Goal: Task Accomplishment & Management: Use online tool/utility

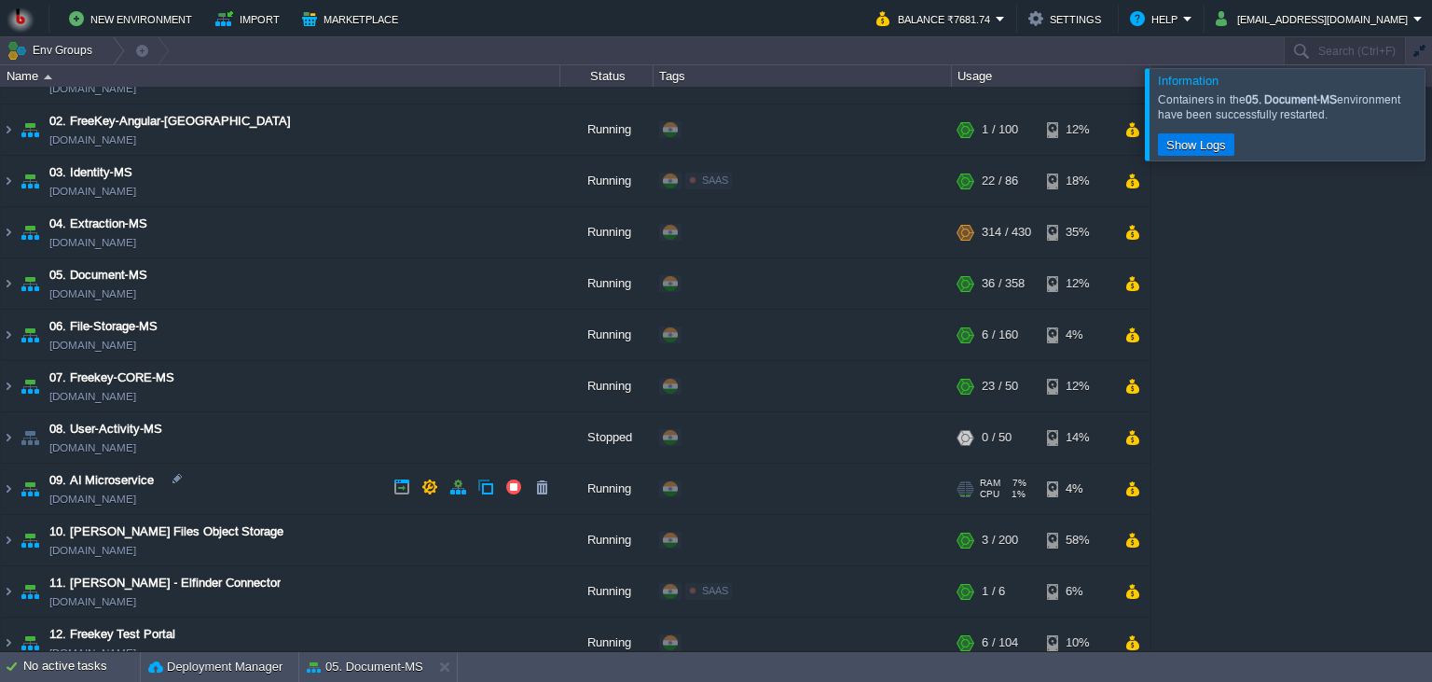
click at [293, 479] on td "09. AI Microservice [DOMAIN_NAME]" at bounding box center [281, 488] width 560 height 51
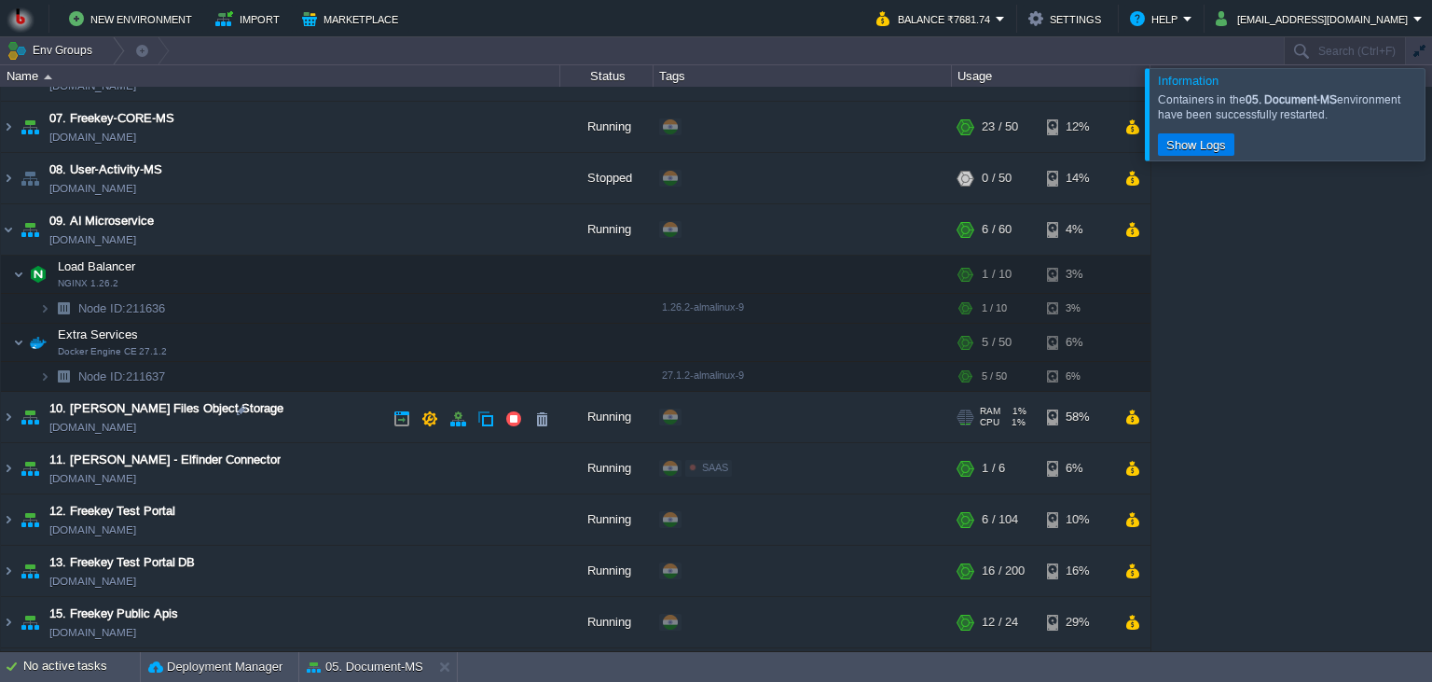
scroll to position [339, 0]
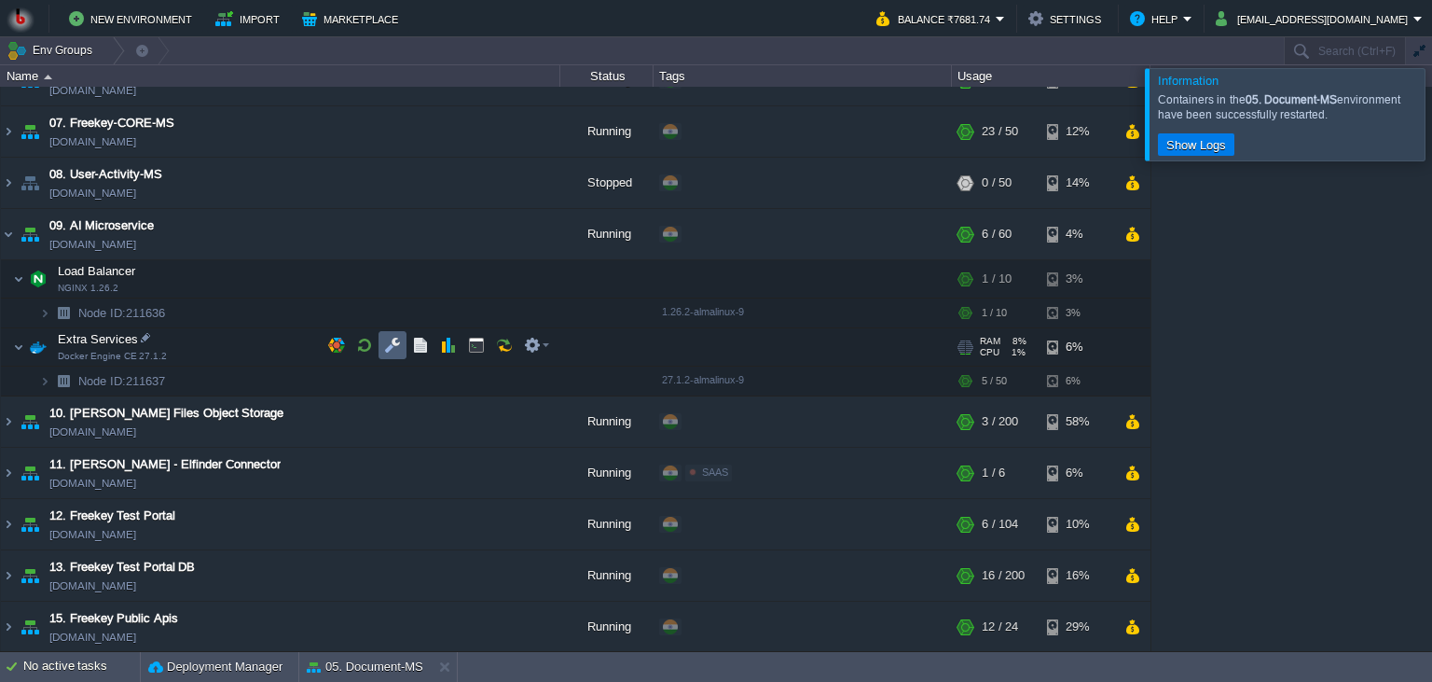
click at [401, 338] on button "button" at bounding box center [392, 345] width 17 height 17
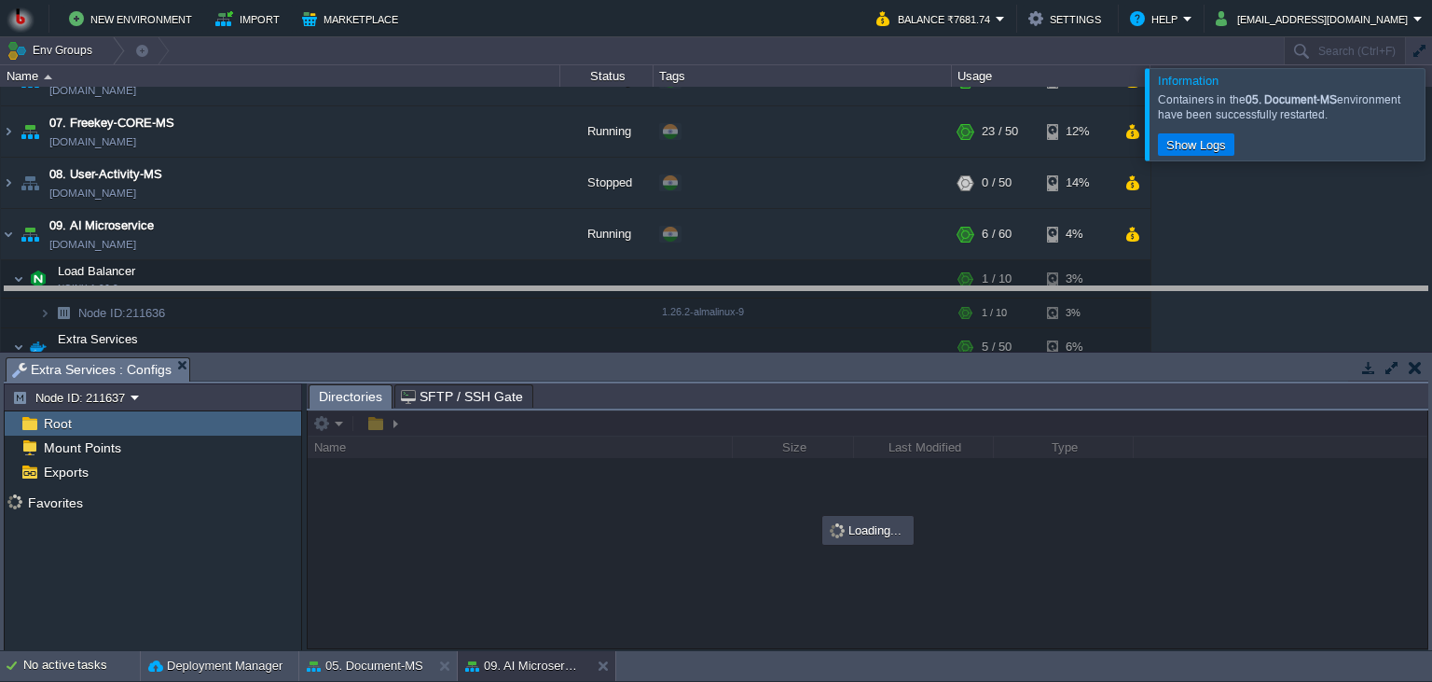
drag, startPoint x: 681, startPoint y: 375, endPoint x: 681, endPoint y: 248, distance: 126.8
click at [681, 248] on body "New Environment Import Marketplace Bonus ₹0.00 Upgrade Account Balance ₹7681.74…" at bounding box center [716, 341] width 1432 height 682
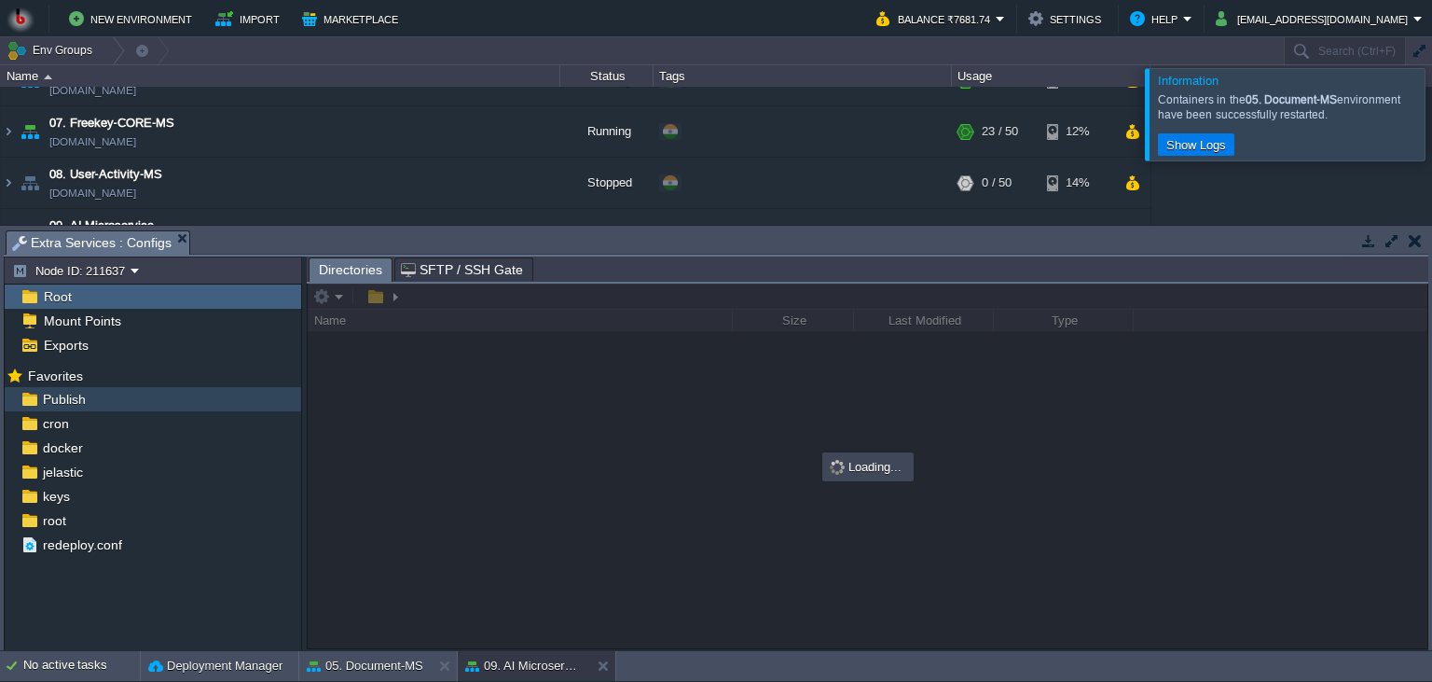
click at [147, 400] on div "Publish" at bounding box center [153, 399] width 297 height 24
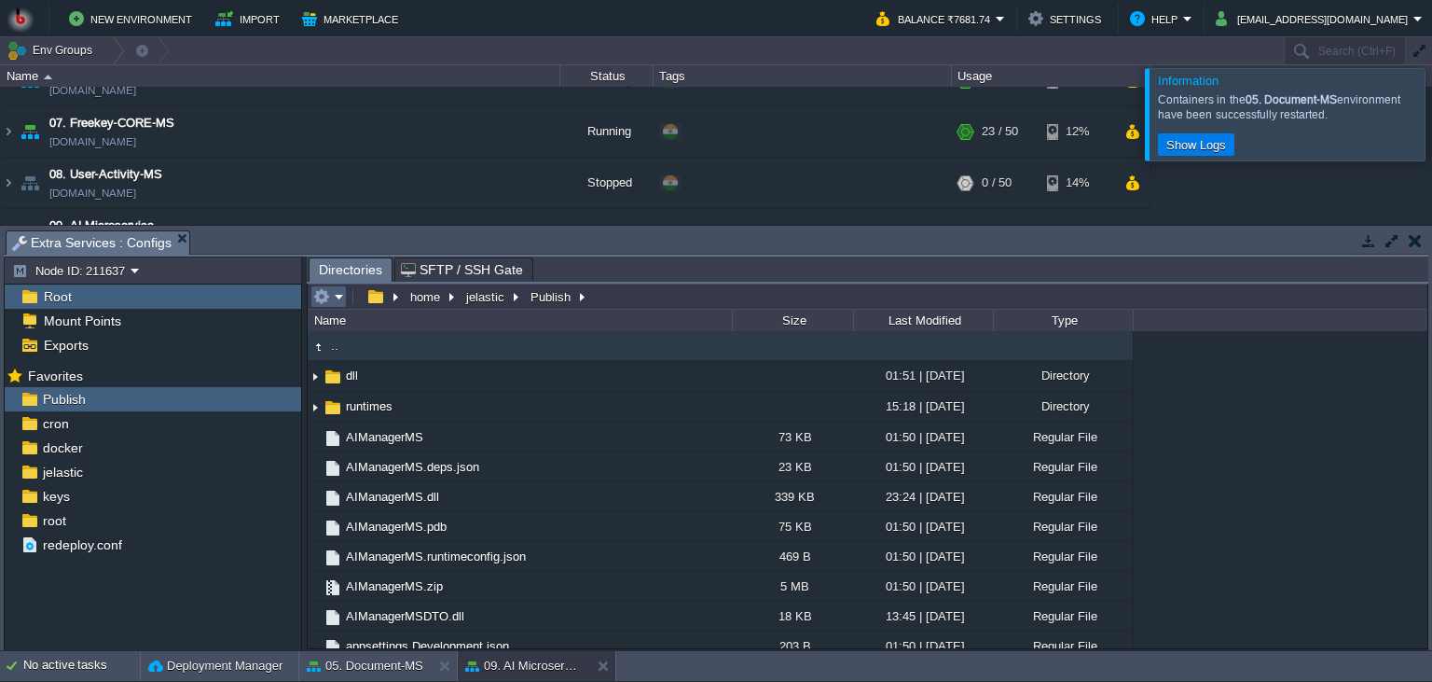
click at [338, 305] on em at bounding box center [328, 296] width 31 height 17
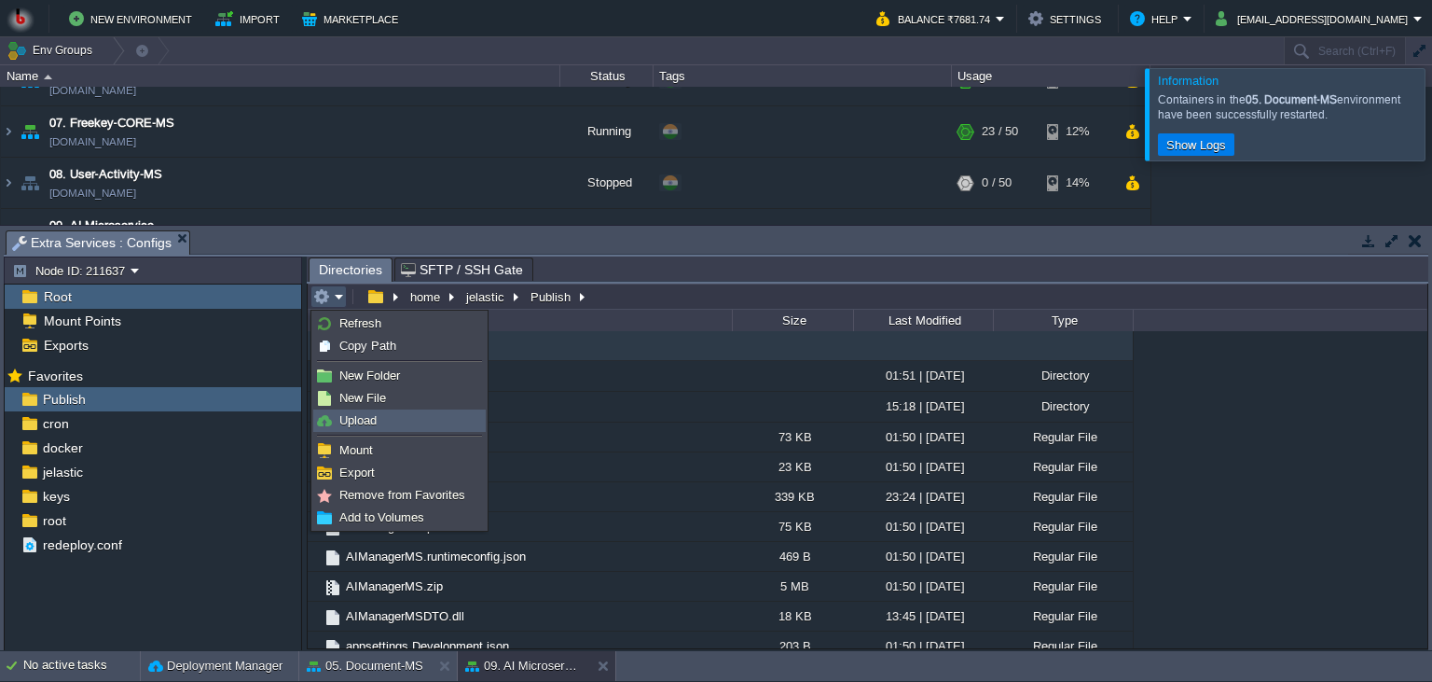
click at [353, 423] on span "Upload" at bounding box center [357, 420] width 37 height 14
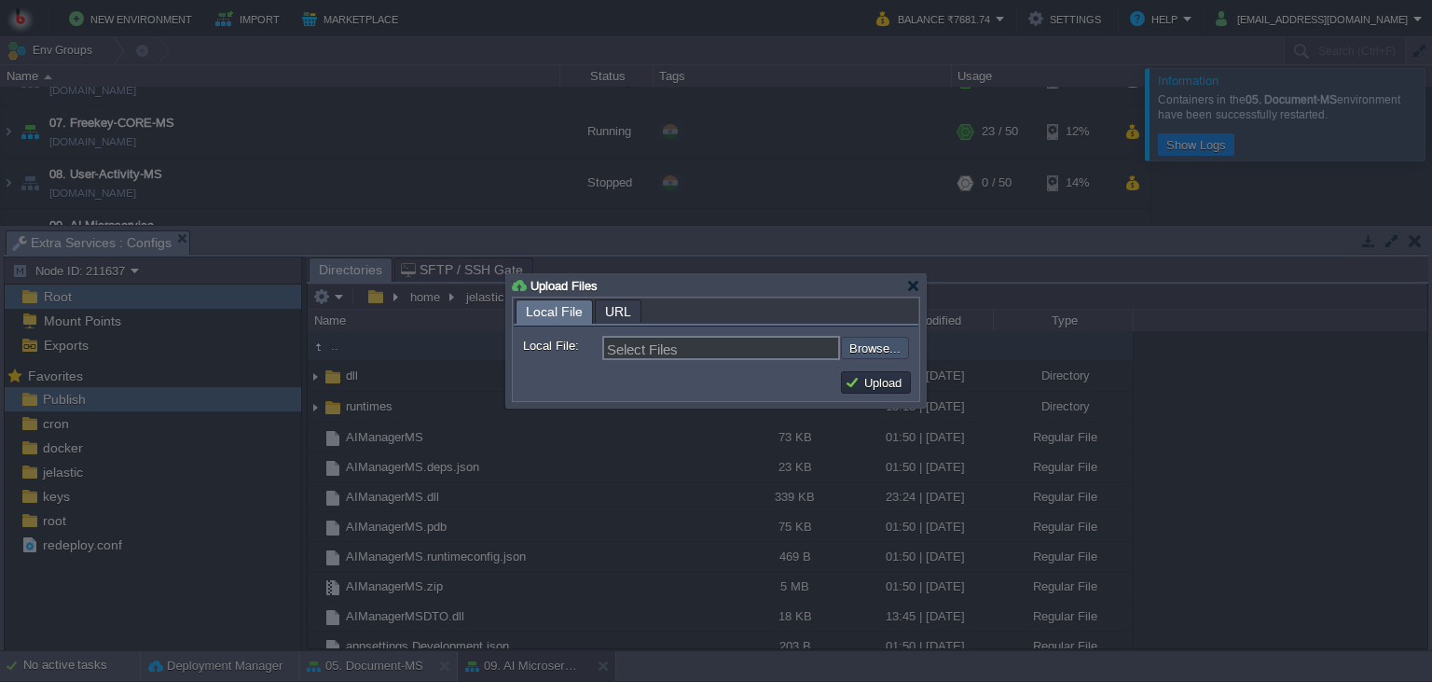
click at [875, 352] on input "file" at bounding box center [791, 348] width 236 height 22
type input "C:\fakepath\AIManagerMS.dll"
type input "AIManagerMS.dll"
click at [882, 384] on button "Upload" at bounding box center [876, 382] width 62 height 17
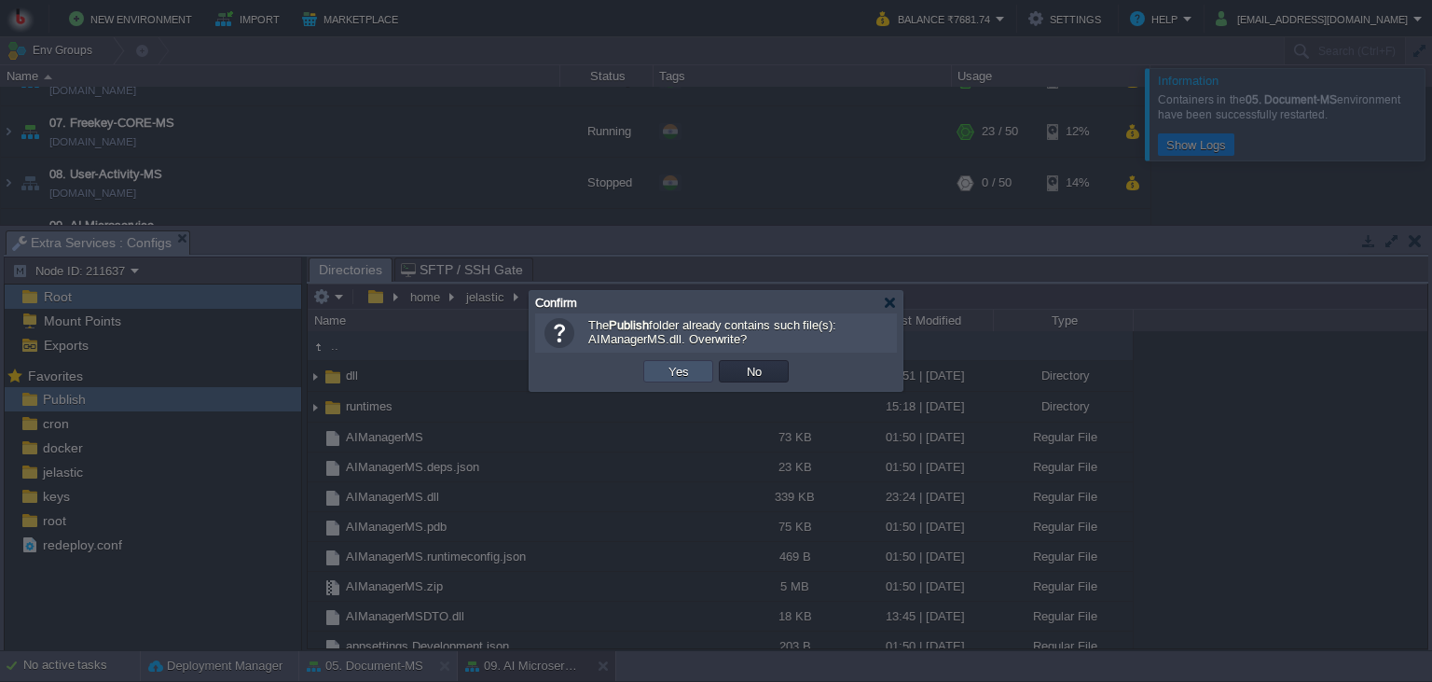
click at [692, 366] on button "Yes" at bounding box center [679, 371] width 32 height 17
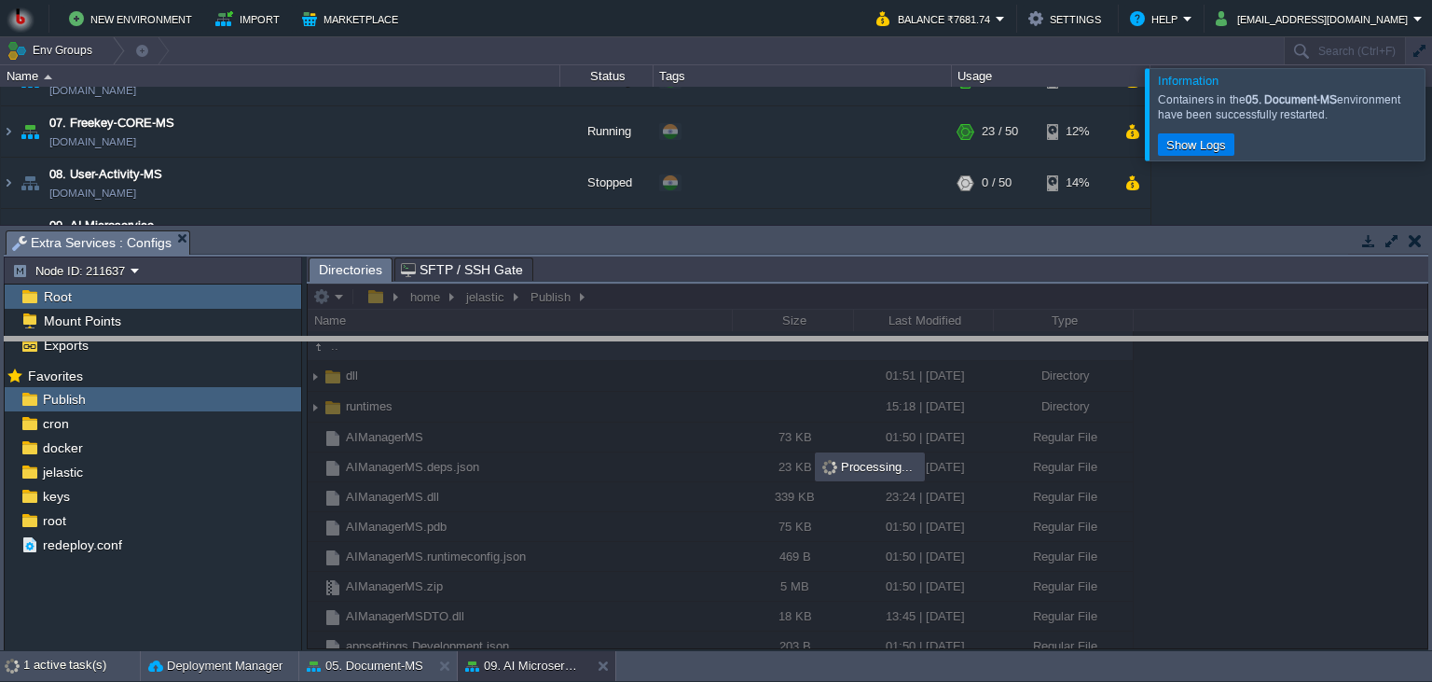
click at [755, 349] on body "New Environment Import Marketplace Bonus ₹0.00 Upgrade Account Balance ₹7681.74…" at bounding box center [716, 341] width 1432 height 682
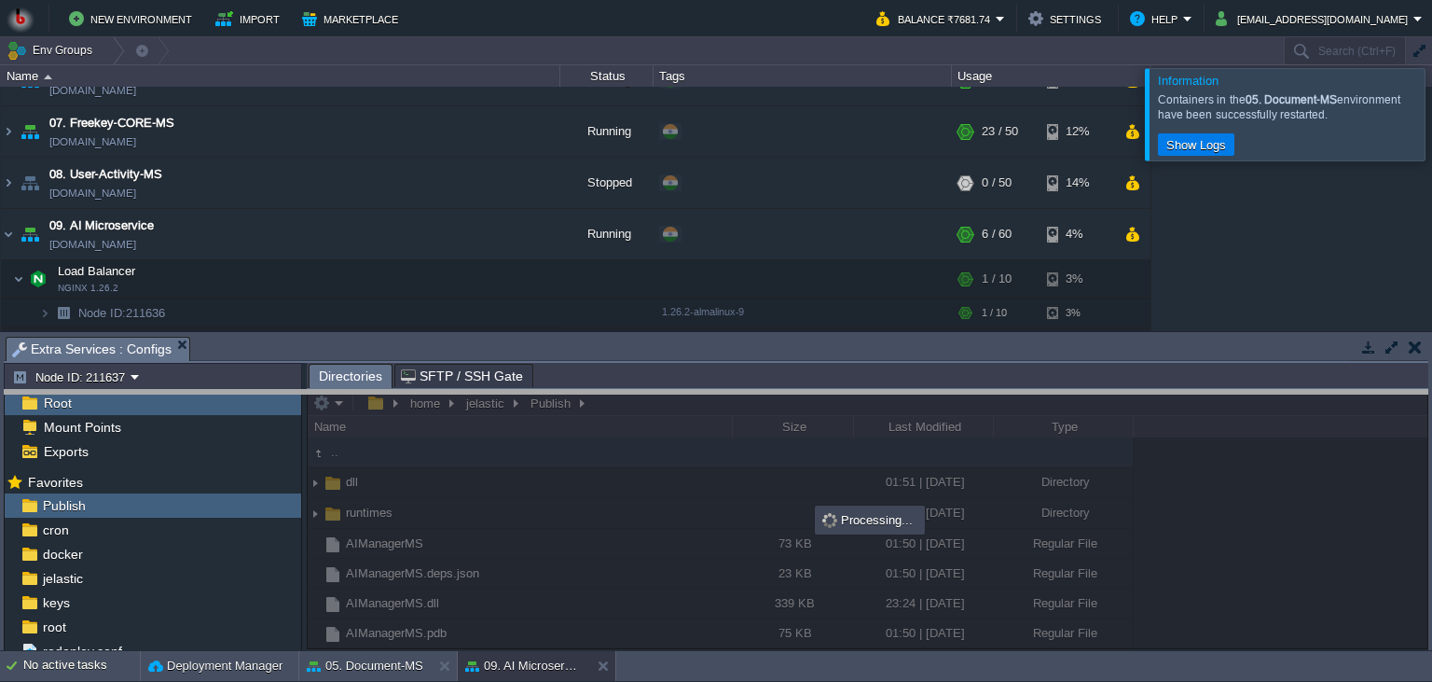
drag, startPoint x: 758, startPoint y: 246, endPoint x: 744, endPoint y: 410, distance: 164.7
click at [744, 409] on body "New Environment Import Marketplace Bonus ₹0.00 Upgrade Account Balance ₹7681.74…" at bounding box center [716, 341] width 1432 height 682
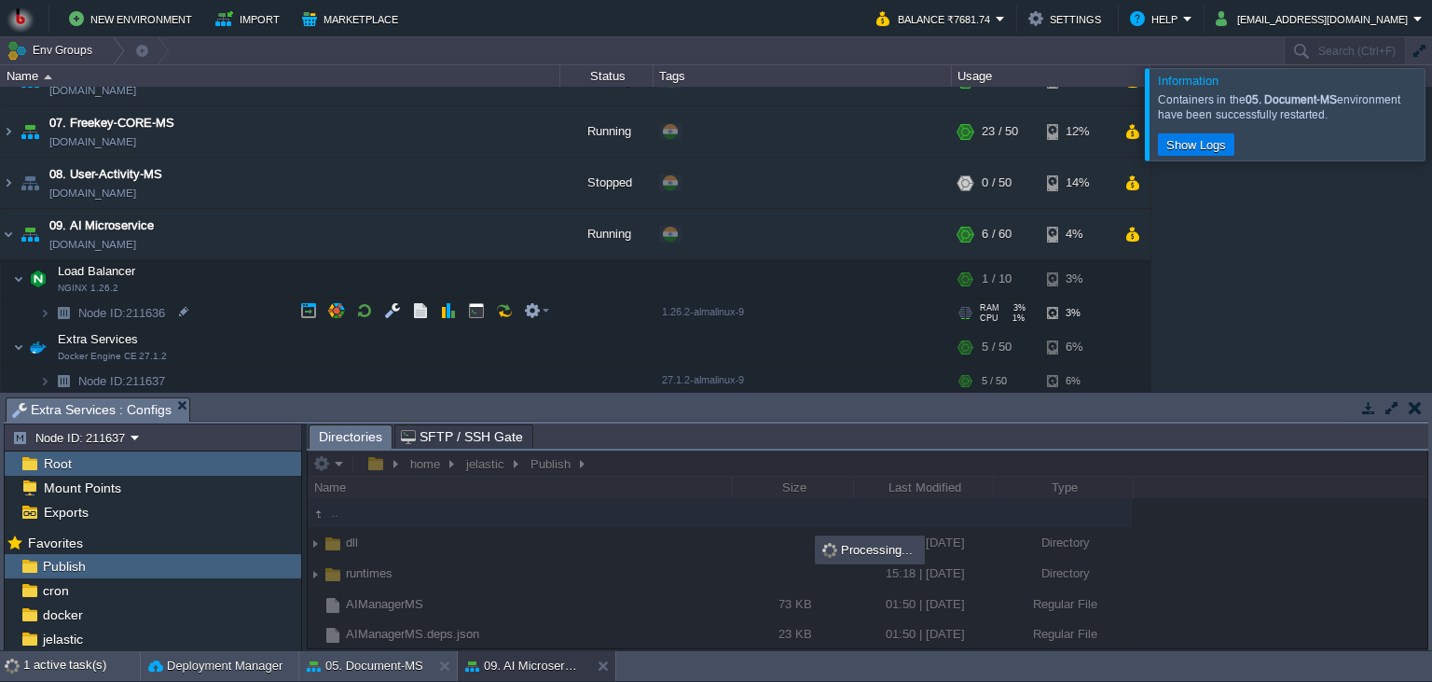
scroll to position [425, 0]
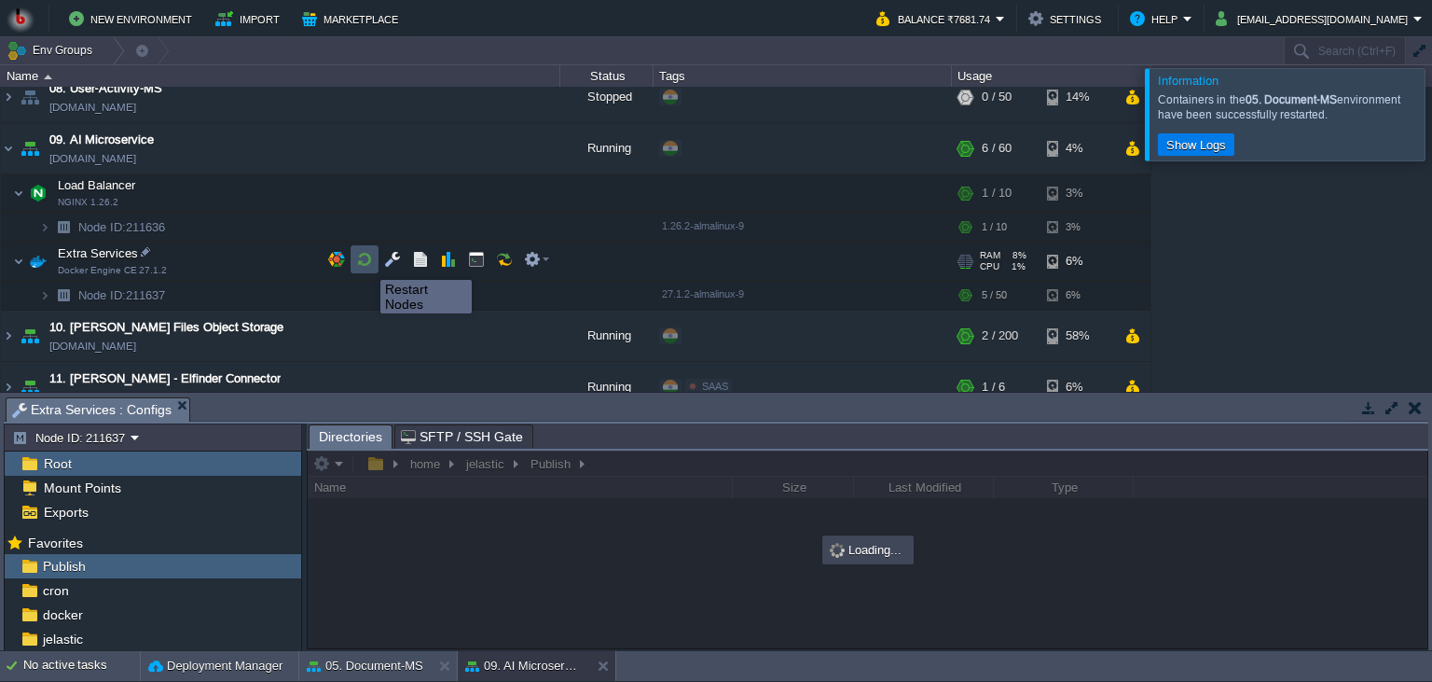
click at [366, 263] on button "button" at bounding box center [364, 259] width 17 height 17
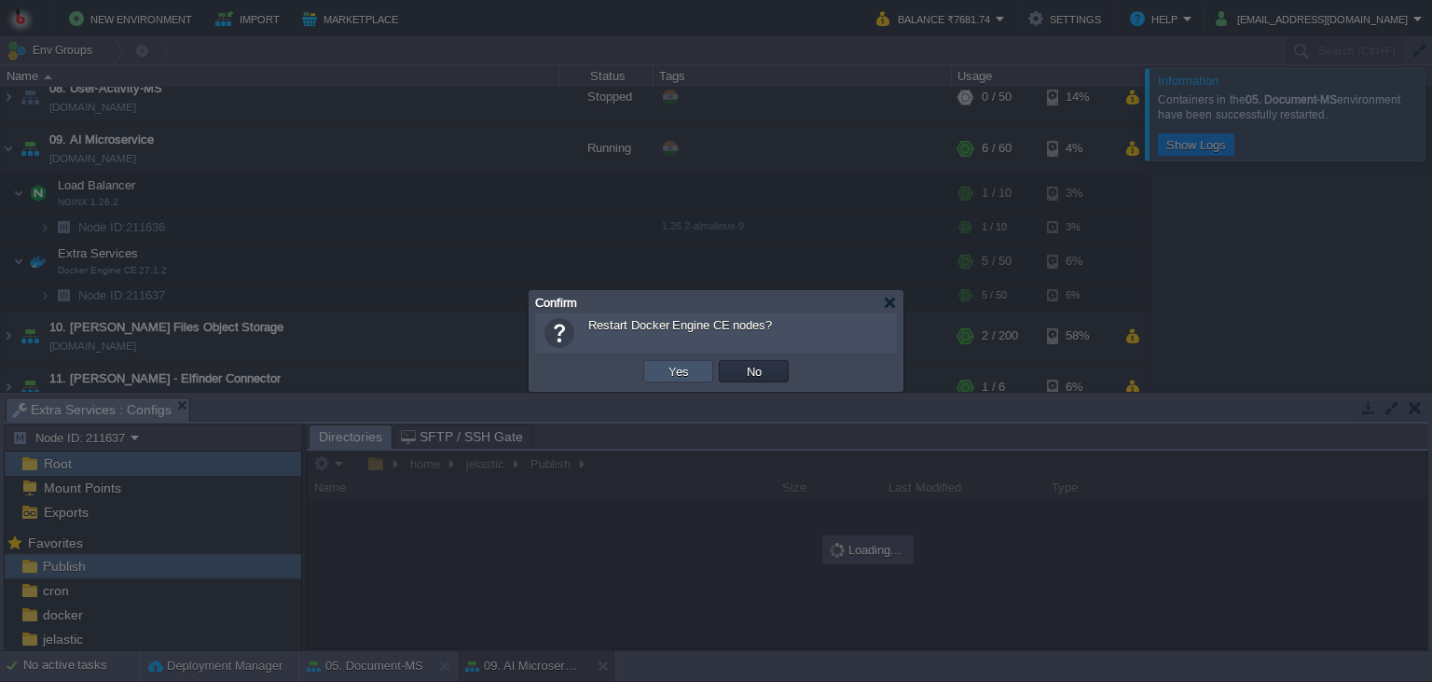
click at [684, 377] on button "Yes" at bounding box center [679, 371] width 32 height 17
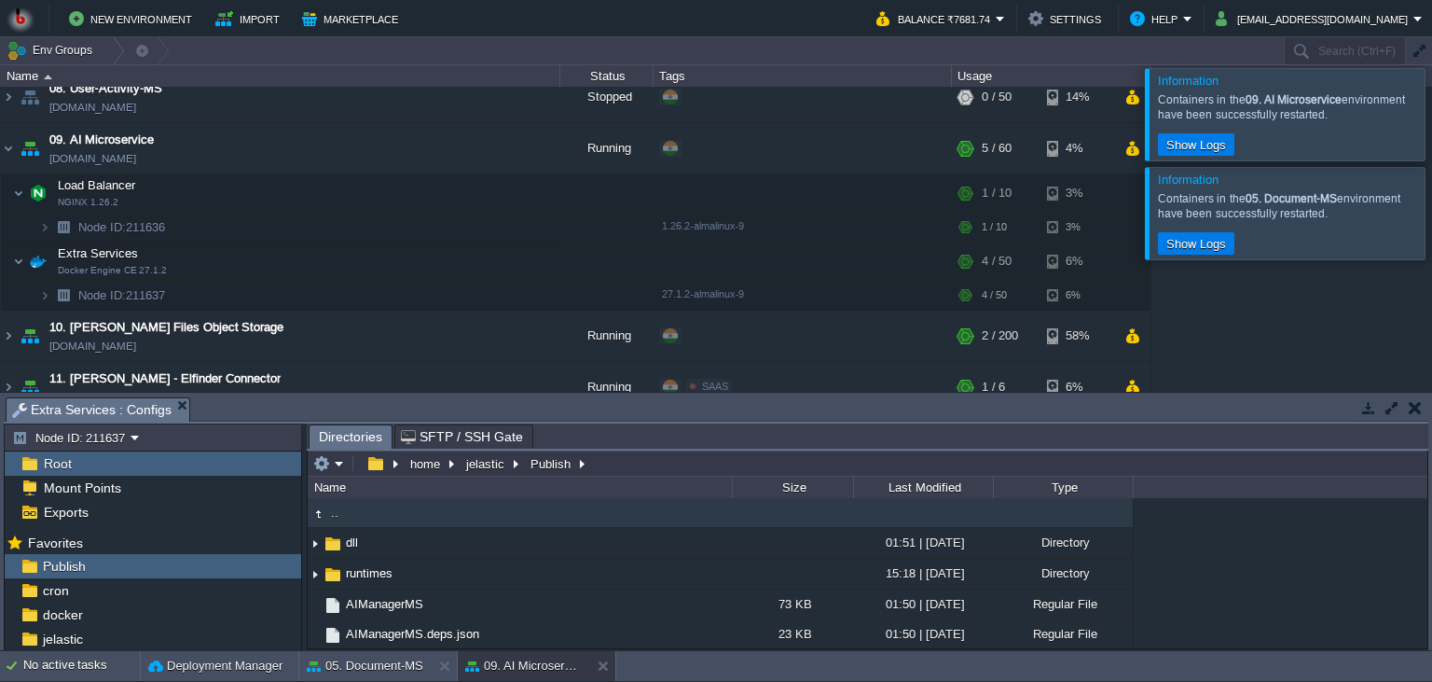
click at [1413, 401] on button "button" at bounding box center [1415, 407] width 13 height 17
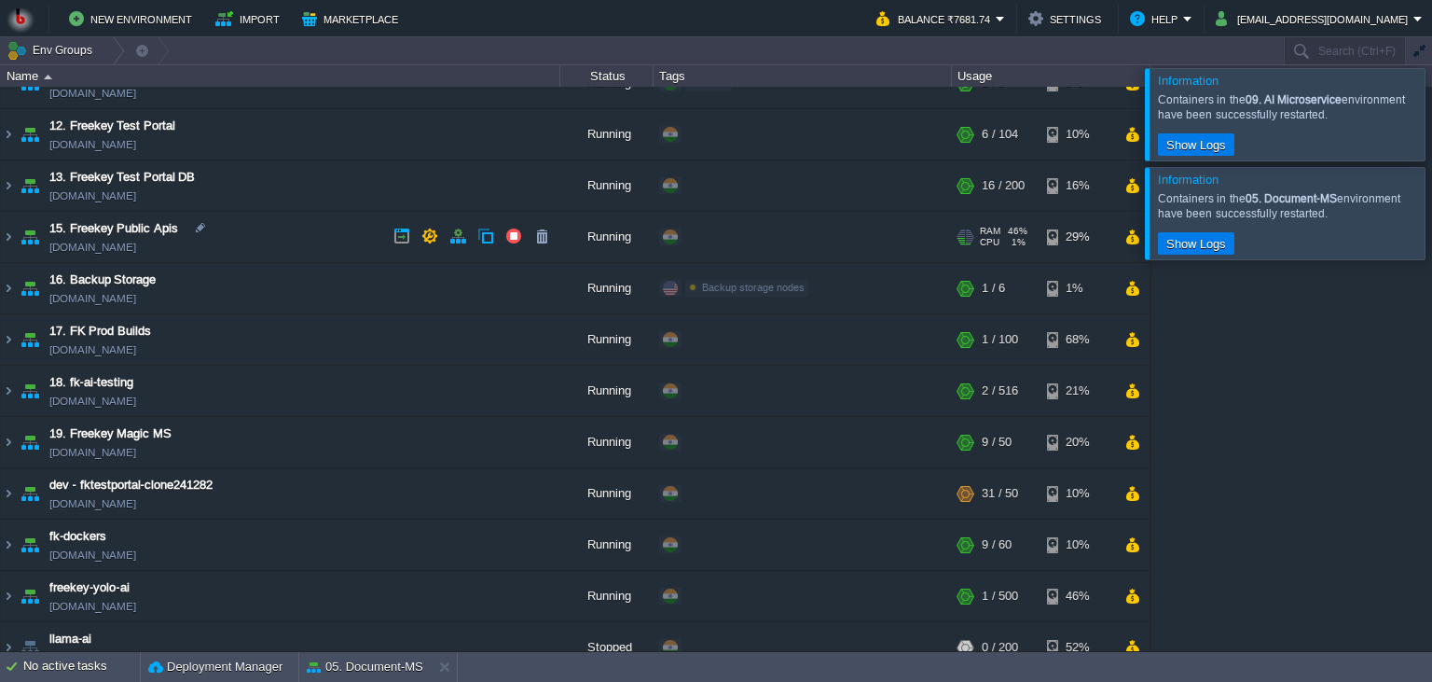
scroll to position [746, 0]
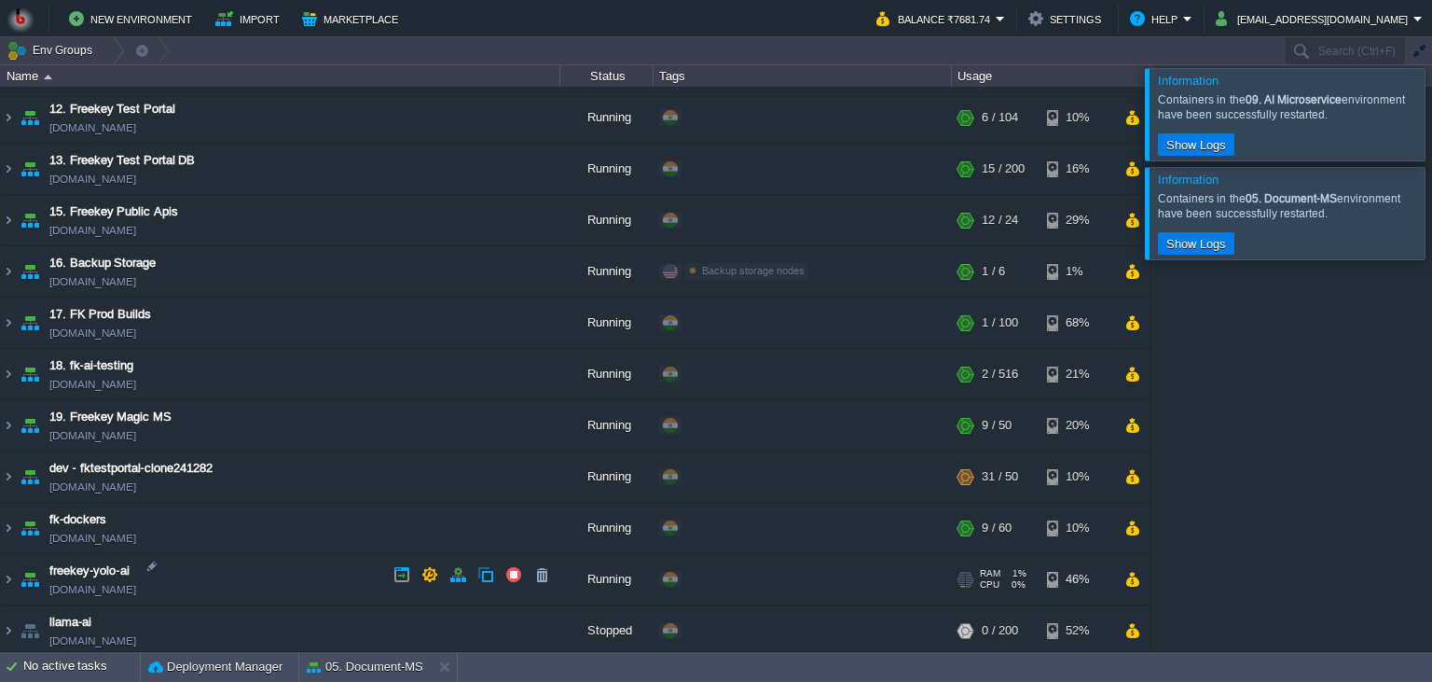
click at [298, 573] on td "freekey-yolo-ai [DOMAIN_NAME]" at bounding box center [281, 579] width 560 height 51
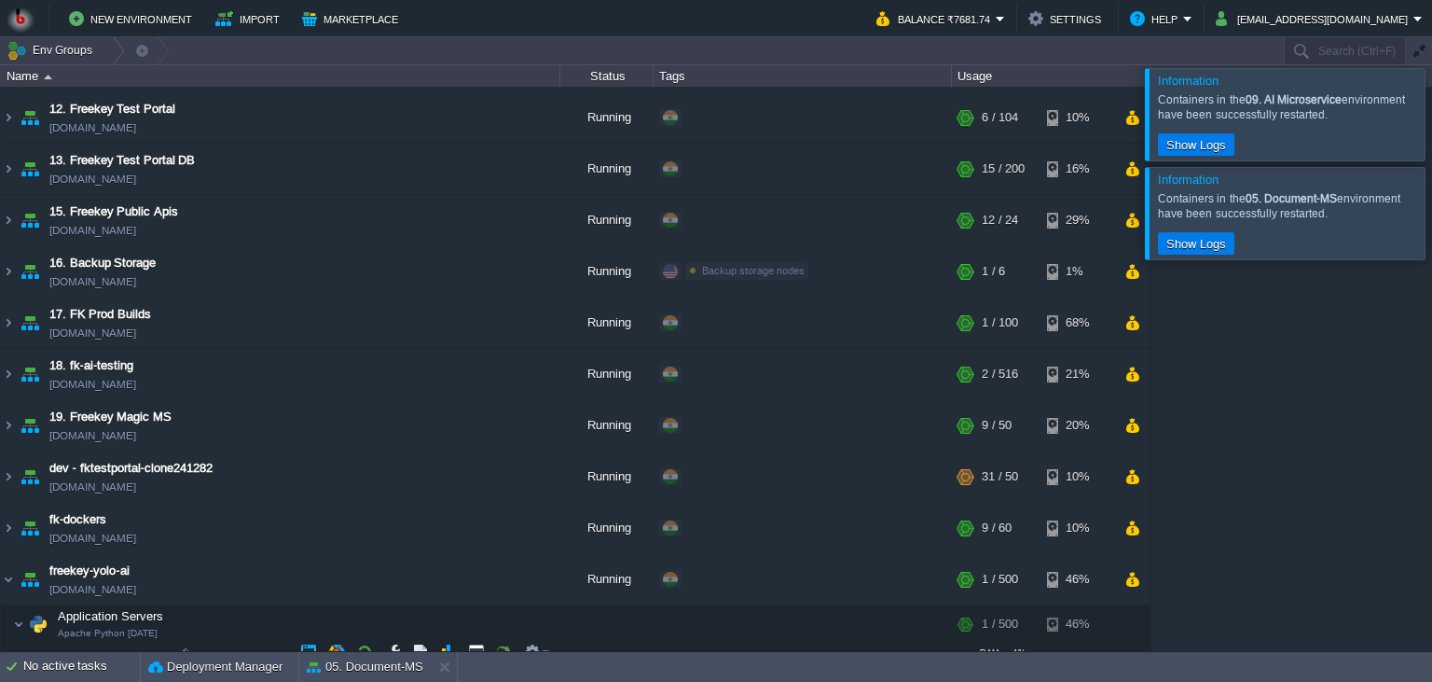
scroll to position [843, 0]
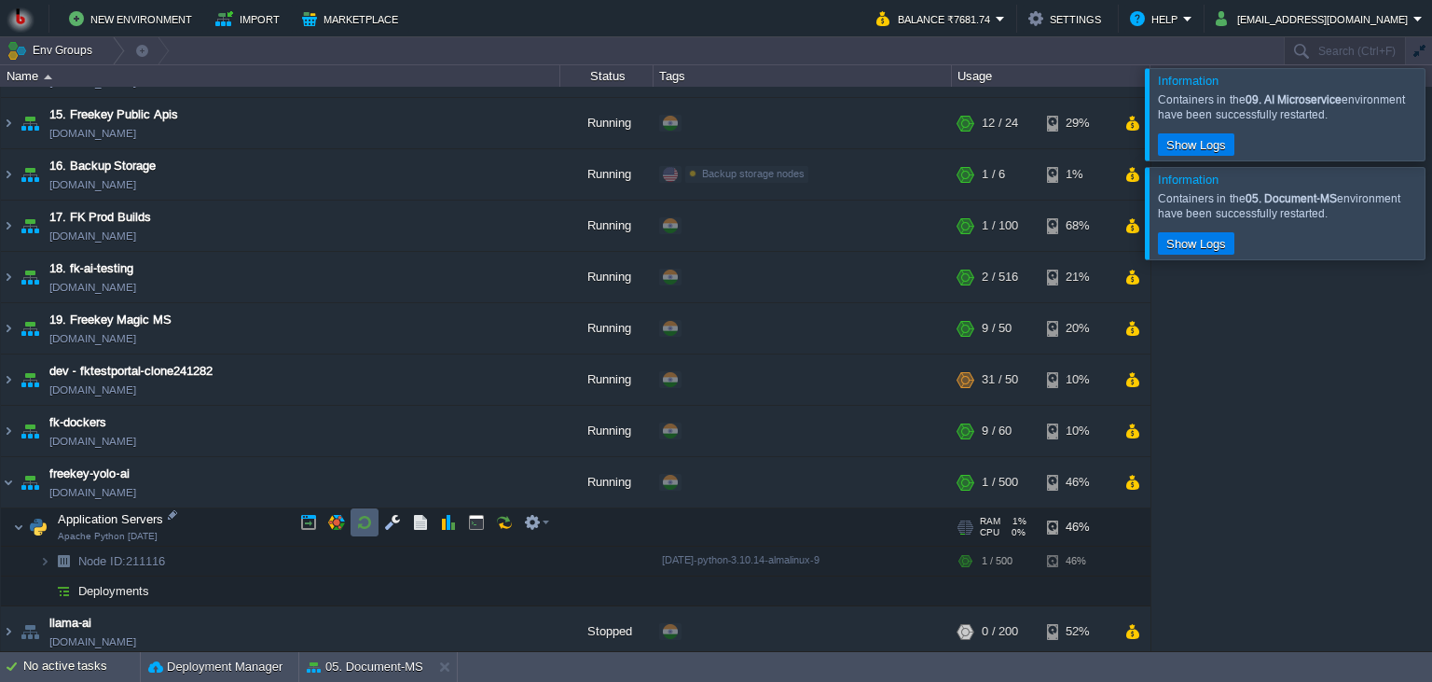
drag, startPoint x: 378, startPoint y: 525, endPoint x: 388, endPoint y: 525, distance: 10.3
click at [376, 525] on td at bounding box center [365, 522] width 28 height 28
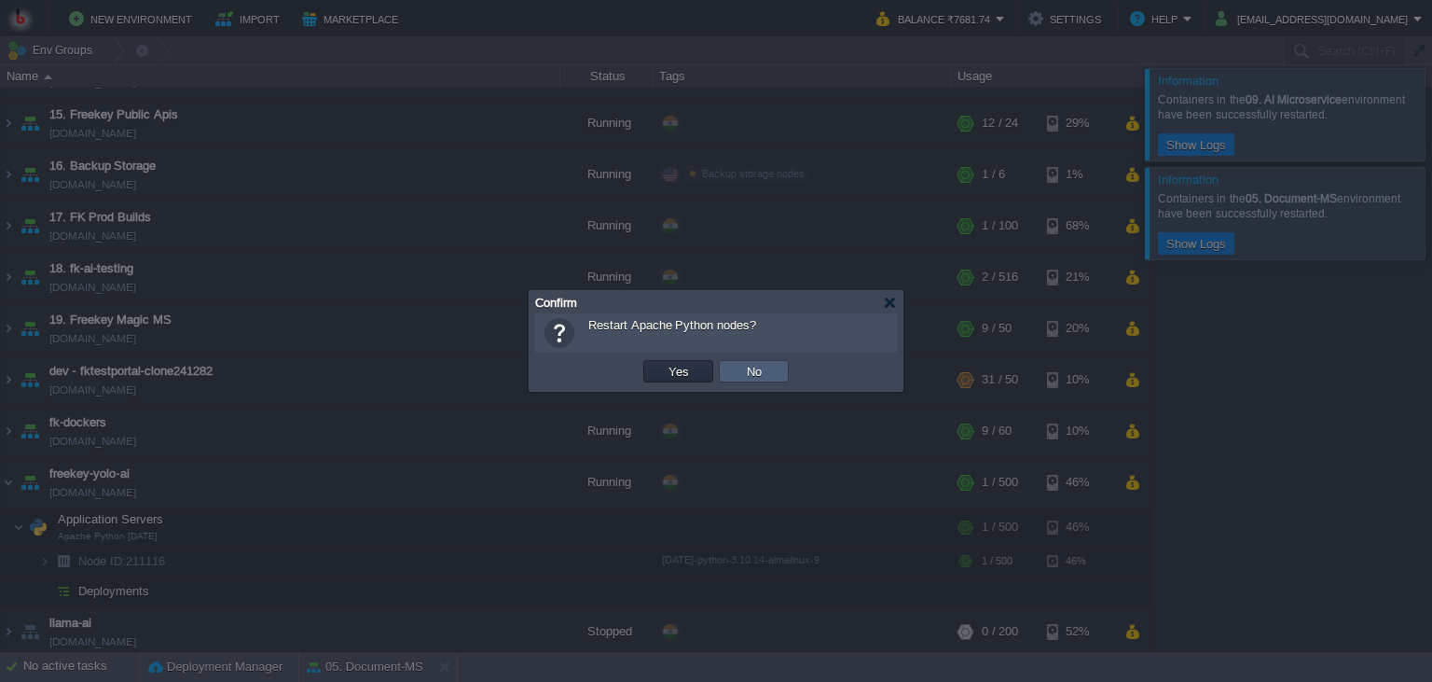
click at [767, 379] on button "No" at bounding box center [754, 371] width 26 height 17
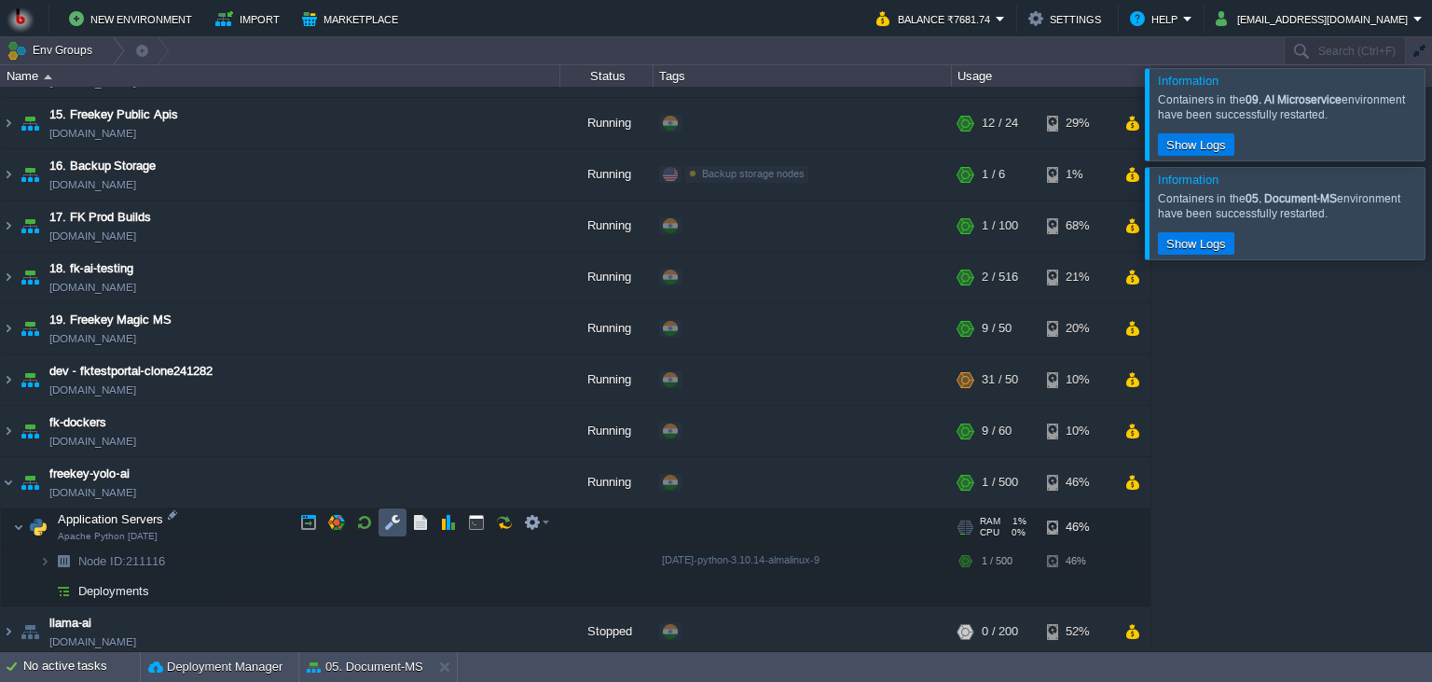
click at [386, 527] on button "button" at bounding box center [392, 522] width 17 height 17
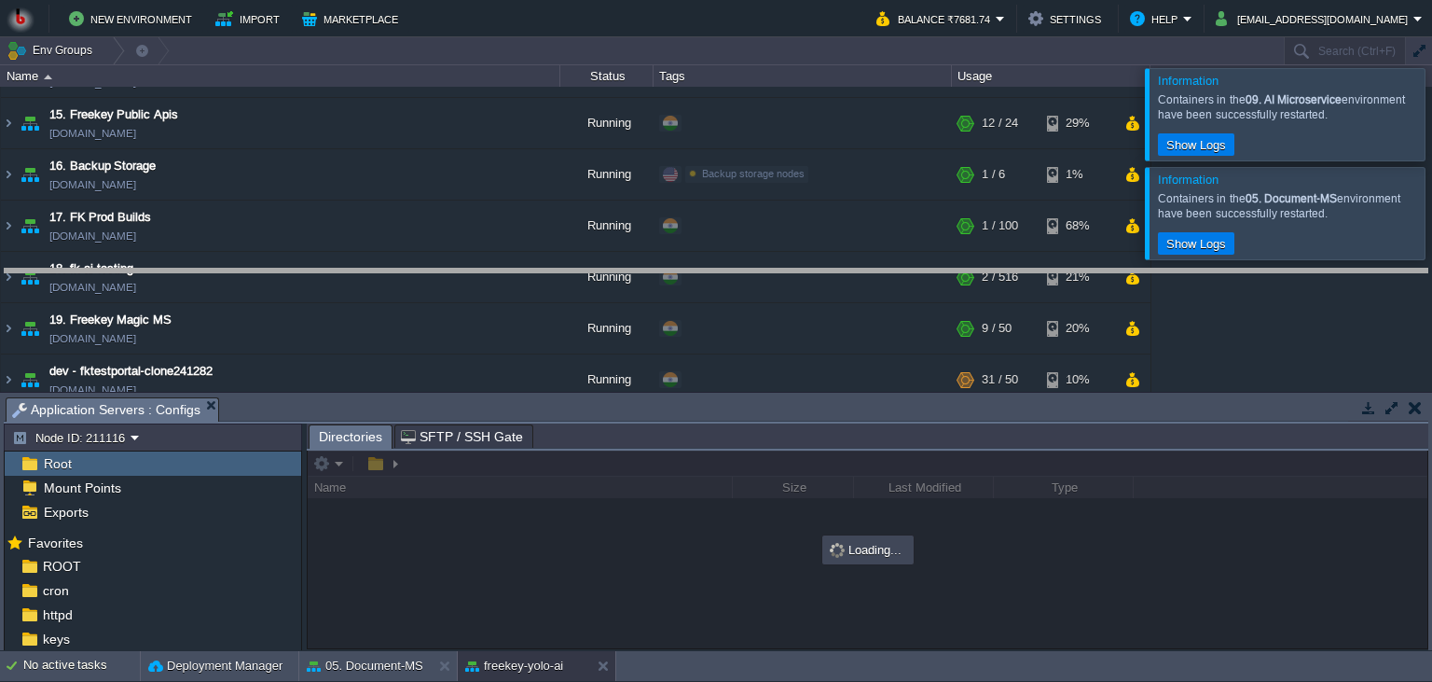
drag, startPoint x: 627, startPoint y: 403, endPoint x: 639, endPoint y: 206, distance: 197.1
click at [639, 206] on body "New Environment Import Marketplace Bonus ₹0.00 Upgrade Account Balance ₹7681.74…" at bounding box center [716, 341] width 1432 height 682
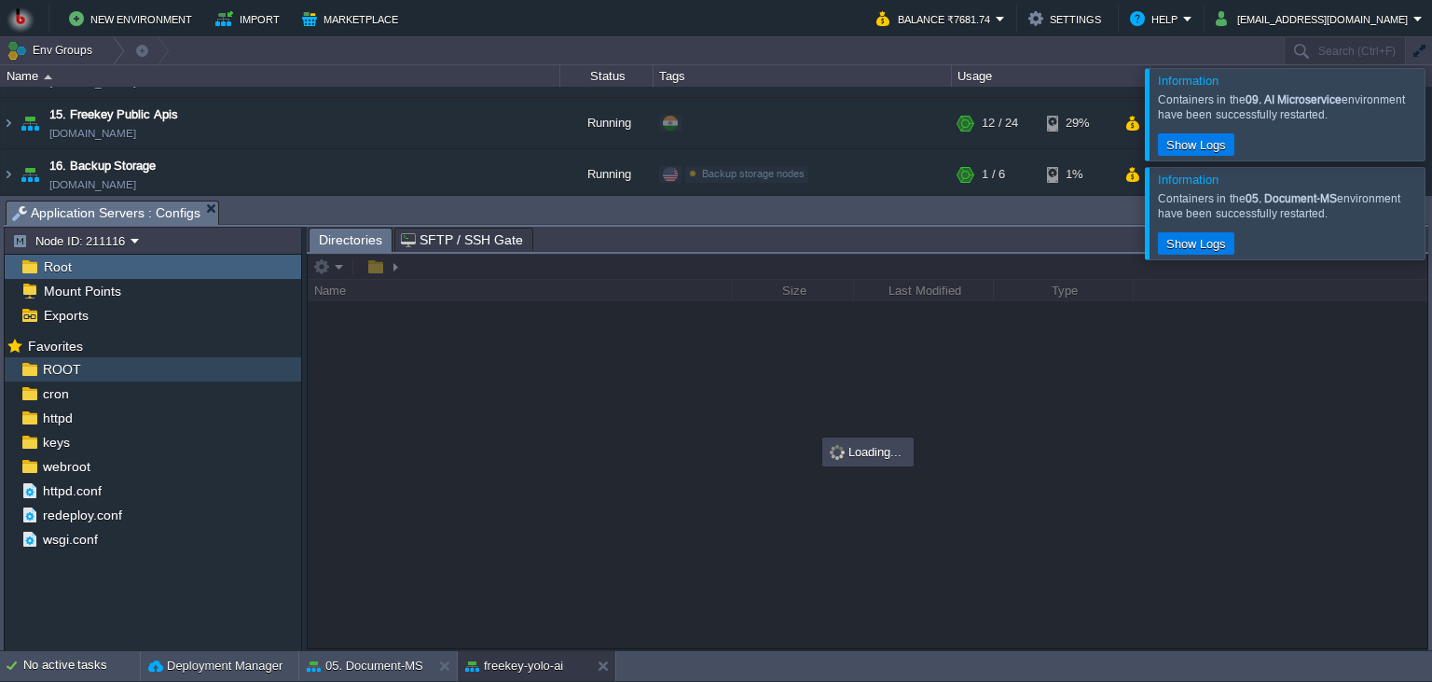
click at [122, 362] on div "ROOT" at bounding box center [153, 369] width 297 height 24
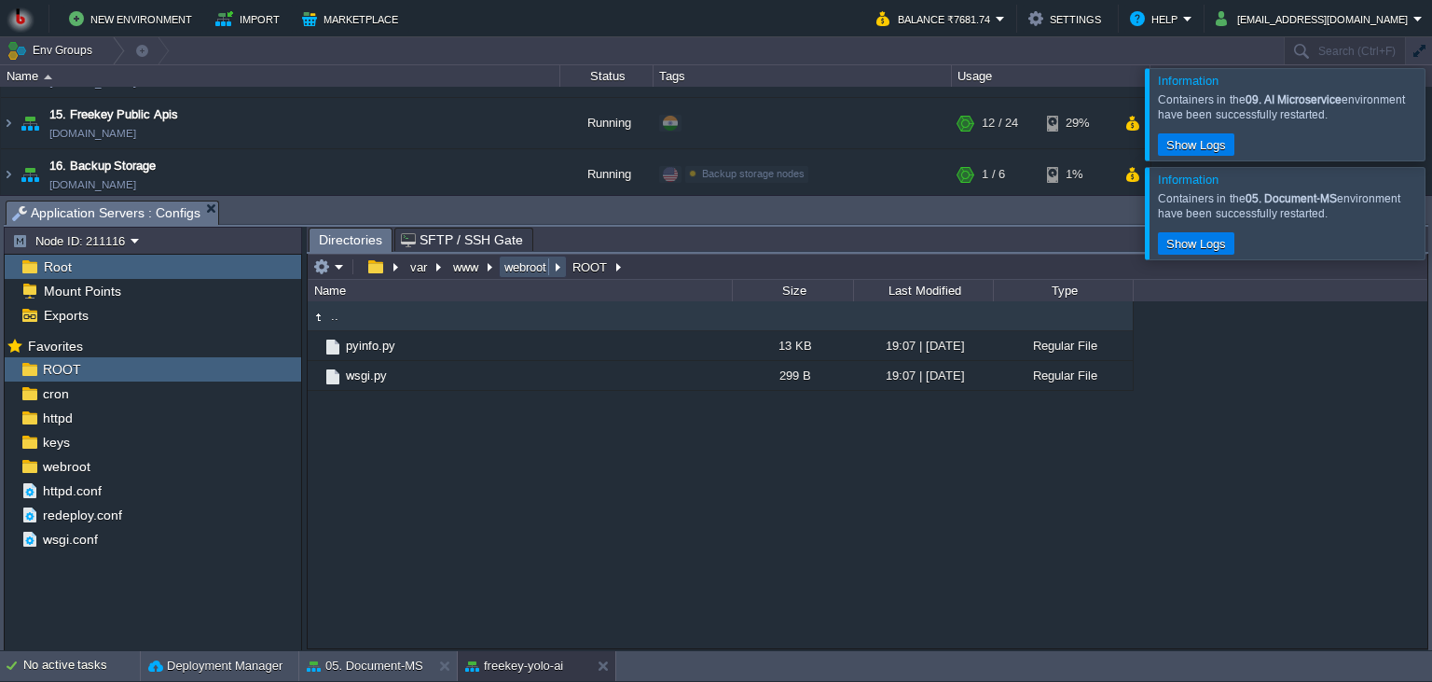
click at [533, 270] on button "webroot" at bounding box center [526, 266] width 49 height 17
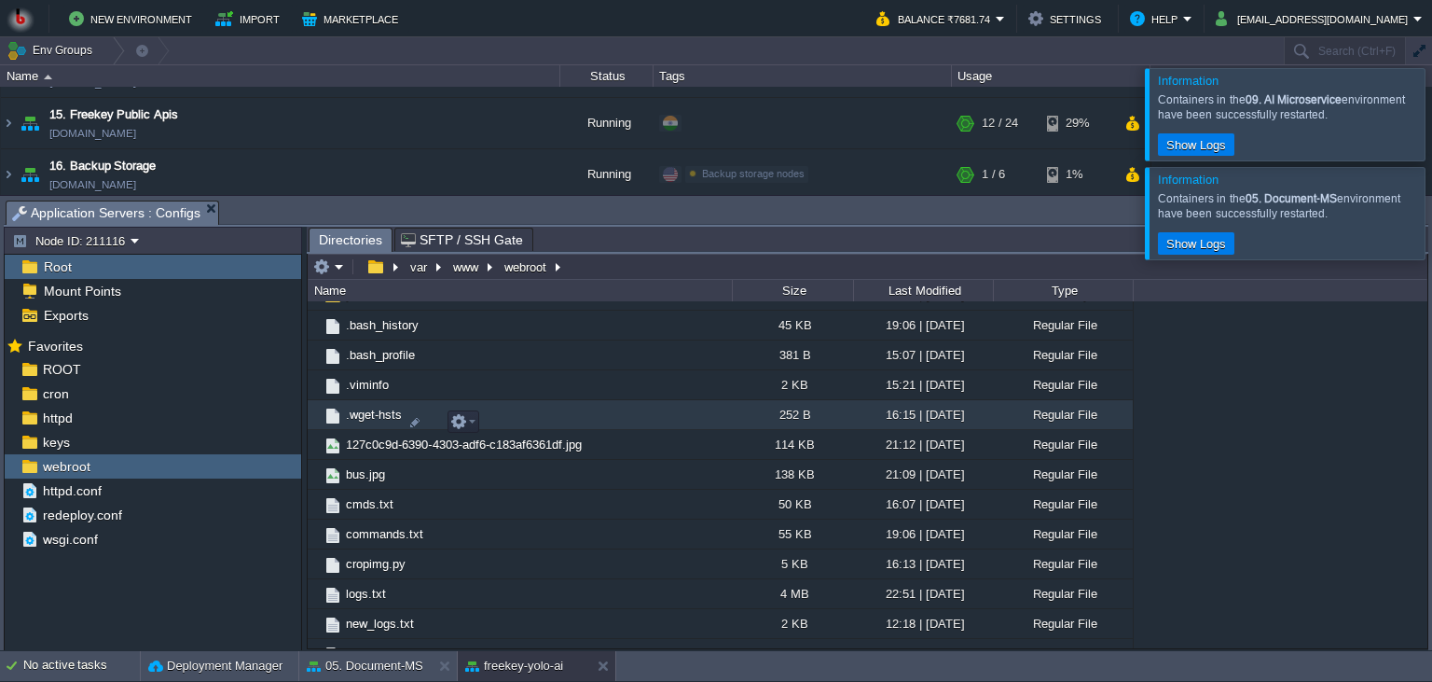
scroll to position [552, 0]
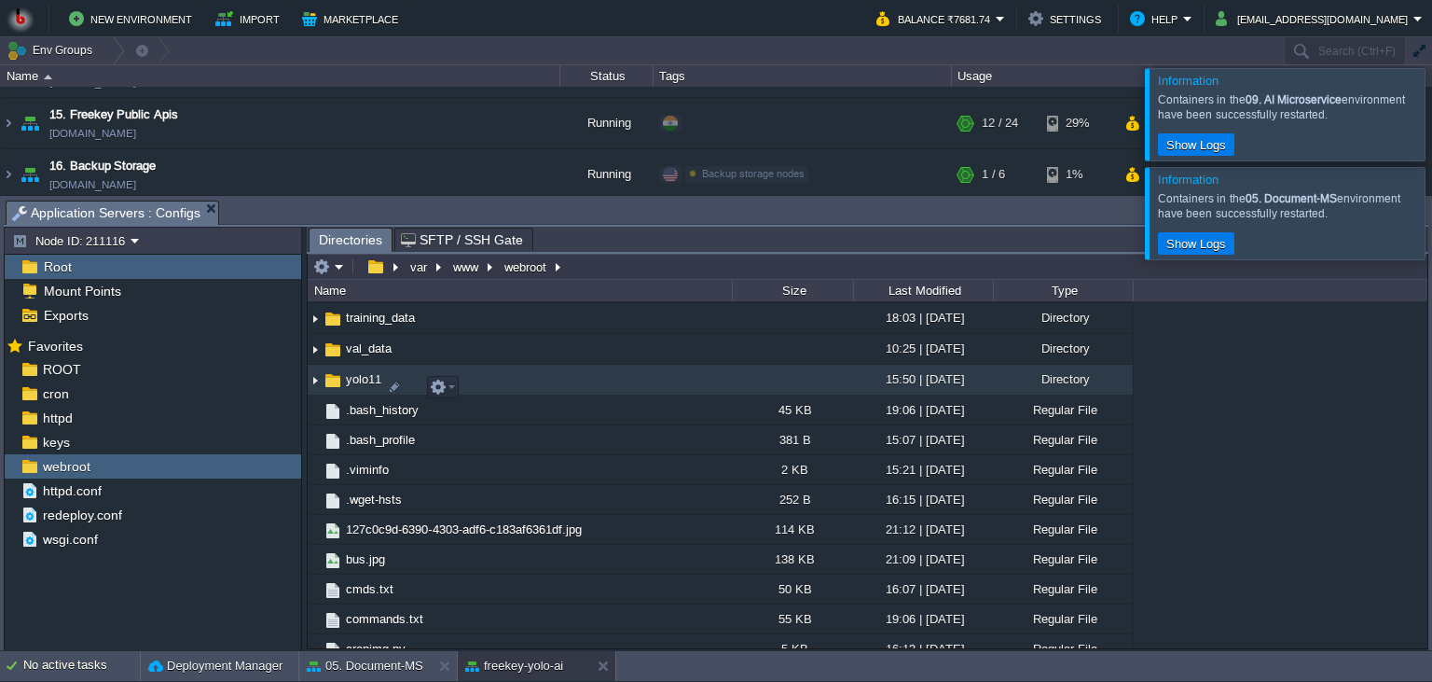
click at [593, 395] on td "yolo11" at bounding box center [520, 380] width 424 height 31
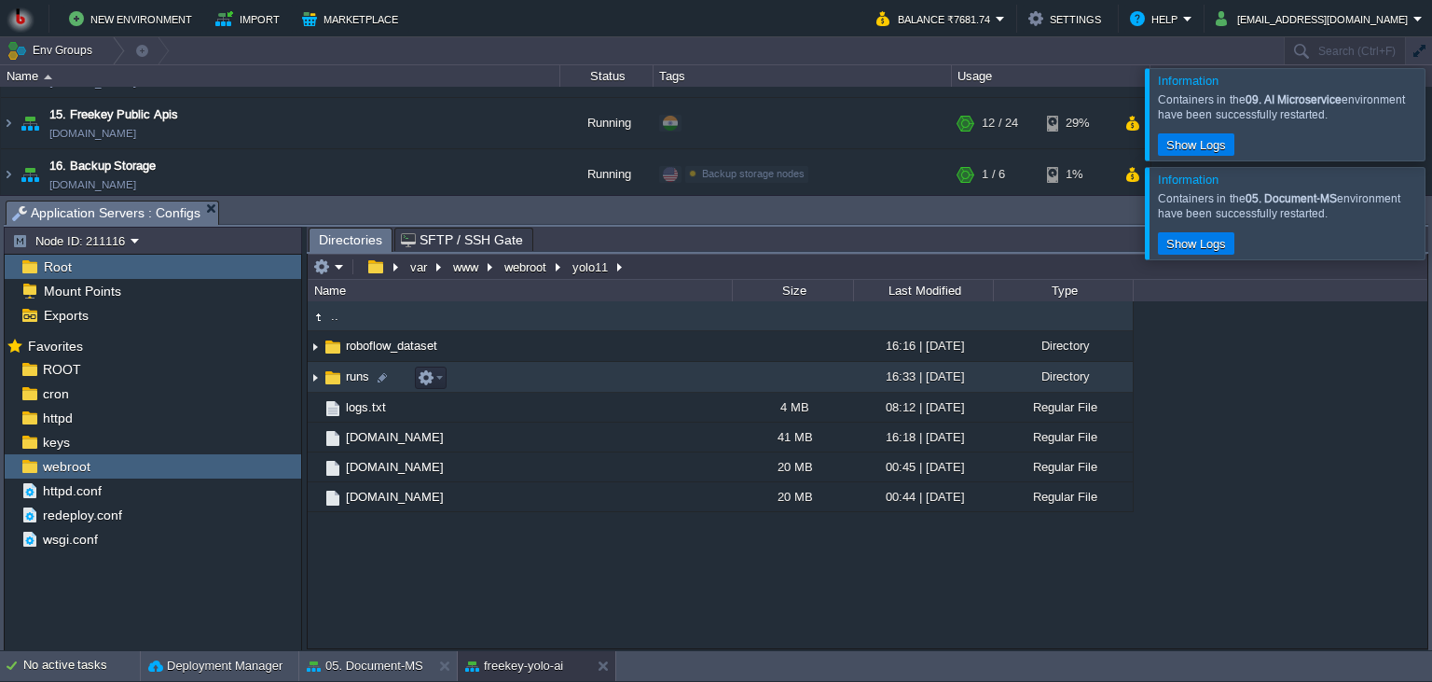
click at [523, 377] on td "runs" at bounding box center [520, 377] width 424 height 31
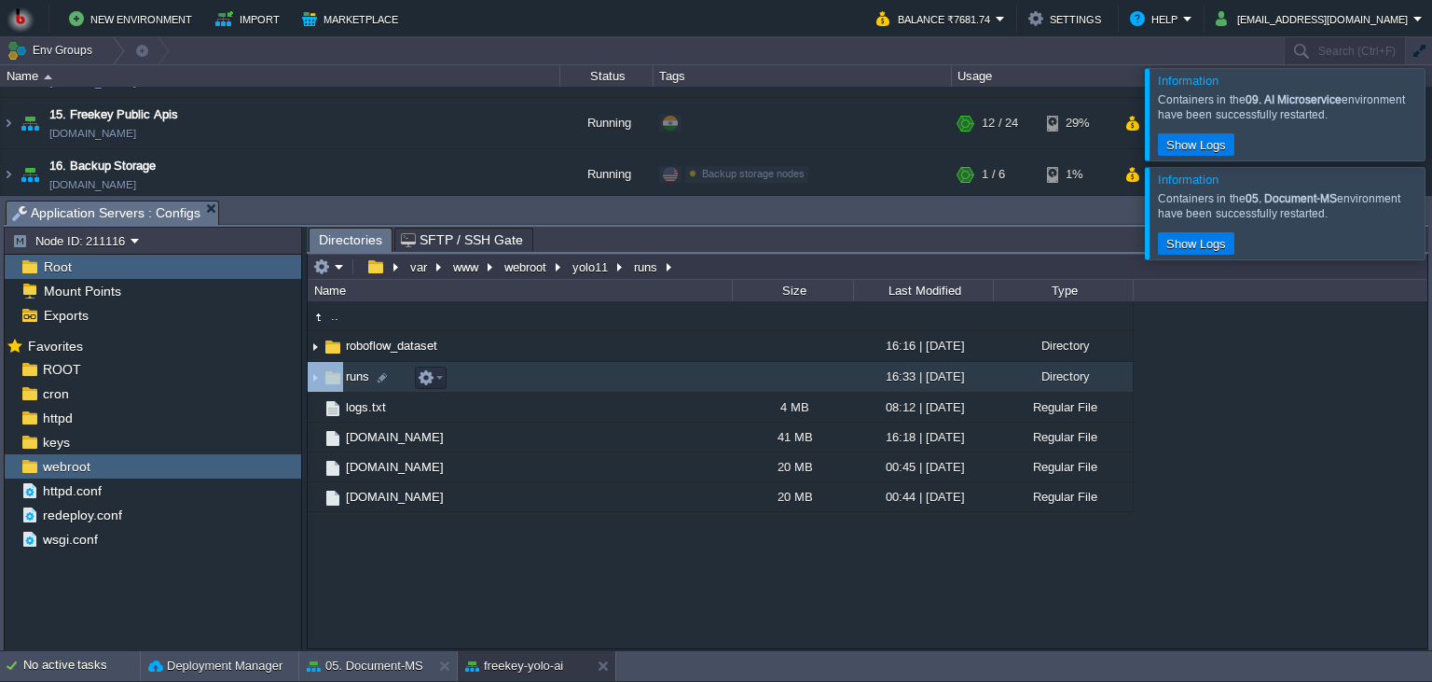
click at [523, 377] on td "runs" at bounding box center [520, 377] width 424 height 31
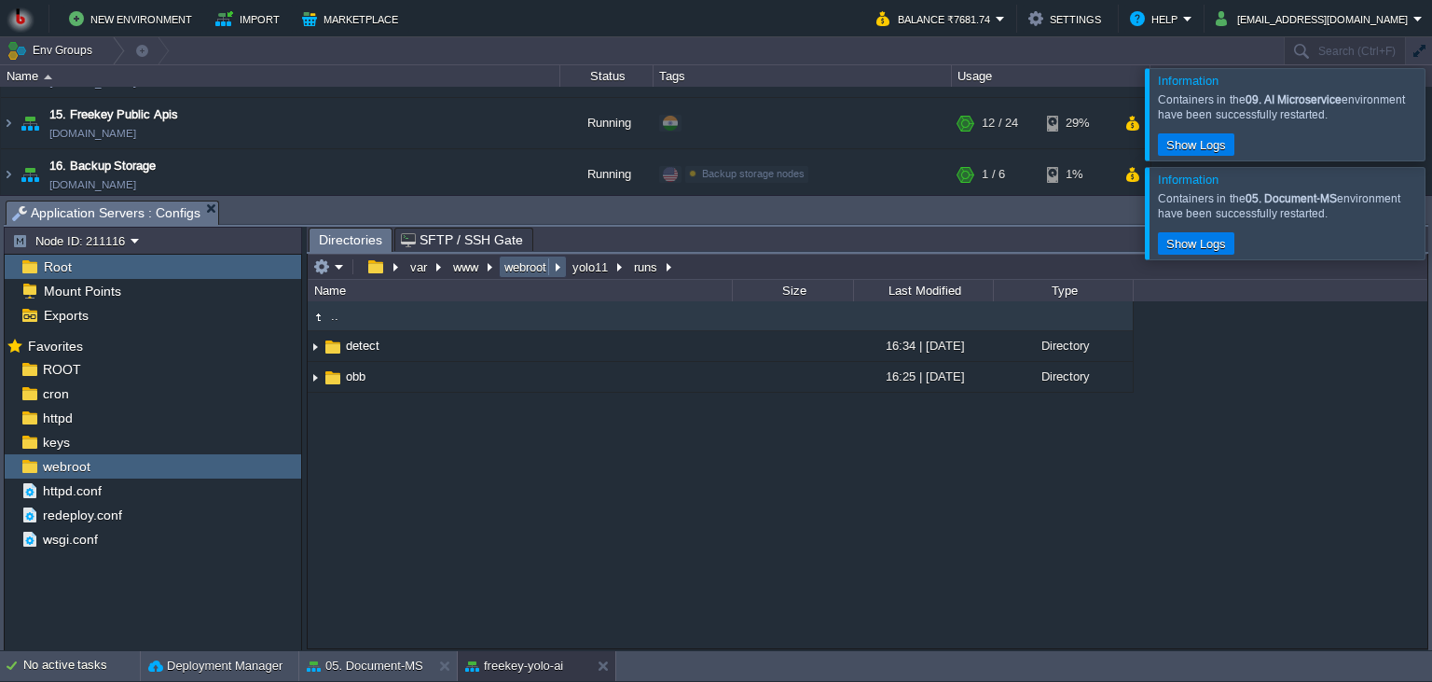
click at [528, 274] on button "webroot" at bounding box center [526, 266] width 49 height 17
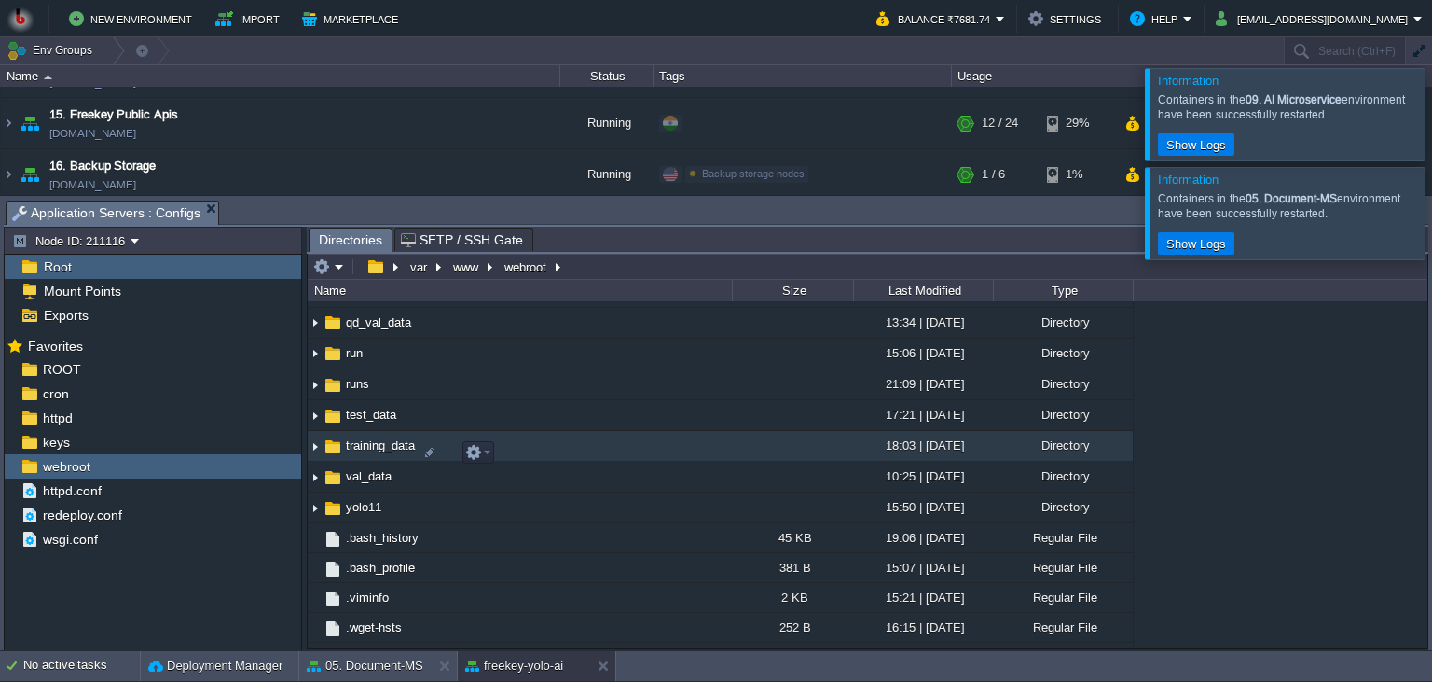
scroll to position [425, 0]
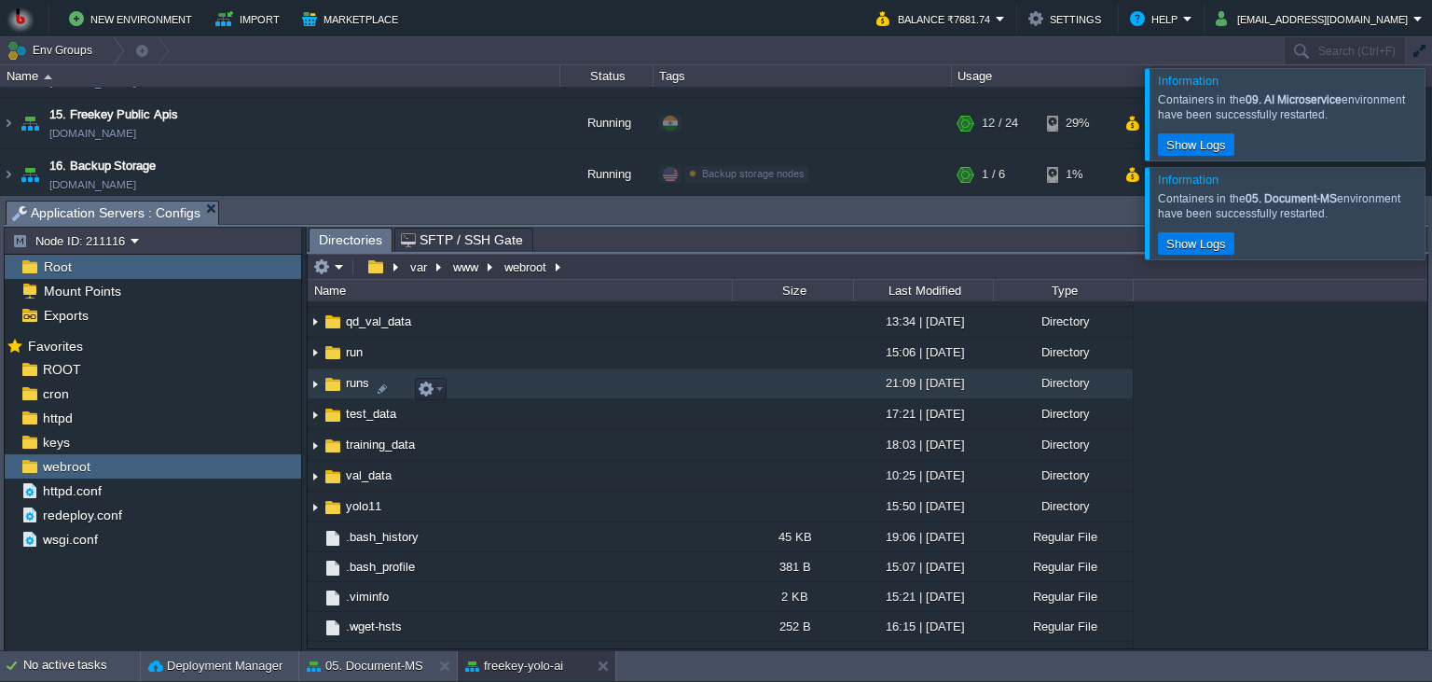
click at [532, 381] on td "runs" at bounding box center [520, 383] width 424 height 31
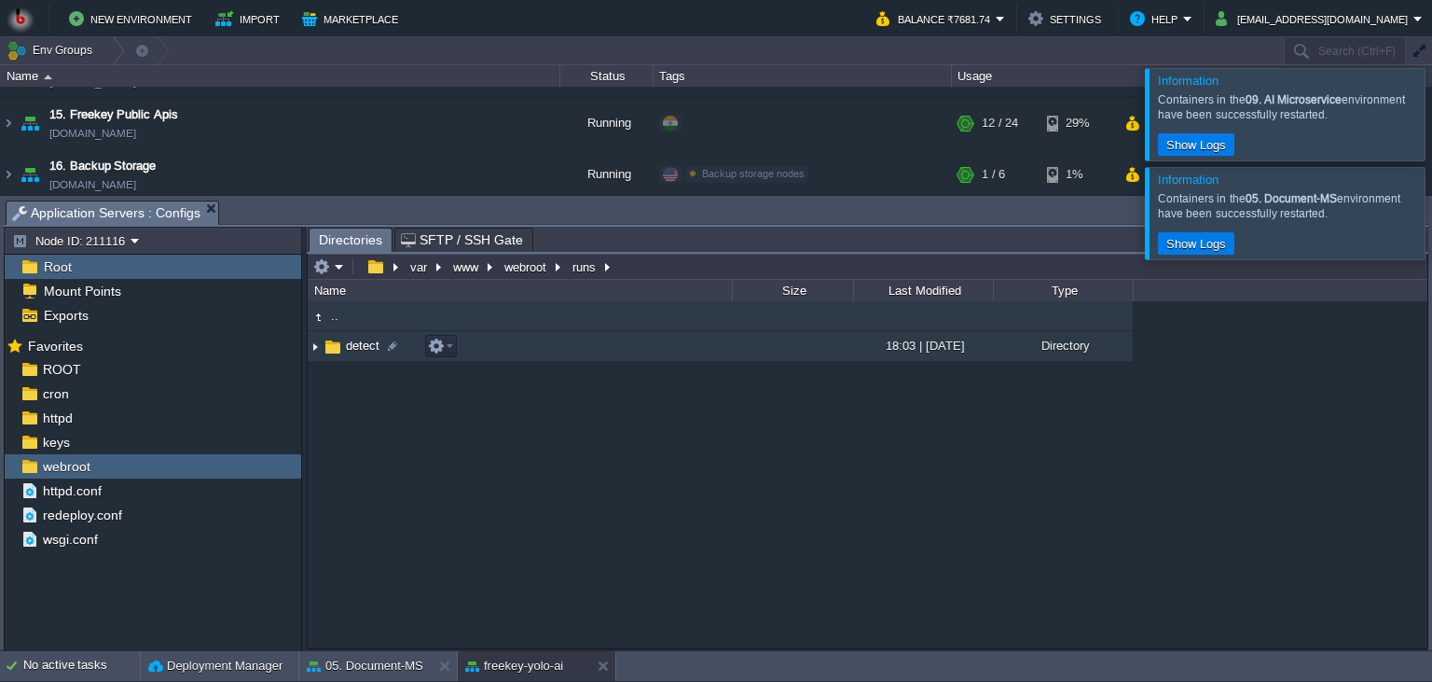
click at [505, 340] on td "detect" at bounding box center [520, 346] width 424 height 31
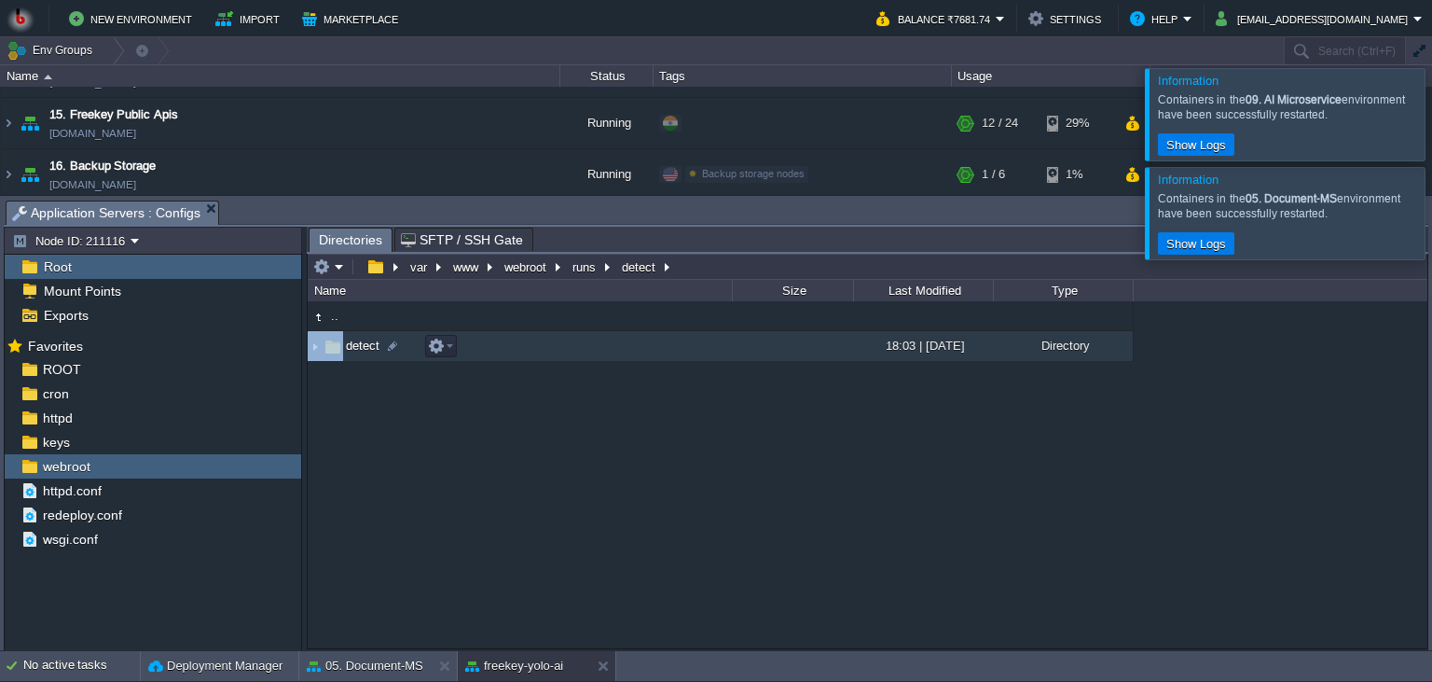
click at [505, 340] on td "detect" at bounding box center [520, 346] width 424 height 31
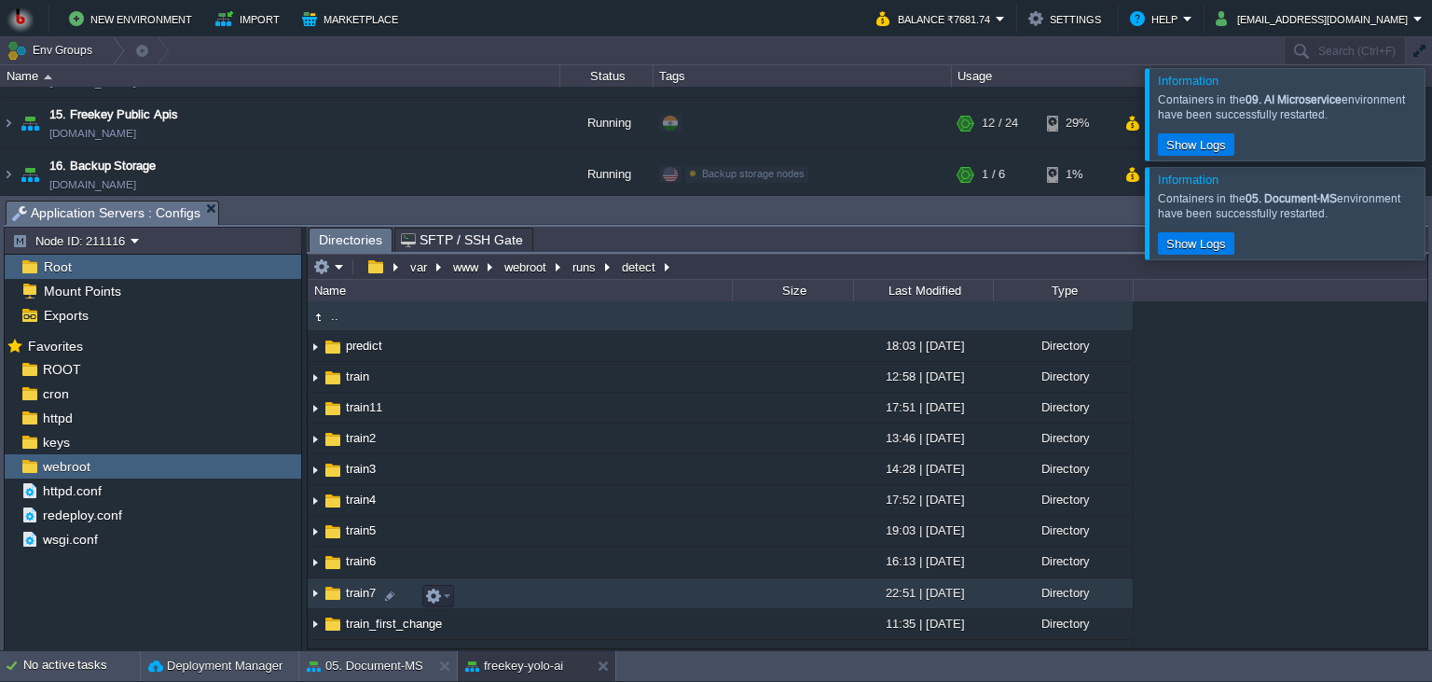
click at [528, 594] on td "train7" at bounding box center [520, 593] width 424 height 31
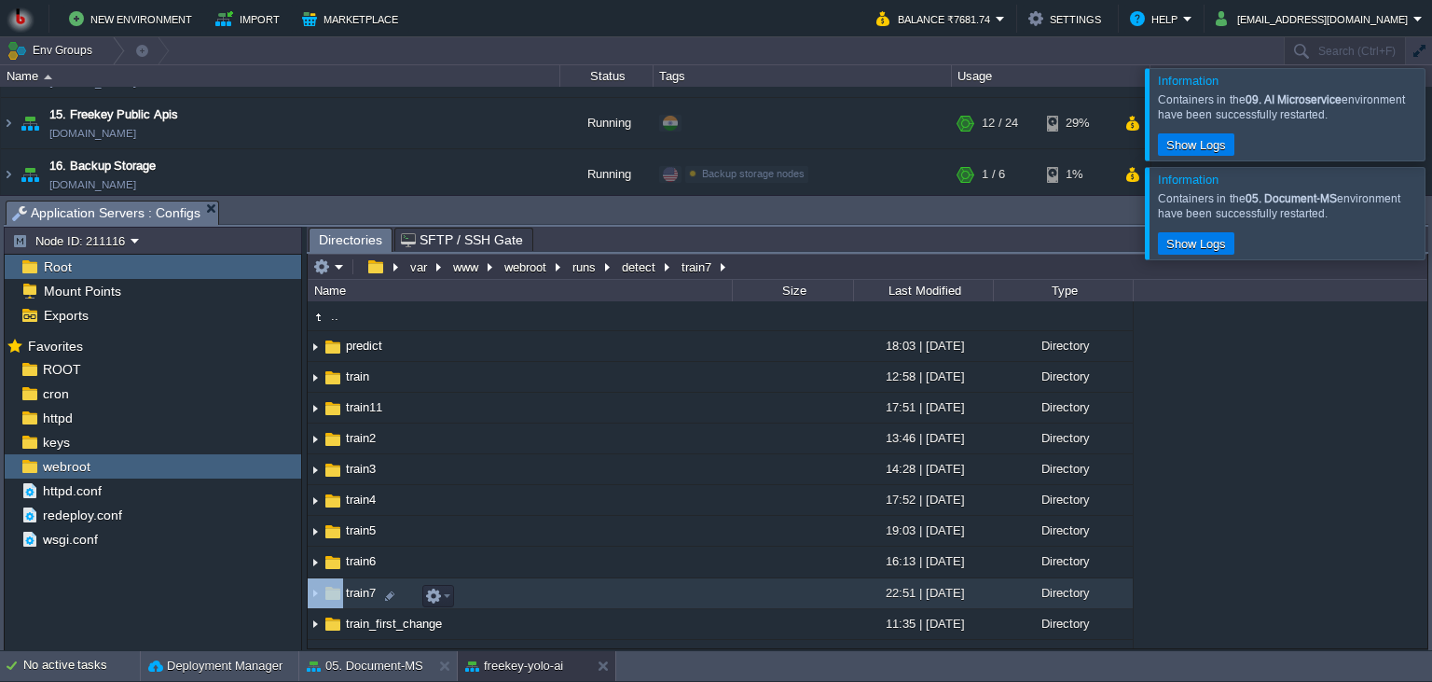
click at [528, 594] on td "train7" at bounding box center [520, 593] width 424 height 31
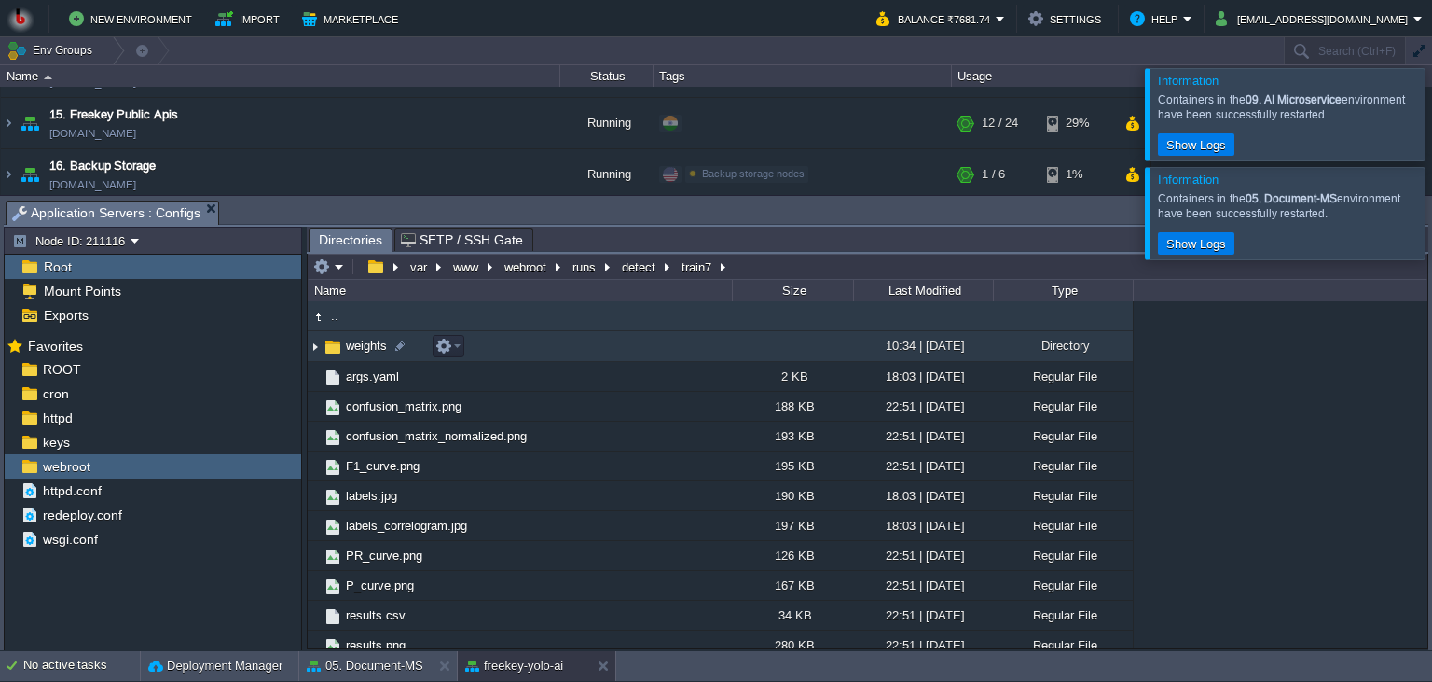
click at [579, 353] on td "weights" at bounding box center [520, 346] width 424 height 31
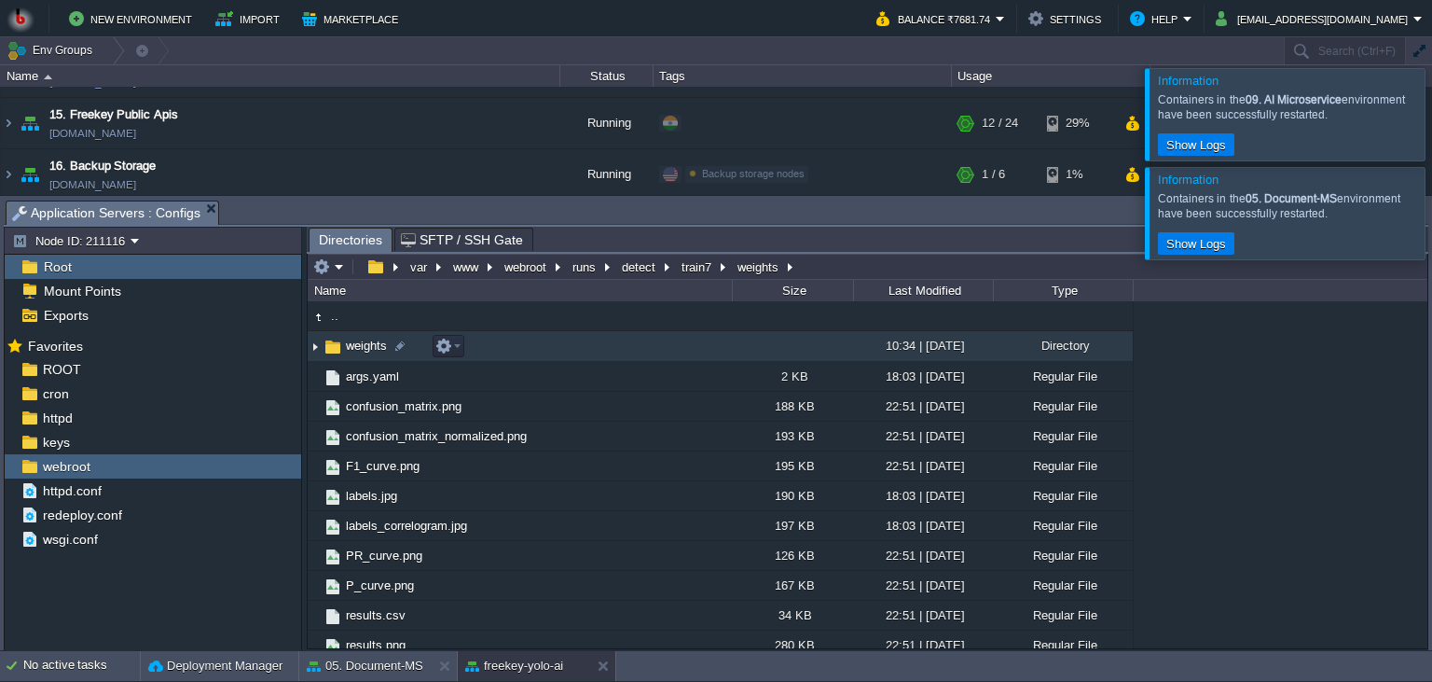
click at [579, 353] on td "weights" at bounding box center [520, 346] width 424 height 31
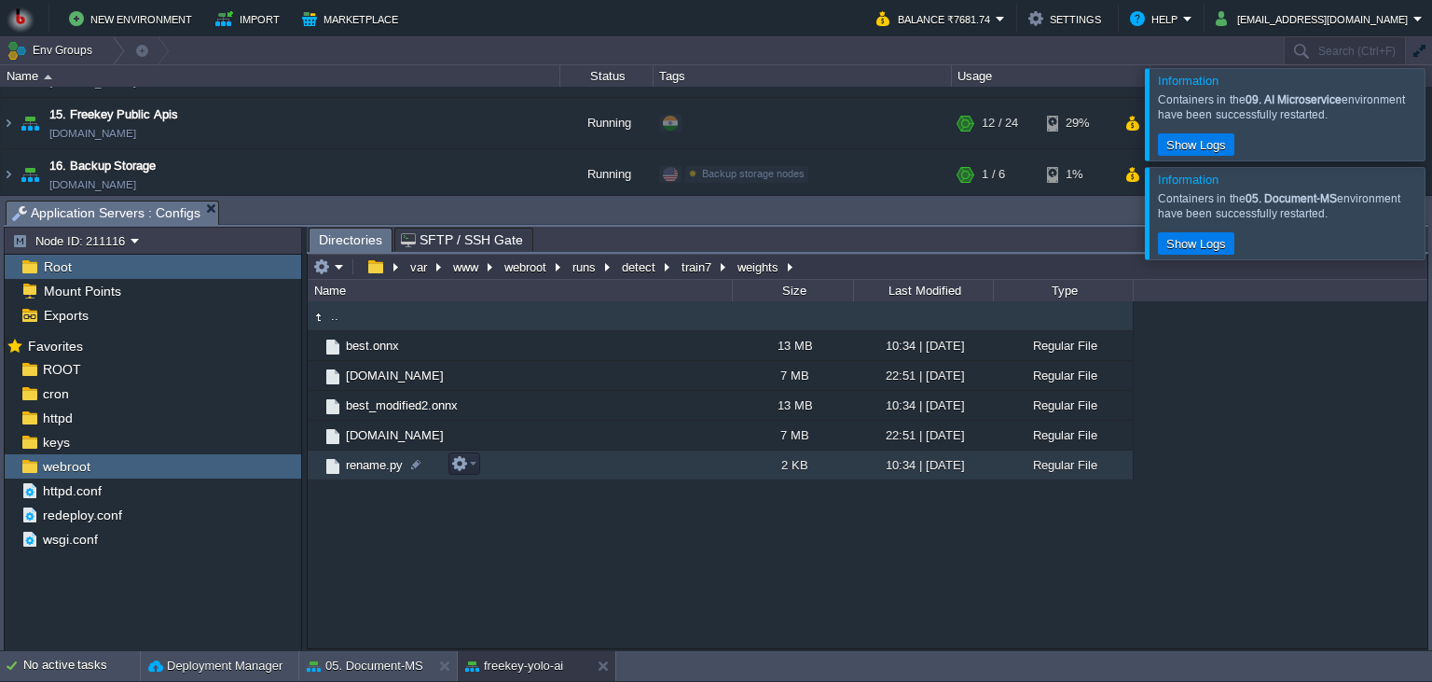
click at [608, 473] on td "rename.py" at bounding box center [520, 465] width 424 height 30
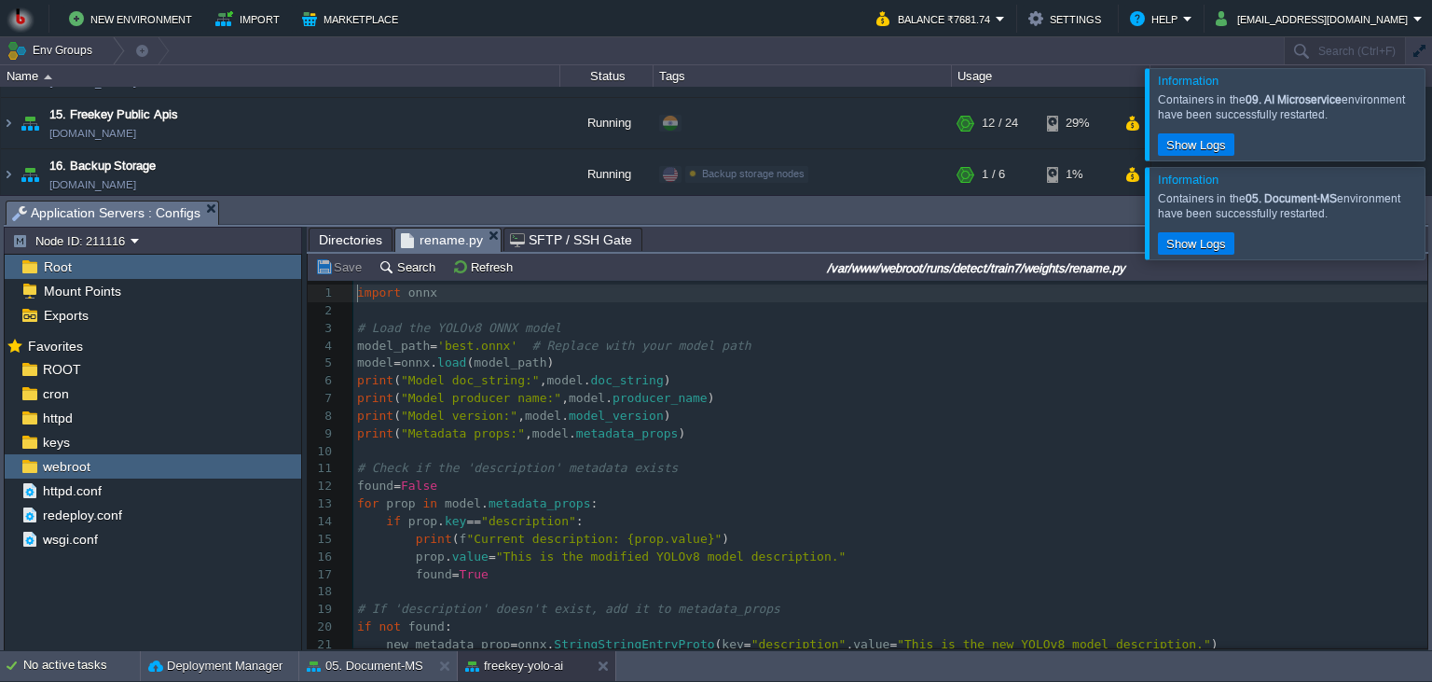
scroll to position [7, 0]
click at [699, 526] on pre "if prop . key == "description" :" at bounding box center [890, 522] width 1074 height 18
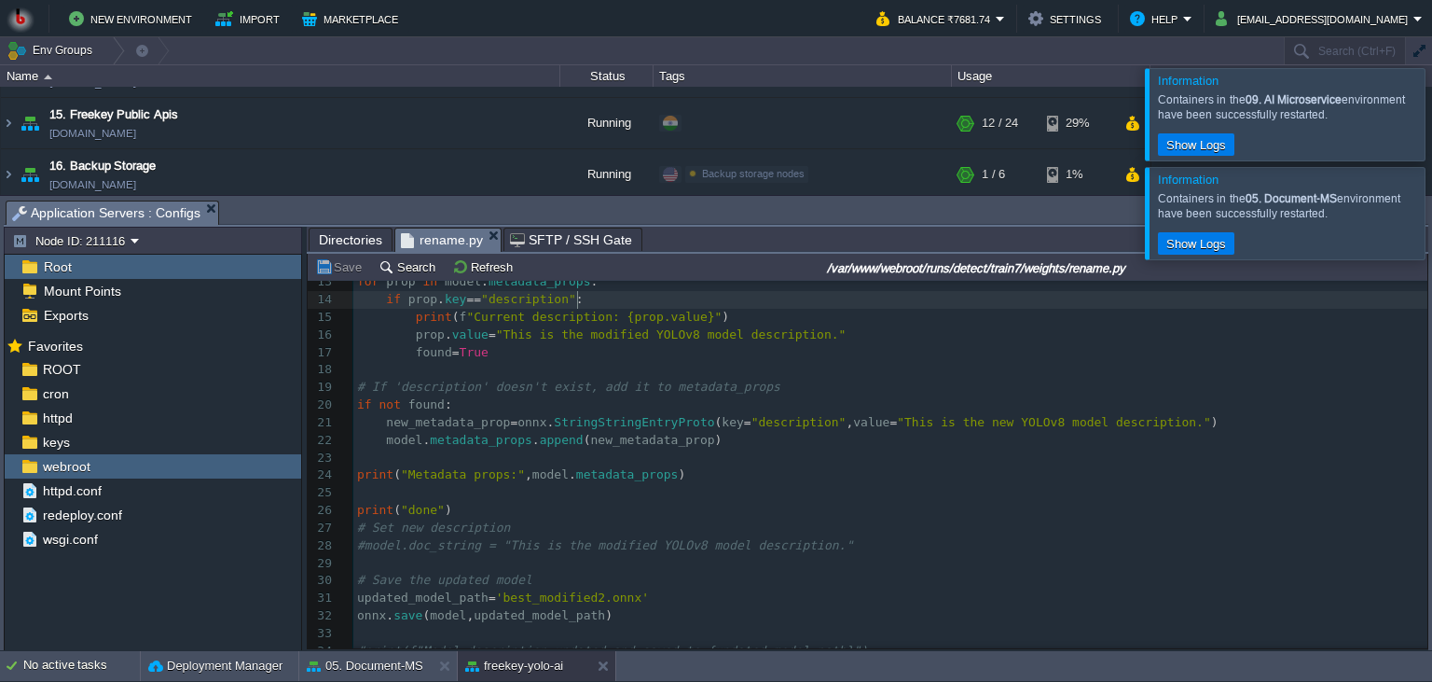
scroll to position [220, 0]
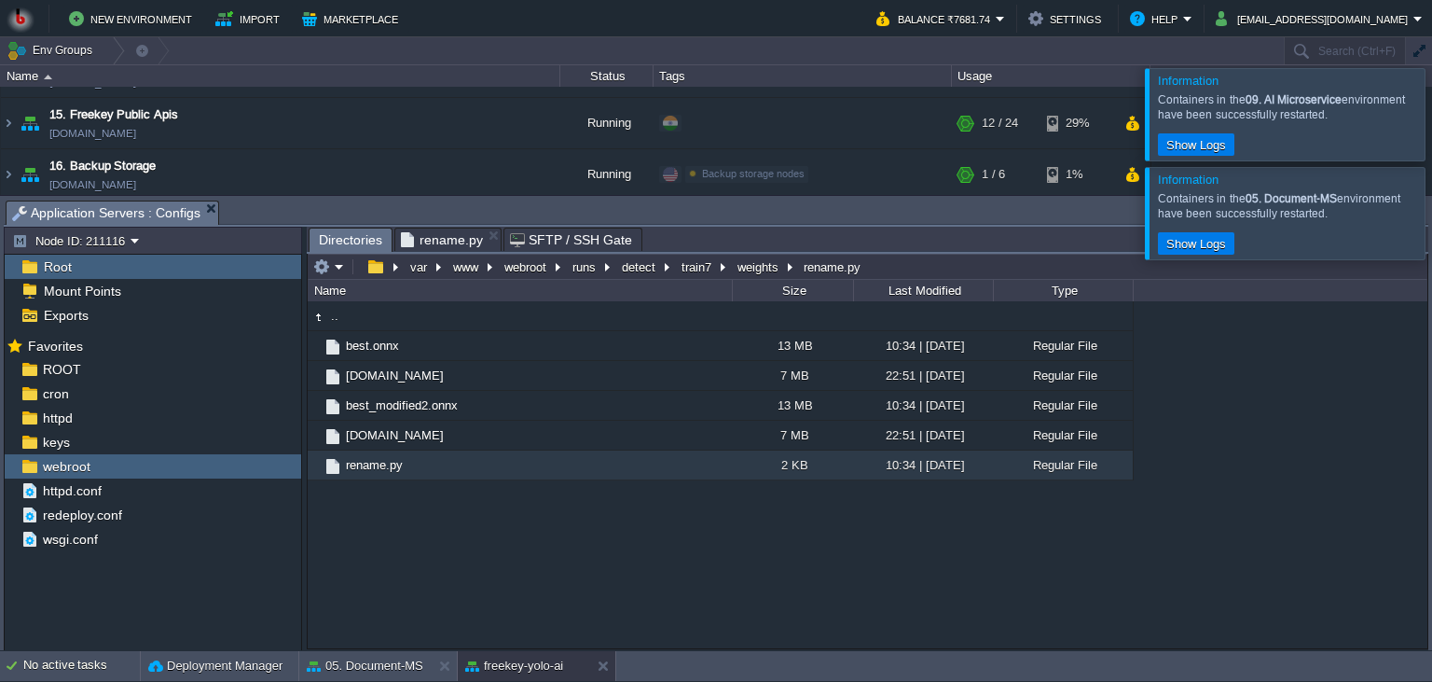
click at [345, 250] on span "Directories" at bounding box center [350, 239] width 63 height 23
click at [472, 463] on em at bounding box center [463, 463] width 25 height 17
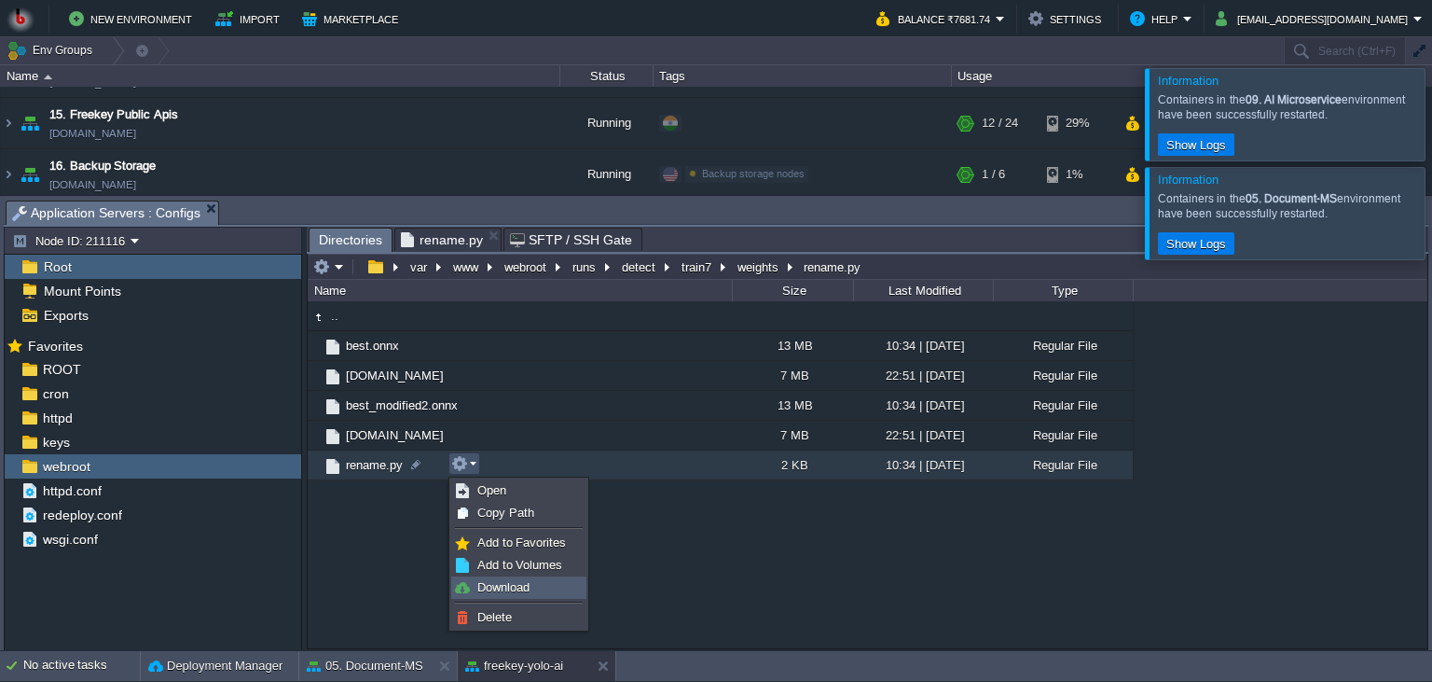
click at [502, 584] on span "Download" at bounding box center [503, 587] width 52 height 14
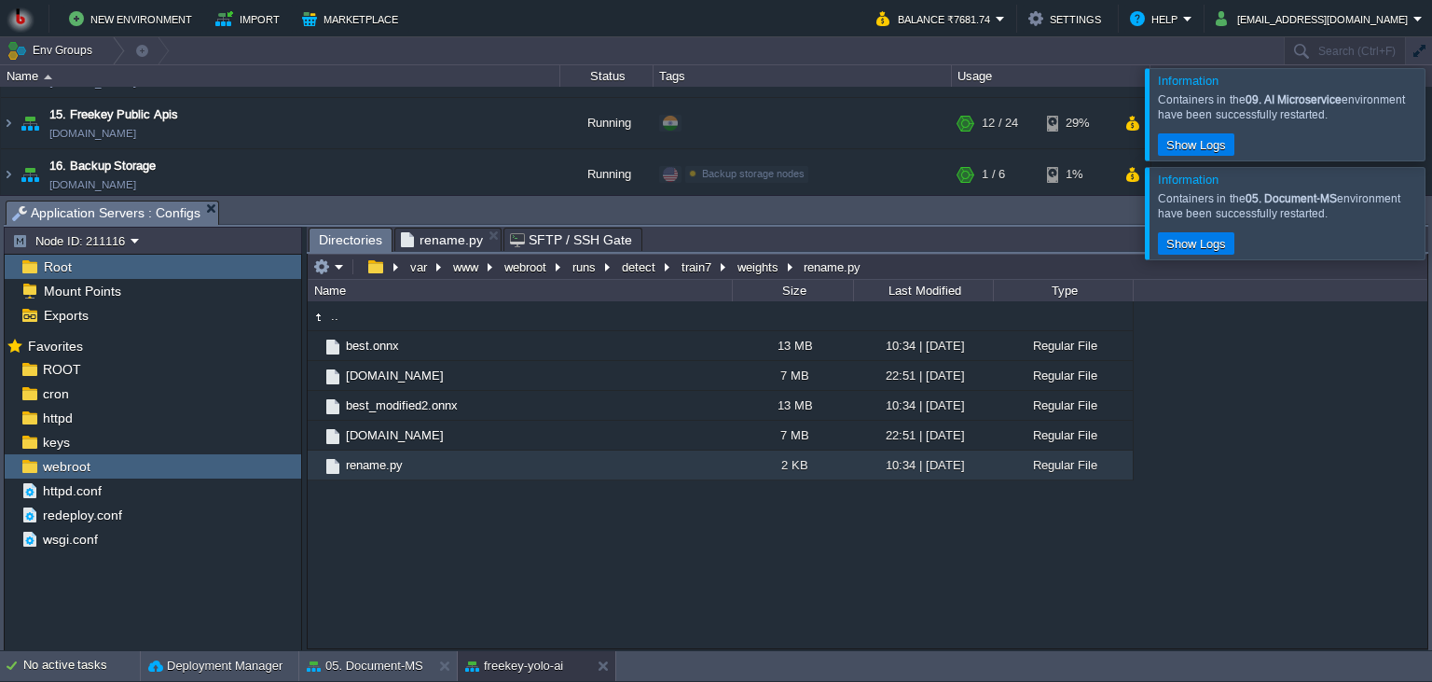
click at [796, 617] on div ".. best.onnx 13 MB 10:34 | [DATE] Regular File [DOMAIN_NAME] 7 MB 22:51 | [DATE…" at bounding box center [868, 474] width 1120 height 347
click at [500, 273] on td "webroot" at bounding box center [533, 267] width 68 height 22
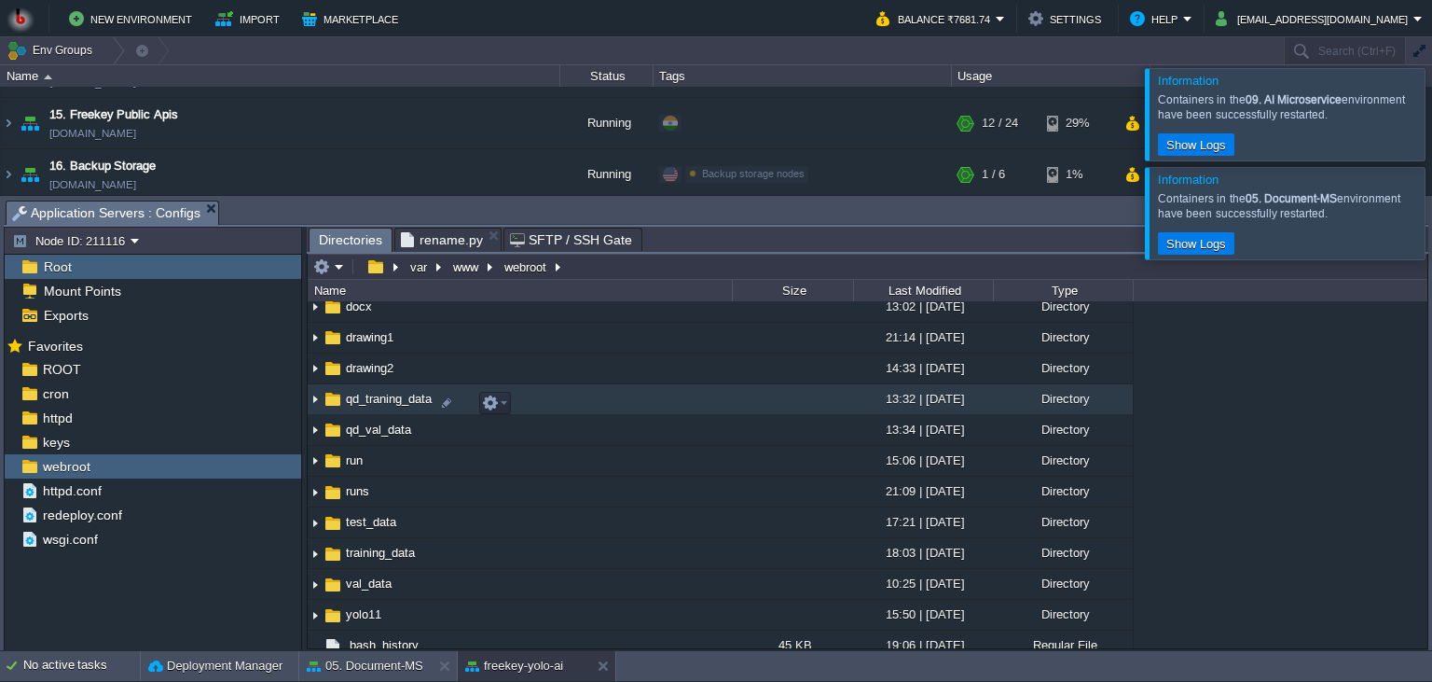
scroll to position [339, 0]
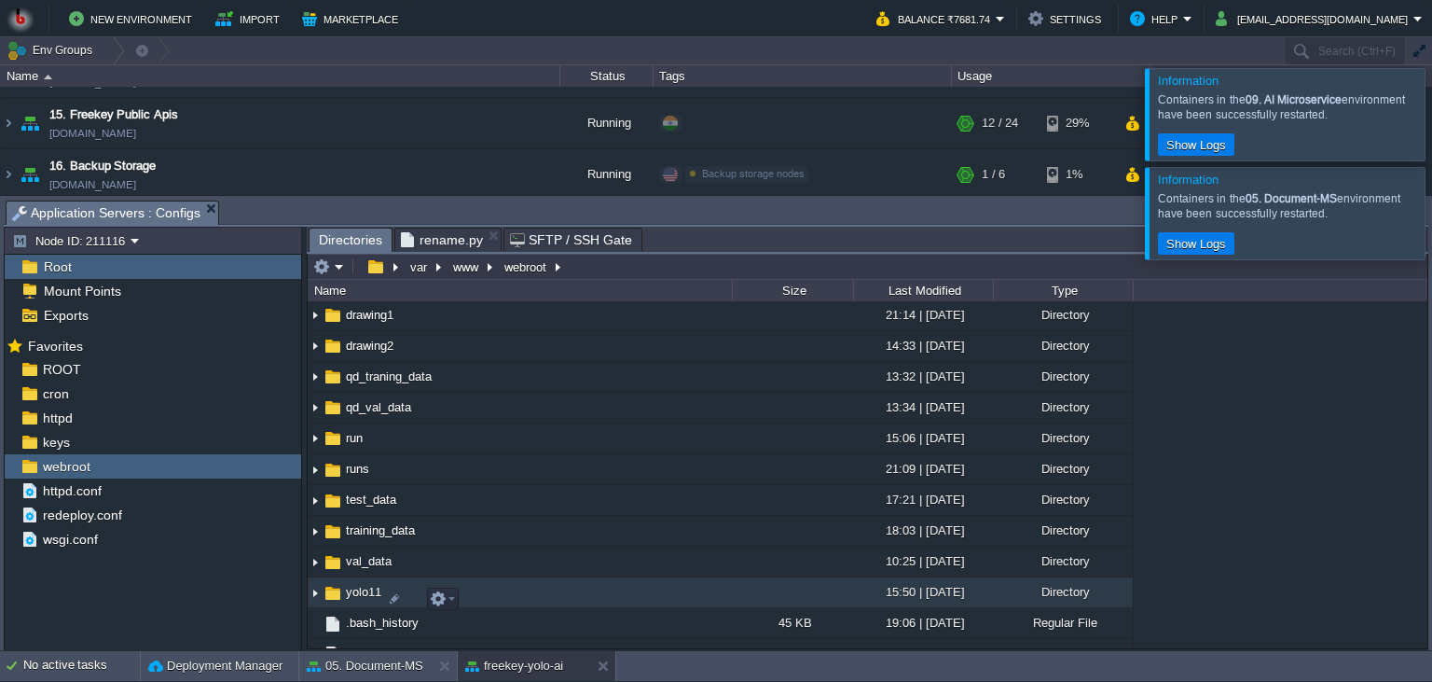
click at [575, 598] on td "yolo11" at bounding box center [520, 592] width 424 height 31
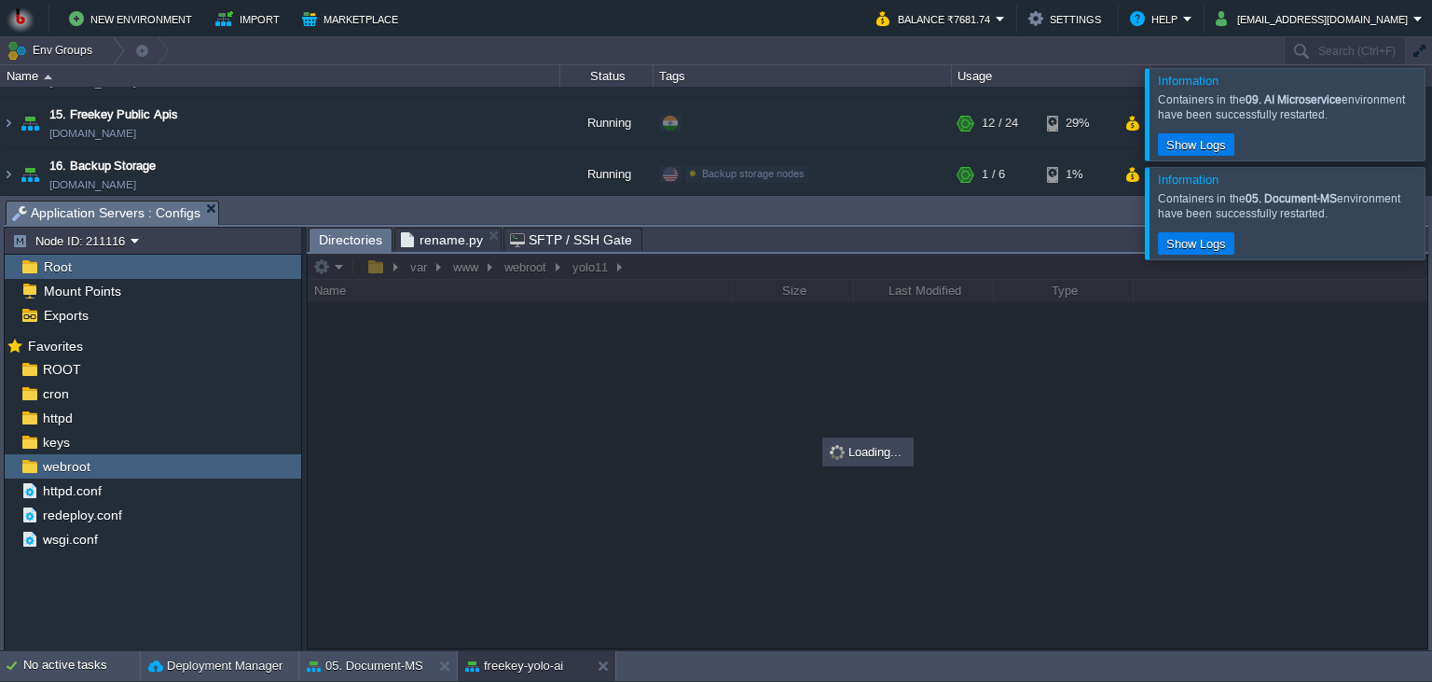
scroll to position [0, 0]
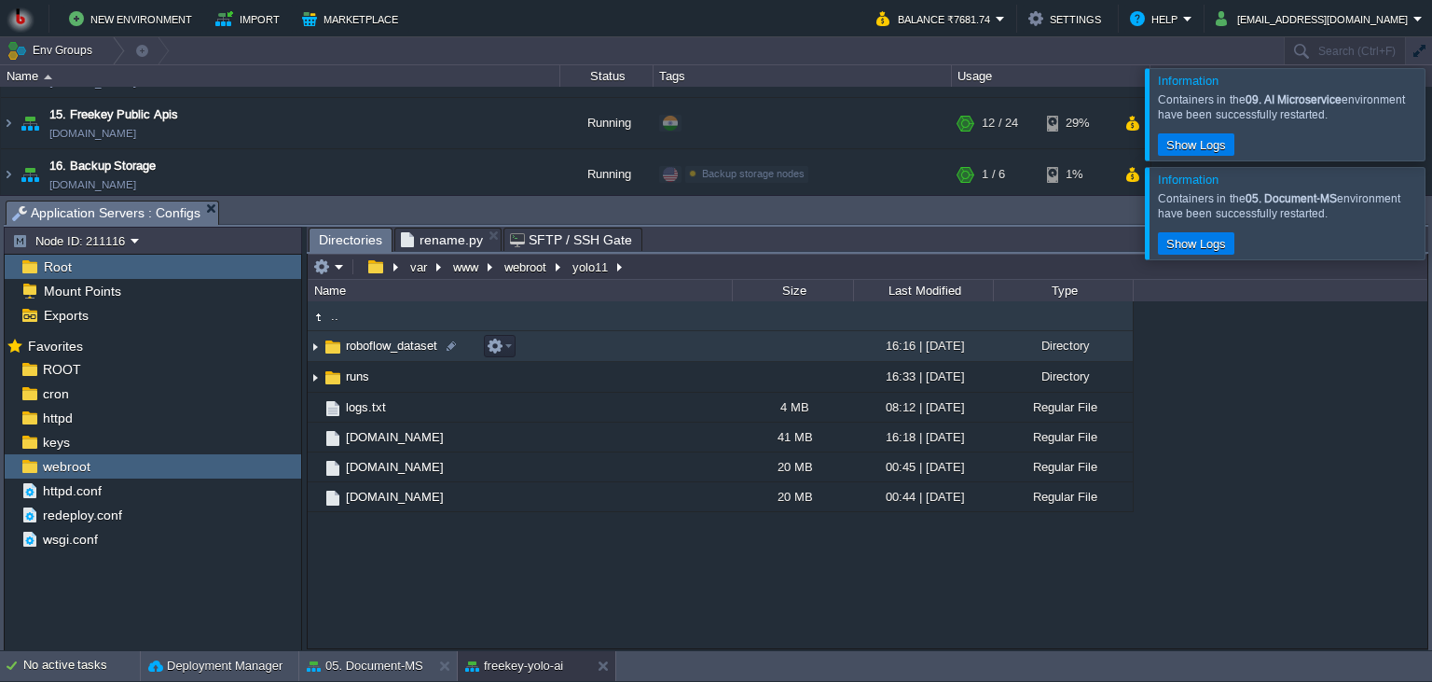
click at [665, 353] on td "roboflow_dataset" at bounding box center [520, 346] width 424 height 31
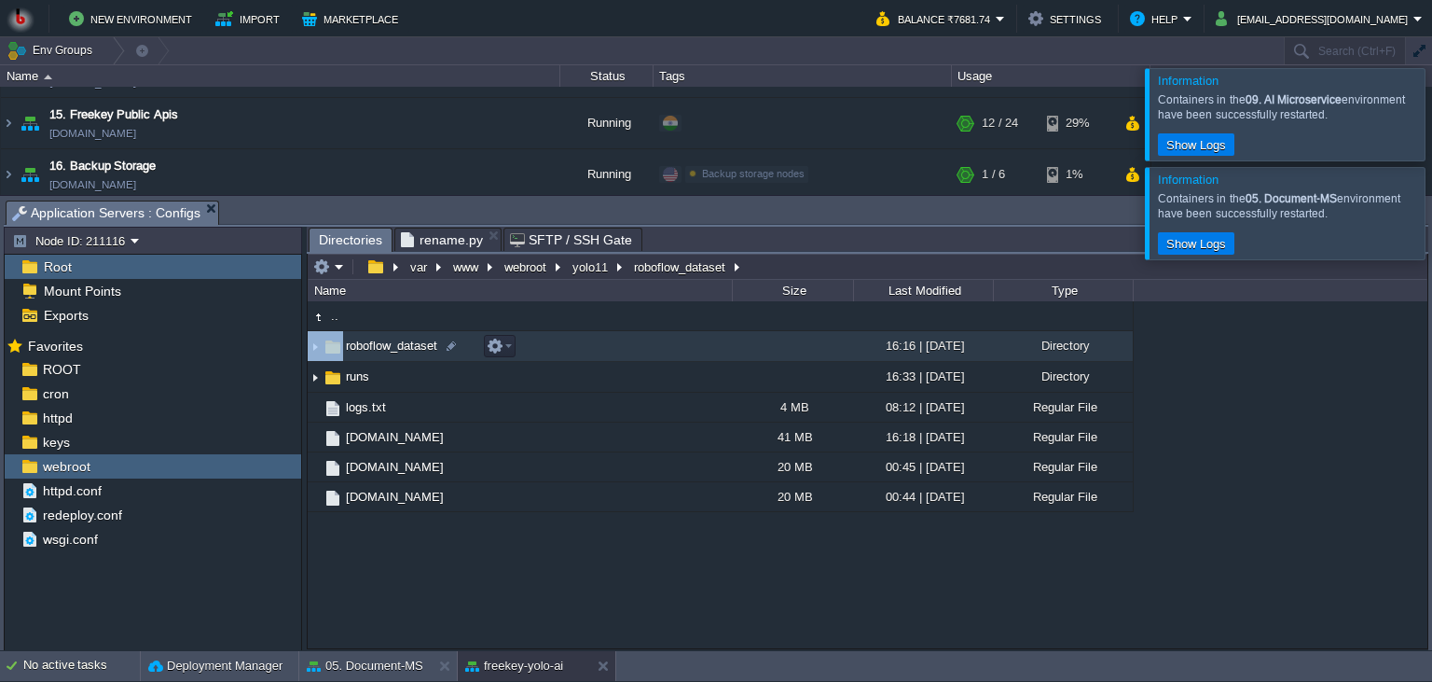
click at [665, 353] on td "roboflow_dataset" at bounding box center [520, 346] width 424 height 31
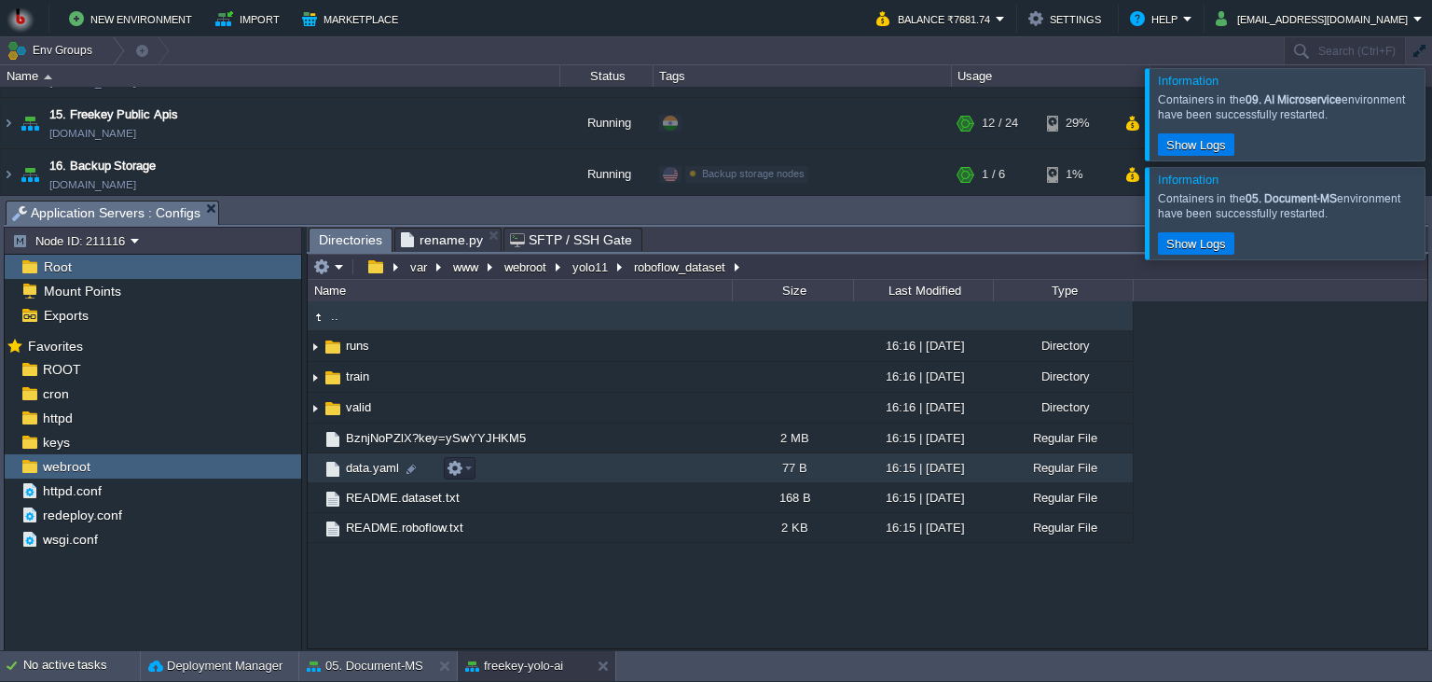
click at [625, 464] on td "data.yaml" at bounding box center [520, 468] width 424 height 30
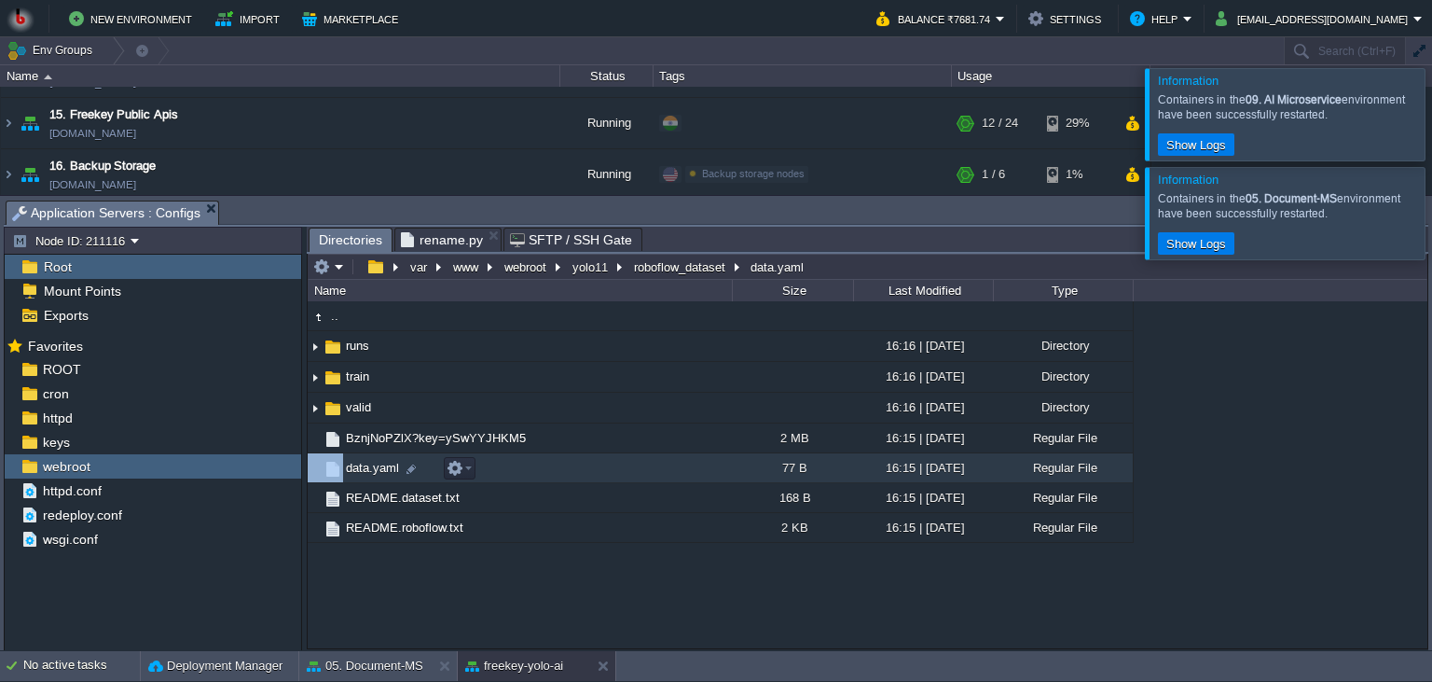
click at [625, 464] on td "data.yaml" at bounding box center [520, 468] width 424 height 30
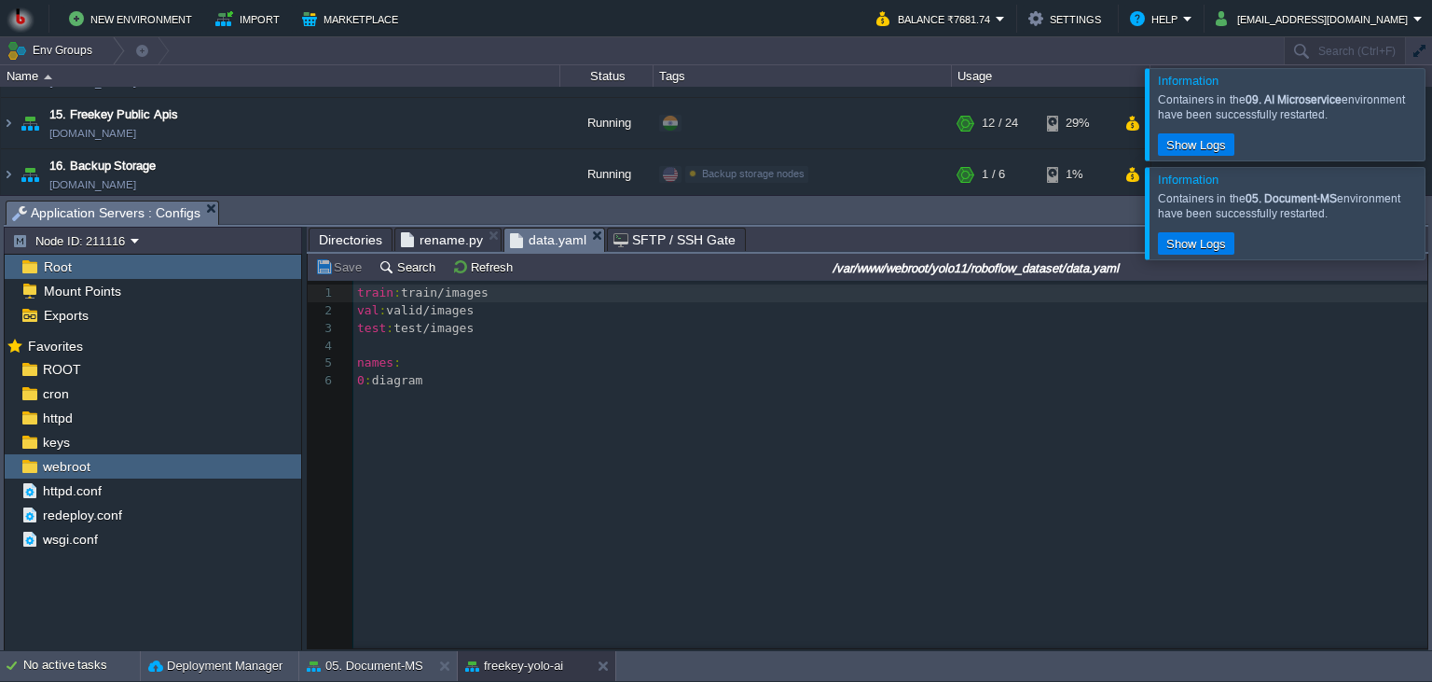
scroll to position [220, 0]
click at [460, 242] on span "rename.py" at bounding box center [442, 239] width 82 height 22
click at [526, 242] on span "data.yaml" at bounding box center [548, 239] width 76 height 23
click at [348, 241] on span "Directories" at bounding box center [350, 239] width 63 height 22
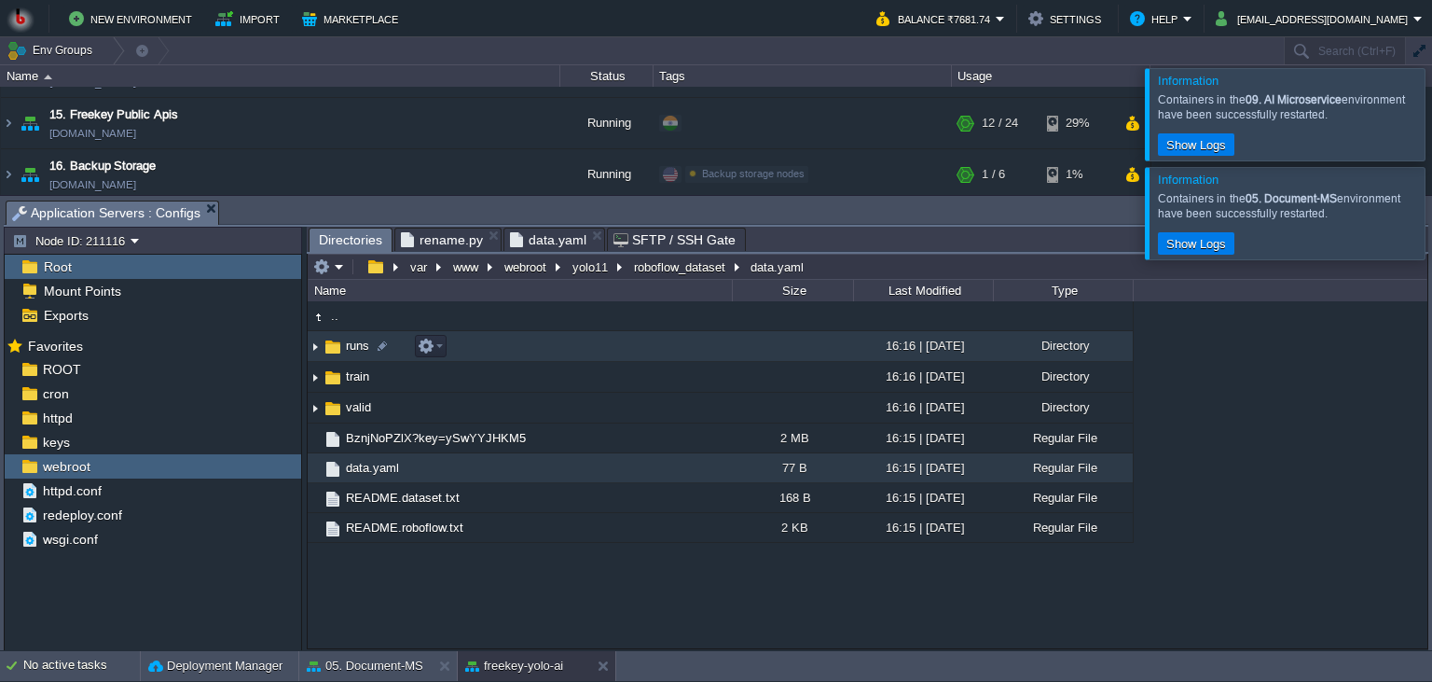
click at [570, 347] on td "runs" at bounding box center [520, 346] width 424 height 31
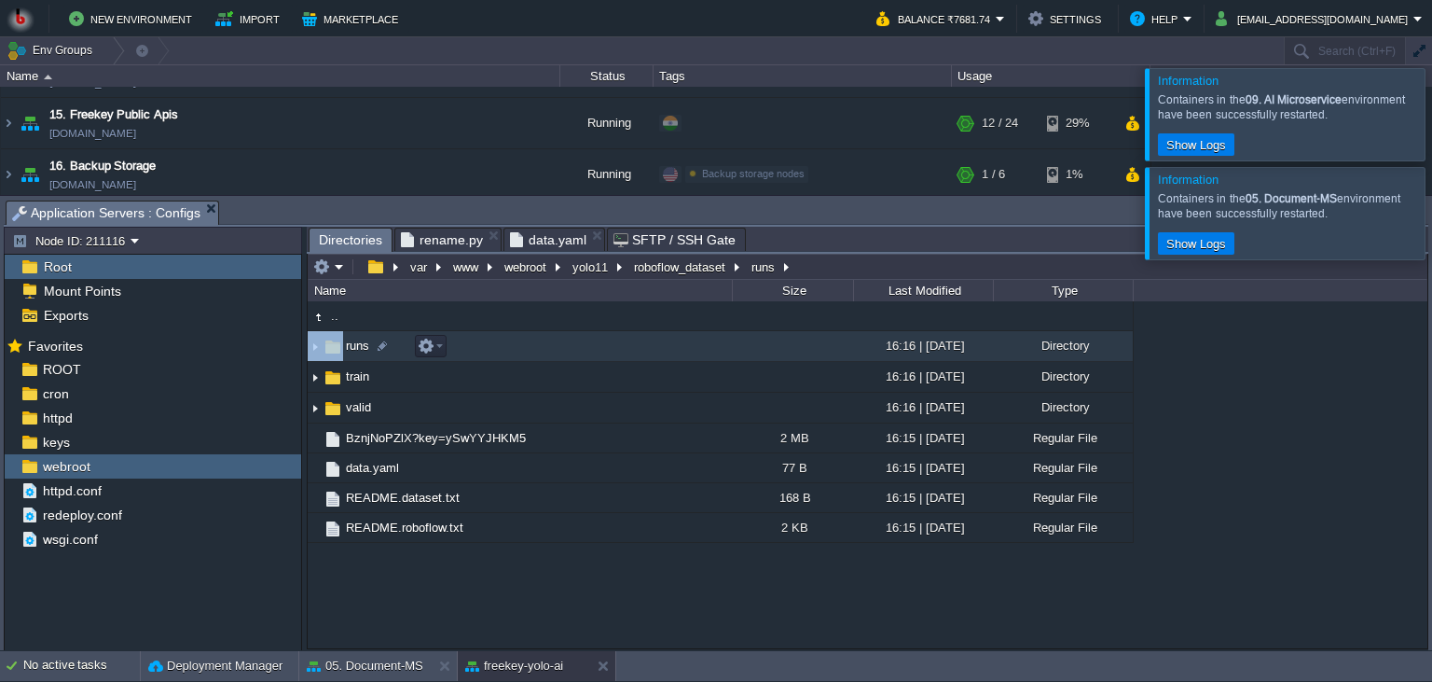
click at [570, 347] on td "runs" at bounding box center [520, 346] width 424 height 31
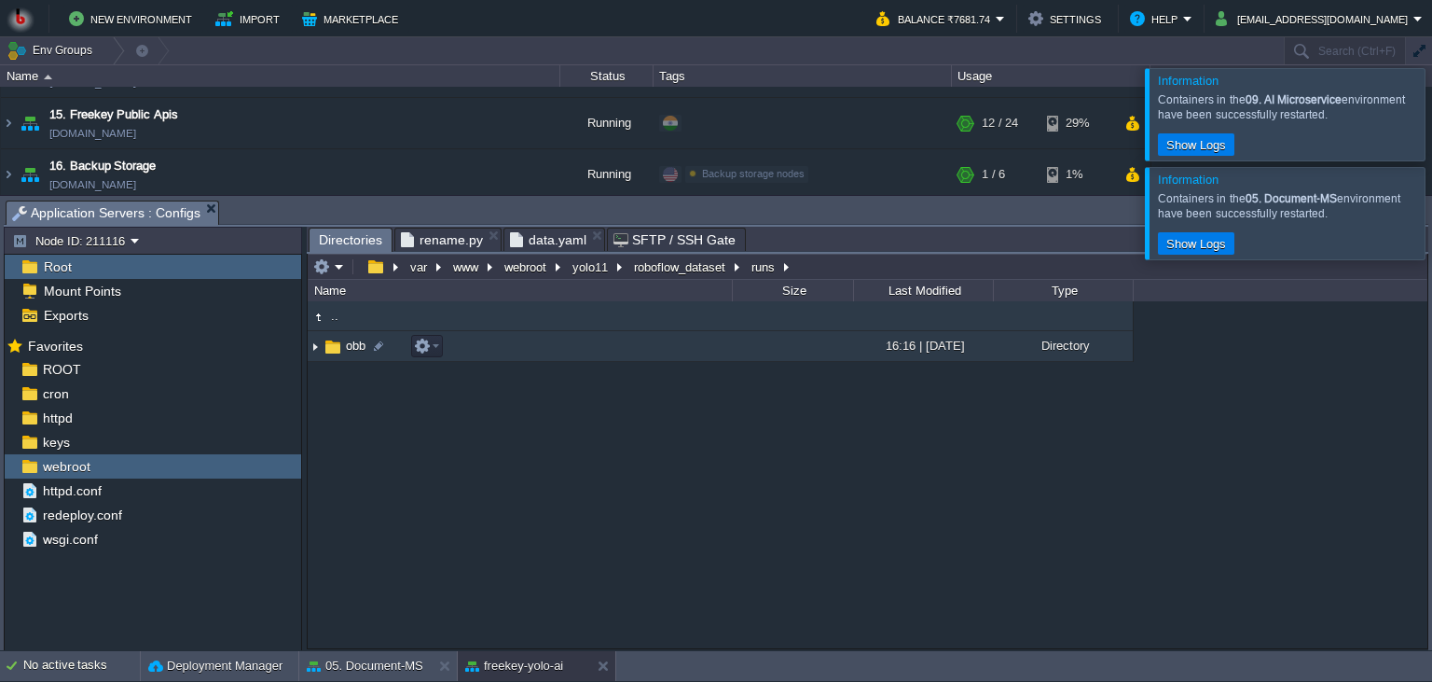
click at [584, 340] on td "obb" at bounding box center [520, 346] width 424 height 31
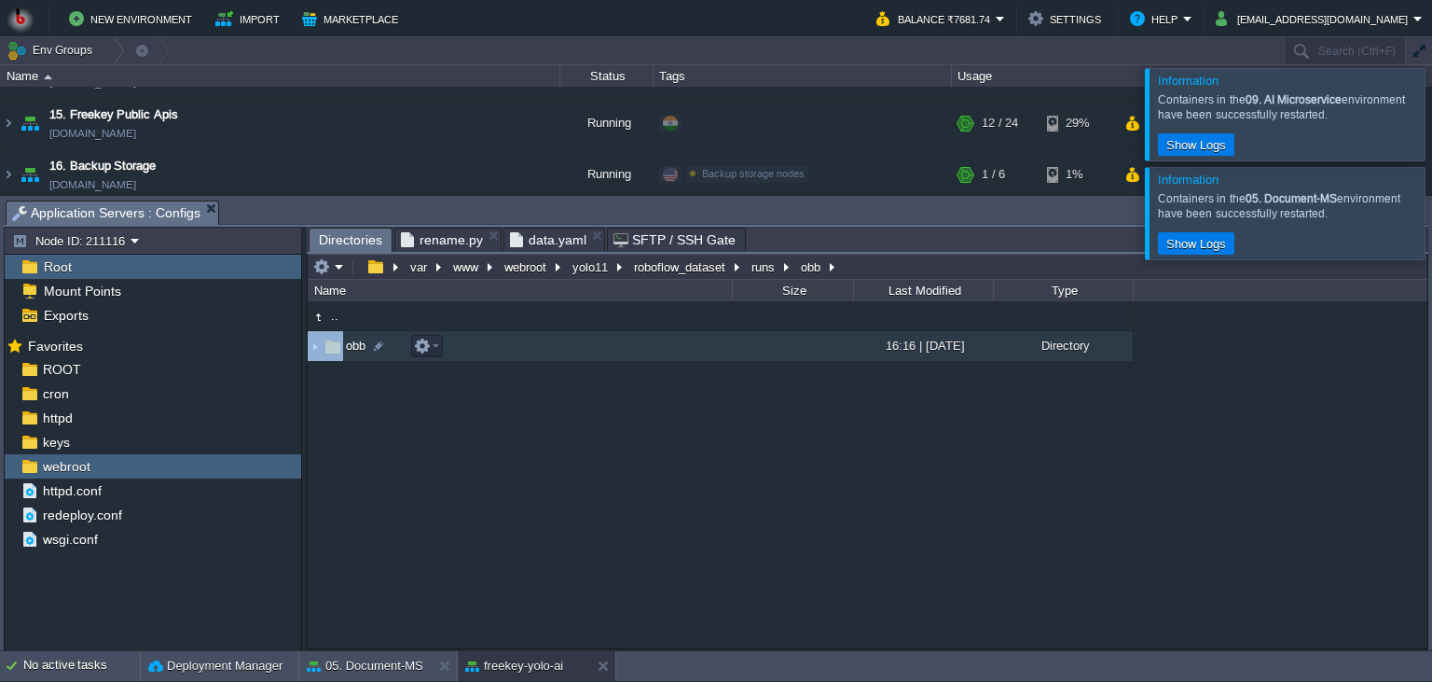
click at [584, 340] on td "obb" at bounding box center [520, 346] width 424 height 31
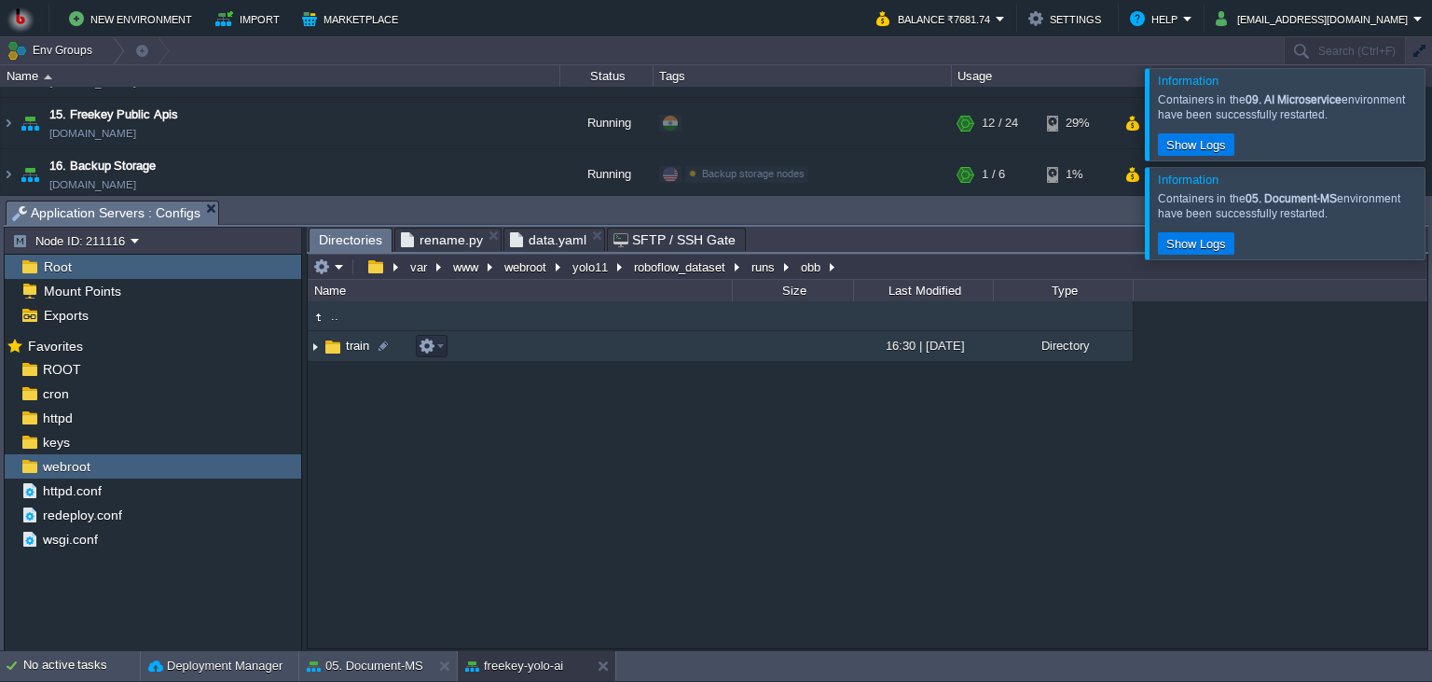
click at [584, 341] on td "train" at bounding box center [520, 346] width 424 height 31
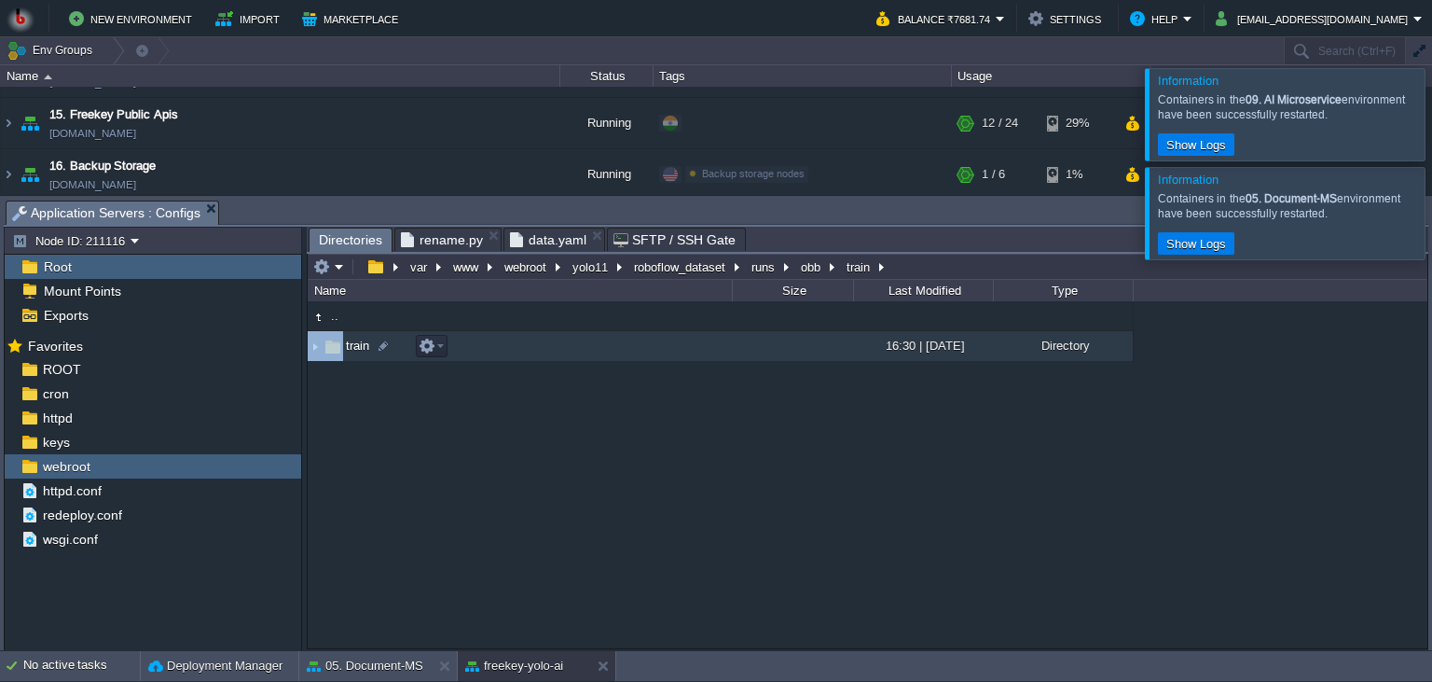
click at [584, 341] on td "train" at bounding box center [520, 346] width 424 height 31
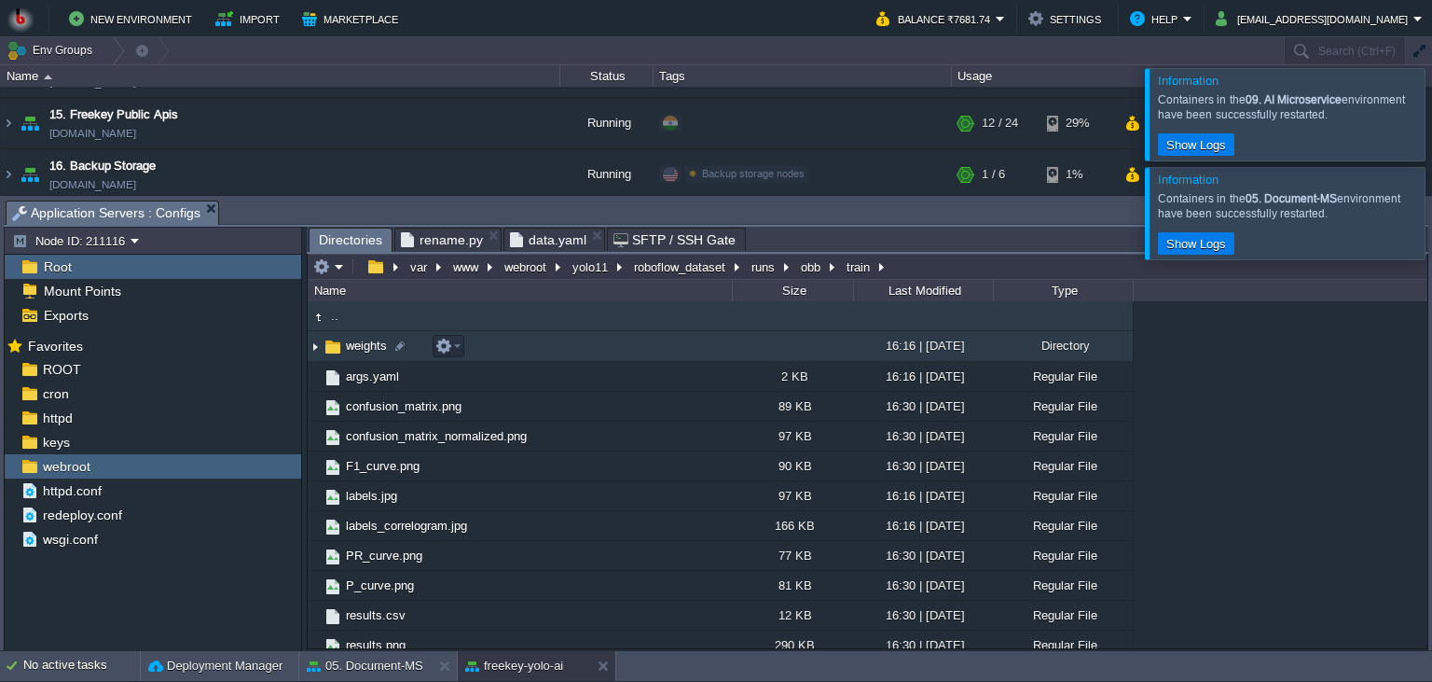
click at [581, 353] on td "weights" at bounding box center [520, 346] width 424 height 31
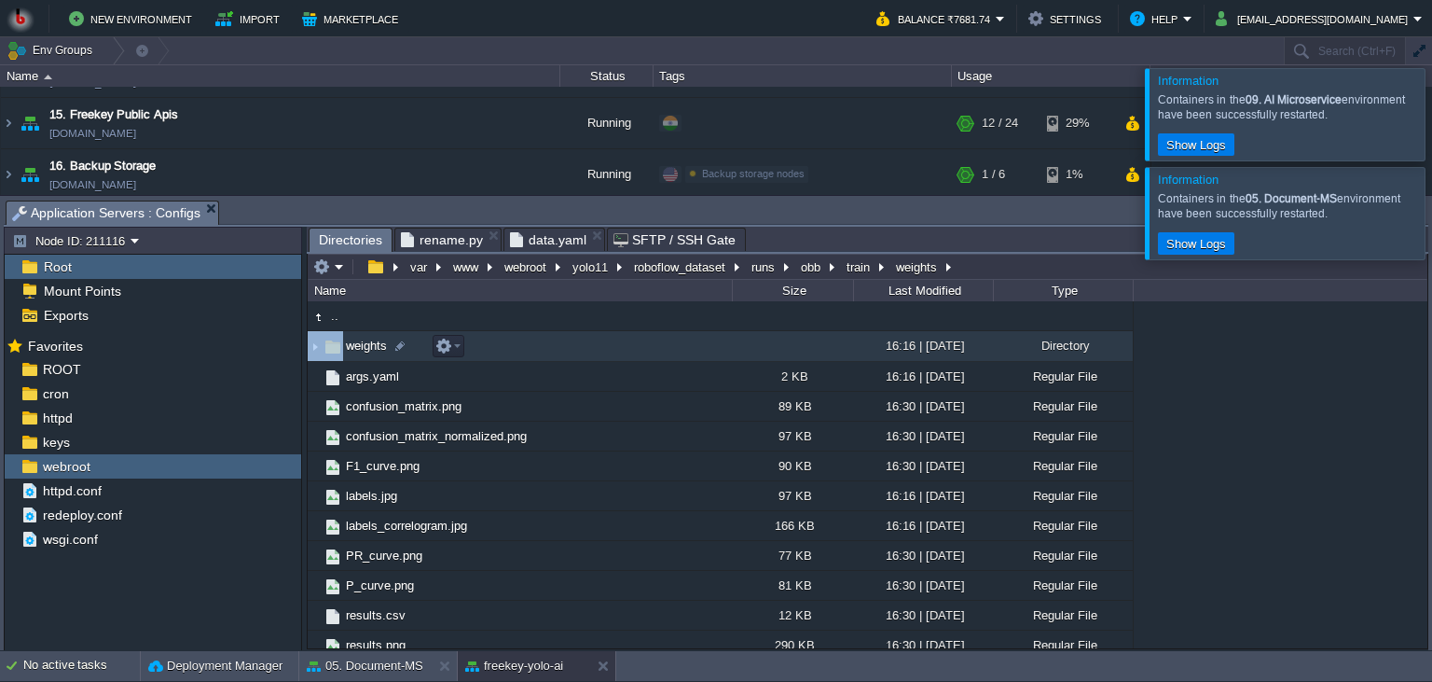
click at [581, 353] on td "weights" at bounding box center [520, 346] width 424 height 31
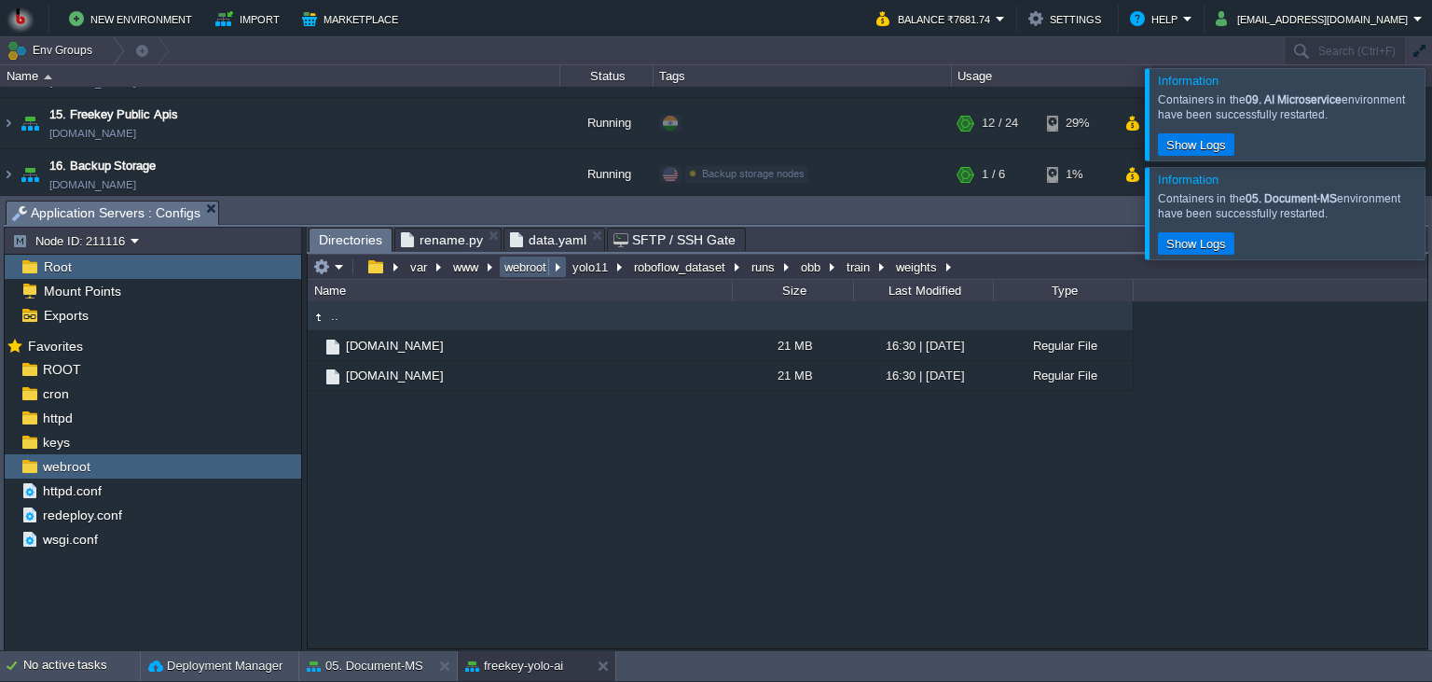
click at [535, 275] on button "webroot" at bounding box center [526, 266] width 49 height 17
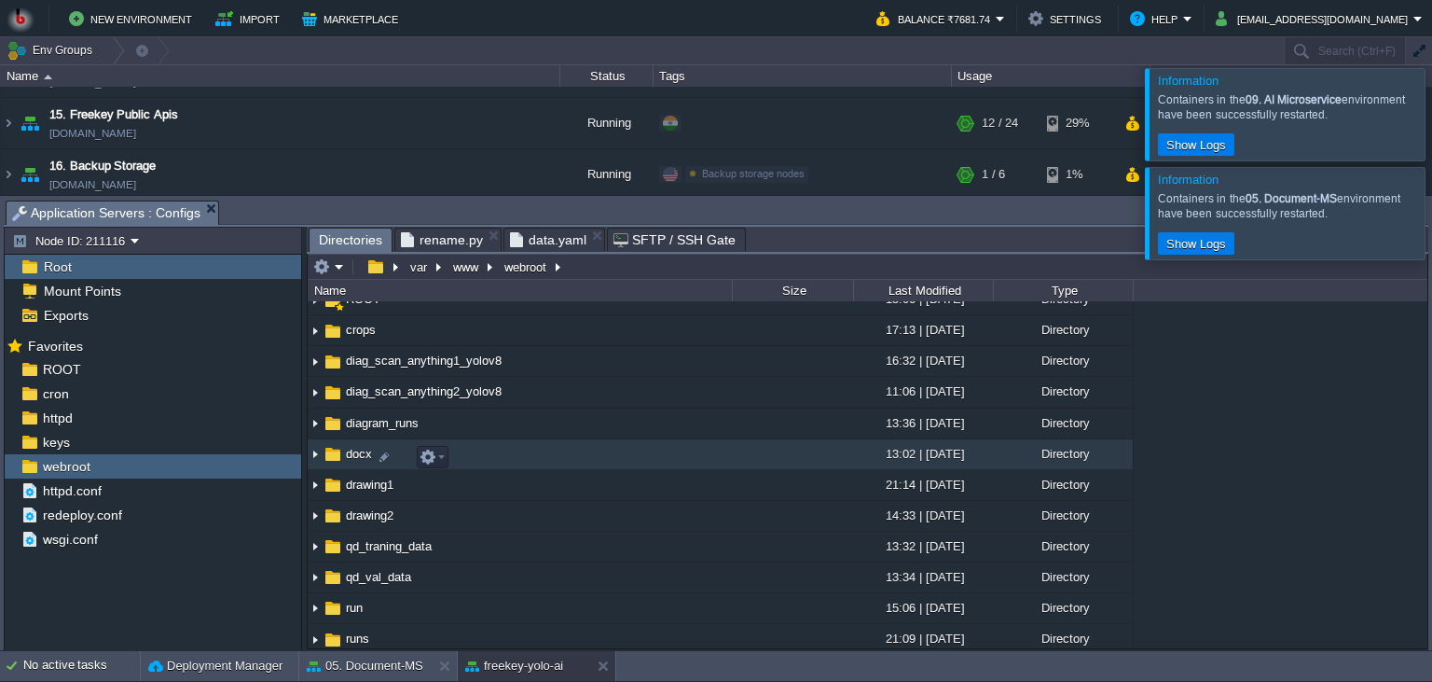
scroll to position [0, 0]
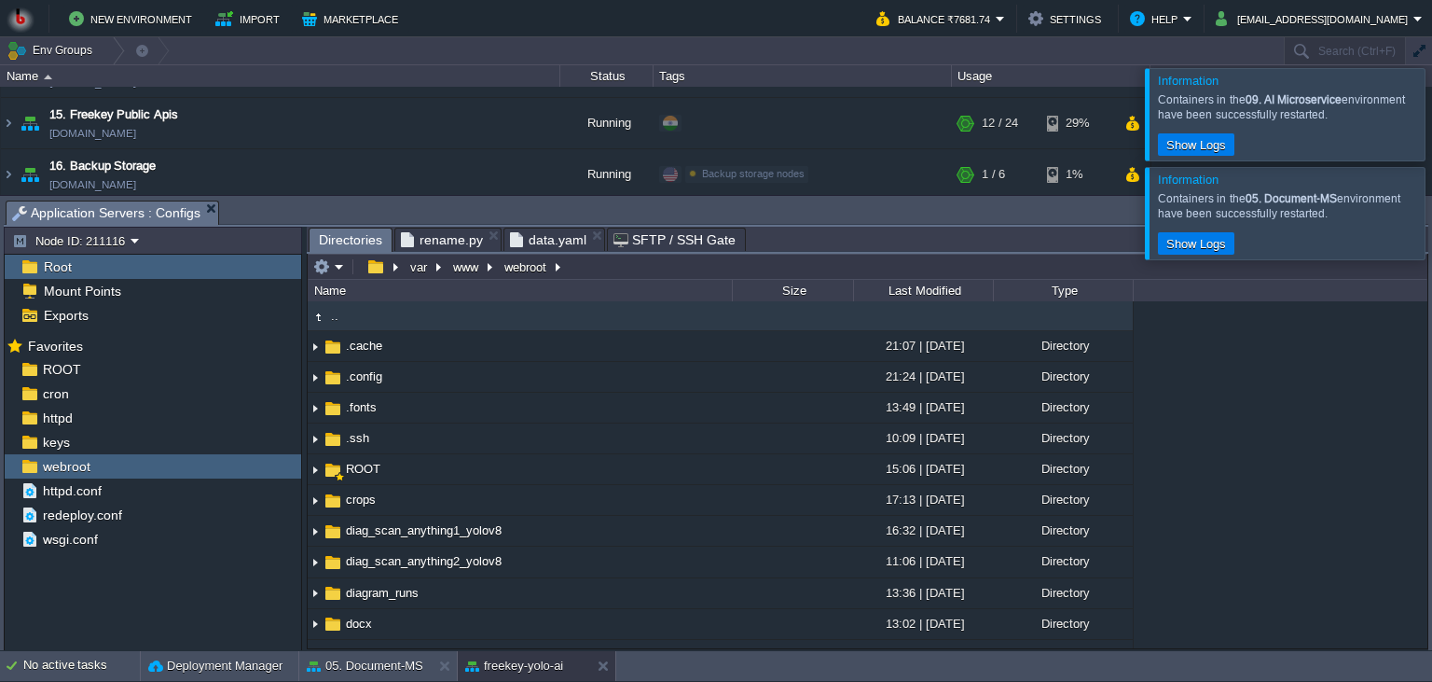
click at [947, 295] on div "Last Modified" at bounding box center [924, 290] width 138 height 21
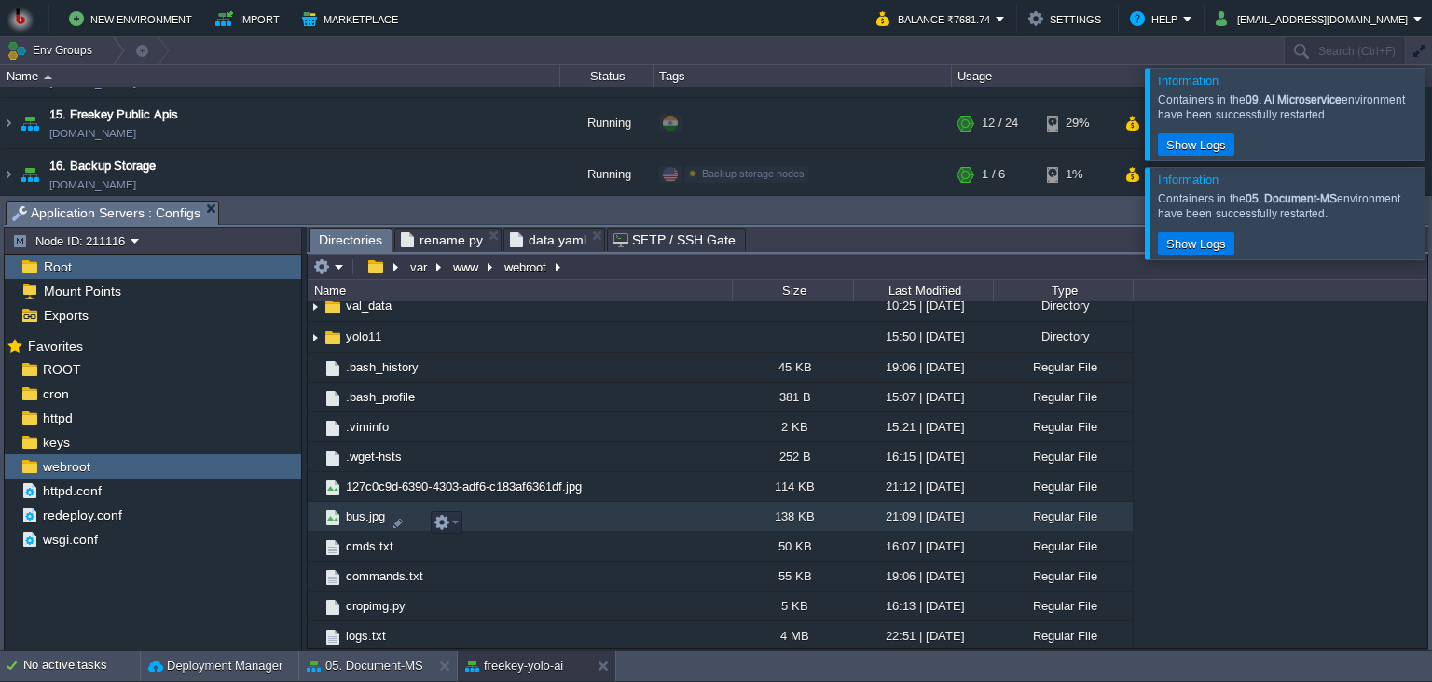
scroll to position [510, 0]
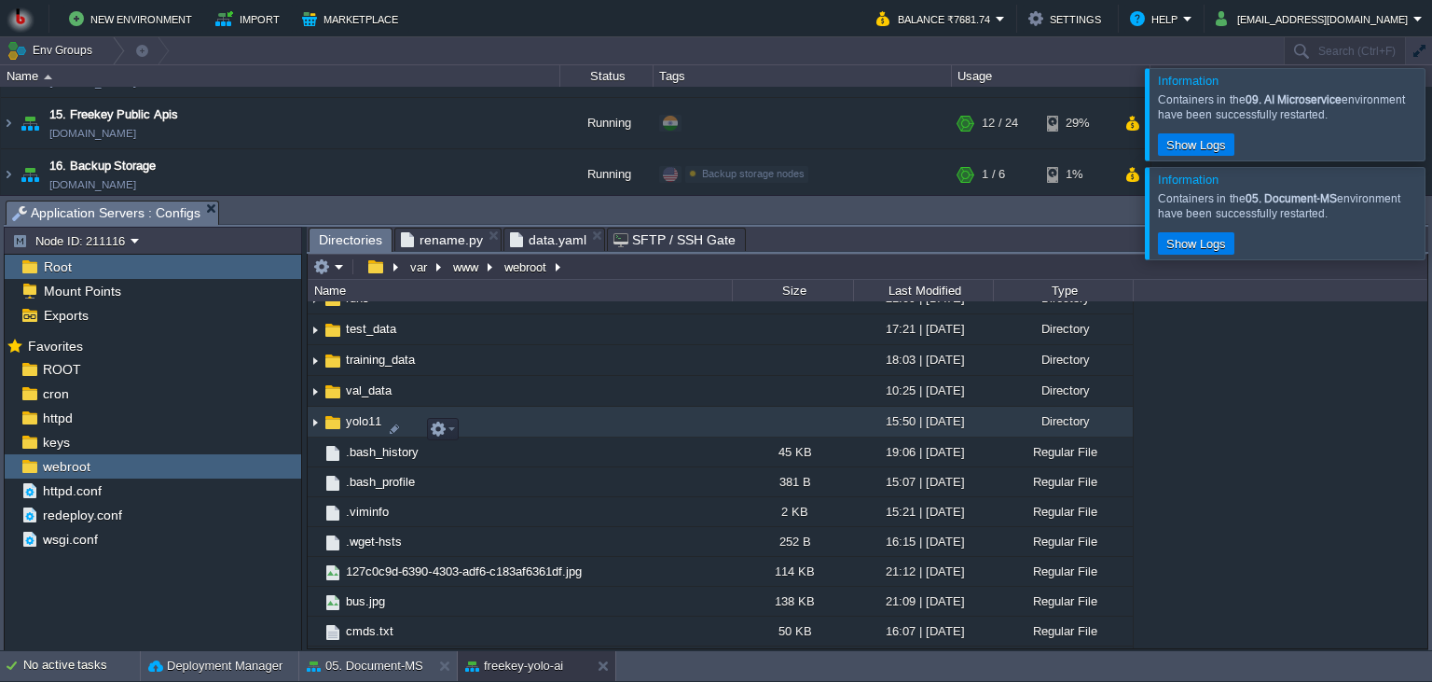
click at [1009, 422] on div "Directory" at bounding box center [1063, 421] width 140 height 29
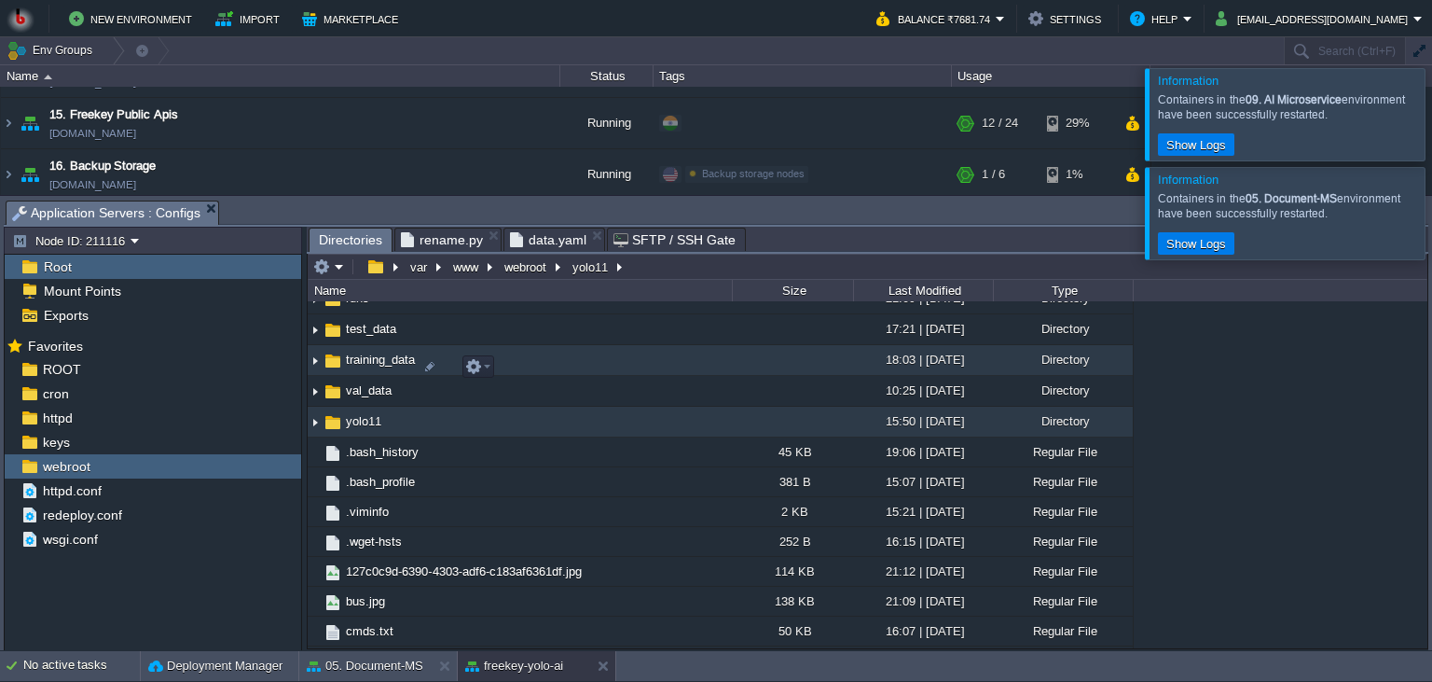
click at [1011, 374] on div "Directory" at bounding box center [1063, 359] width 140 height 29
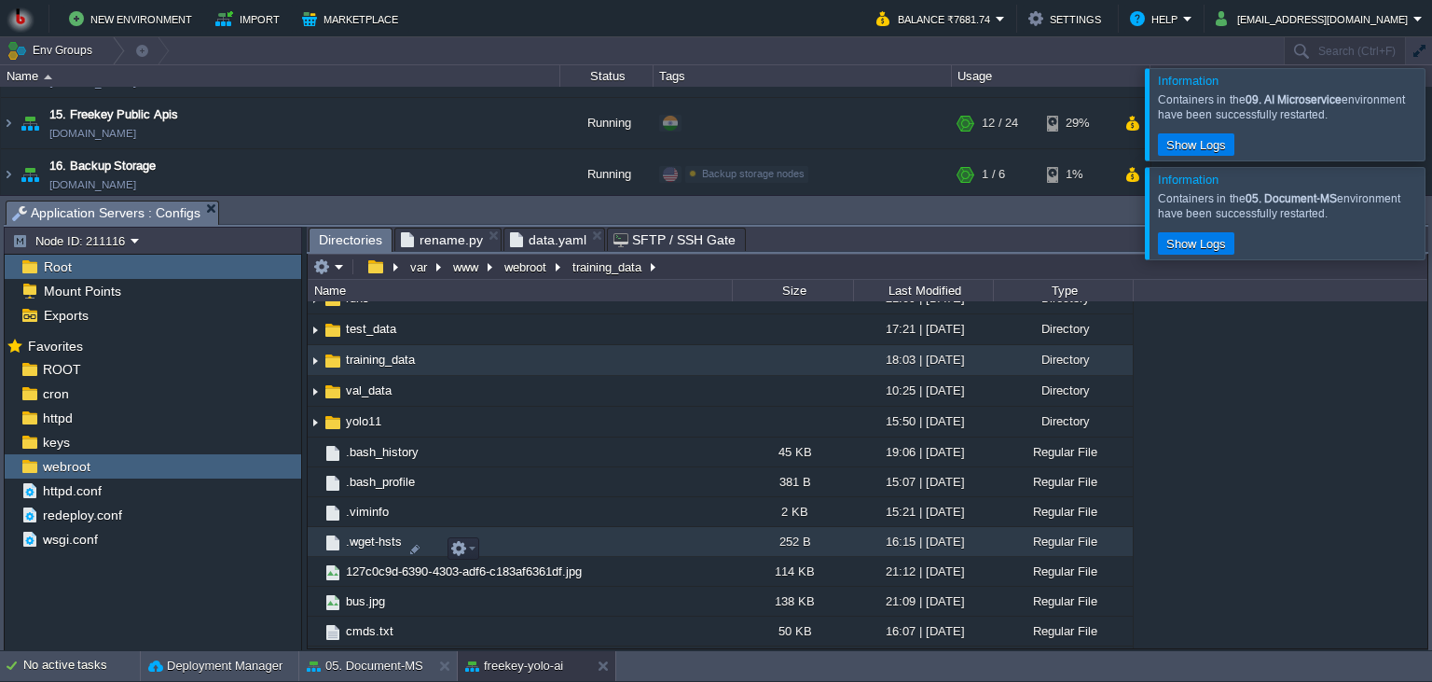
scroll to position [425, 0]
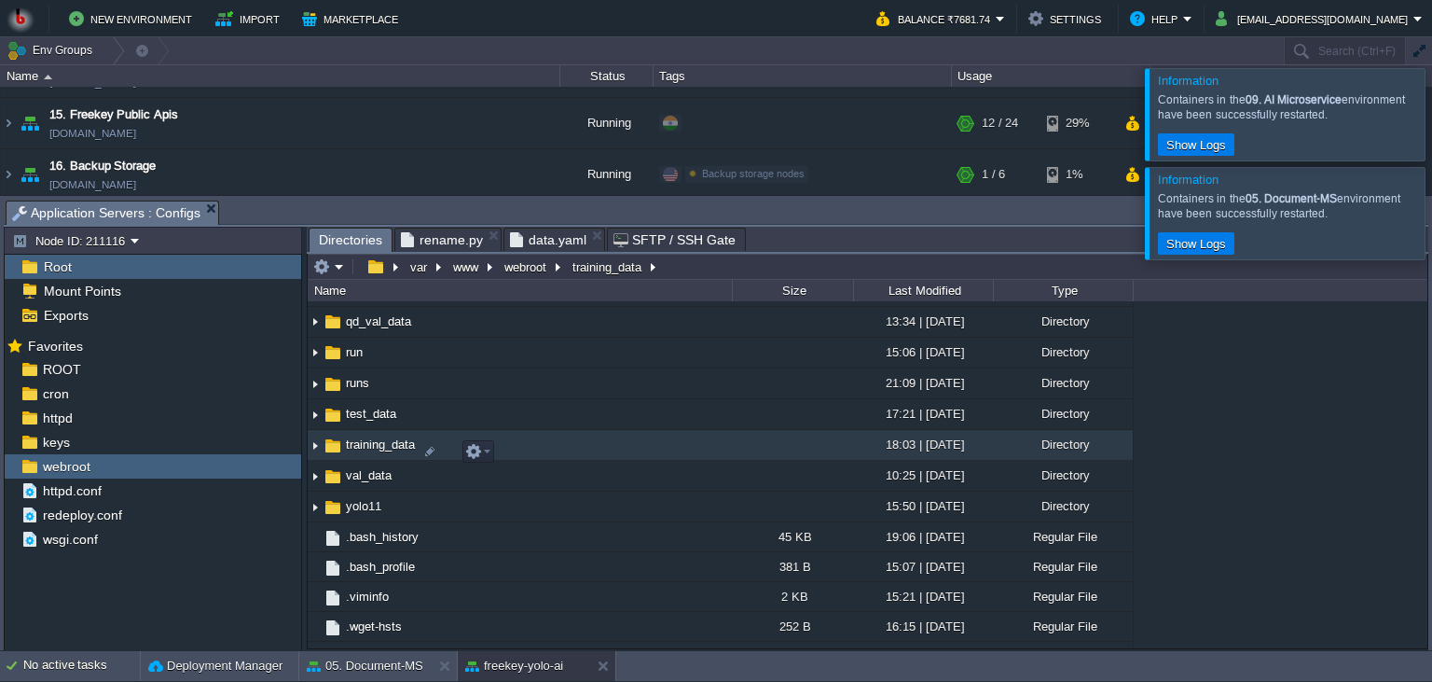
click at [576, 455] on td "training_data" at bounding box center [520, 445] width 424 height 31
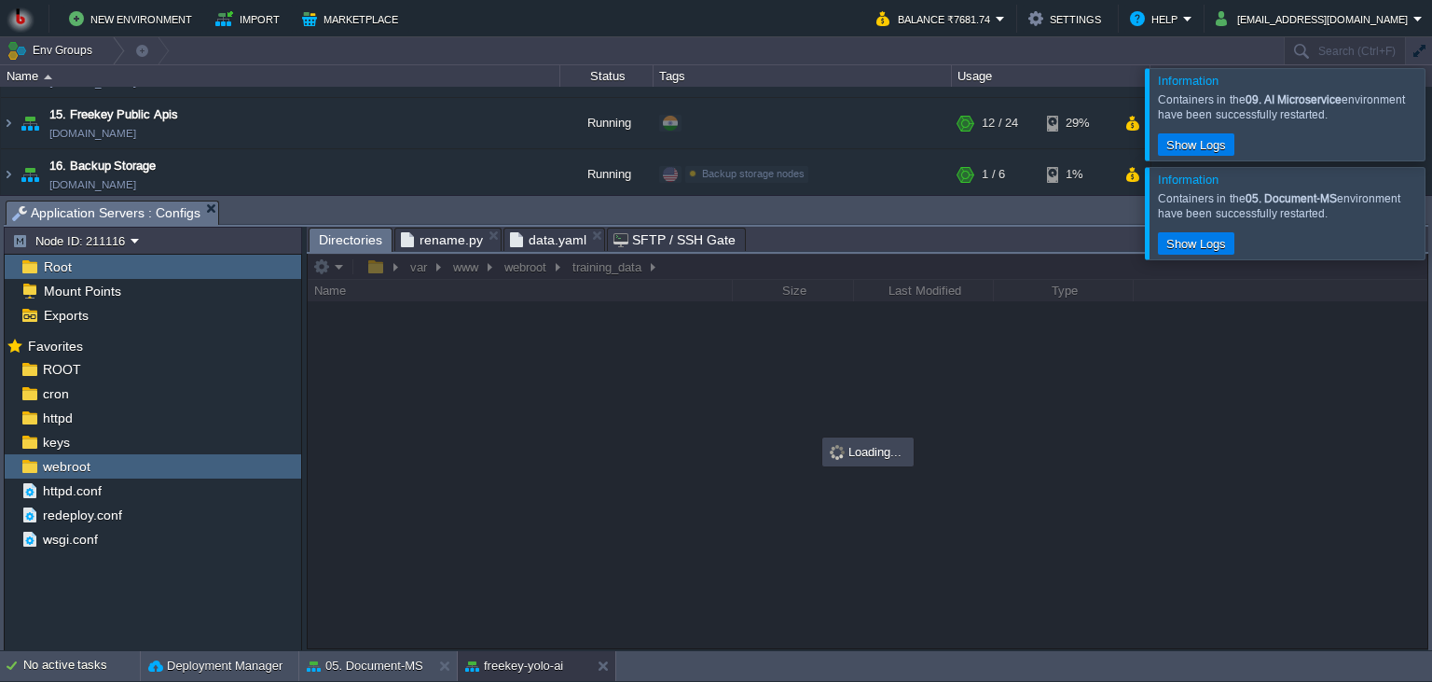
scroll to position [0, 0]
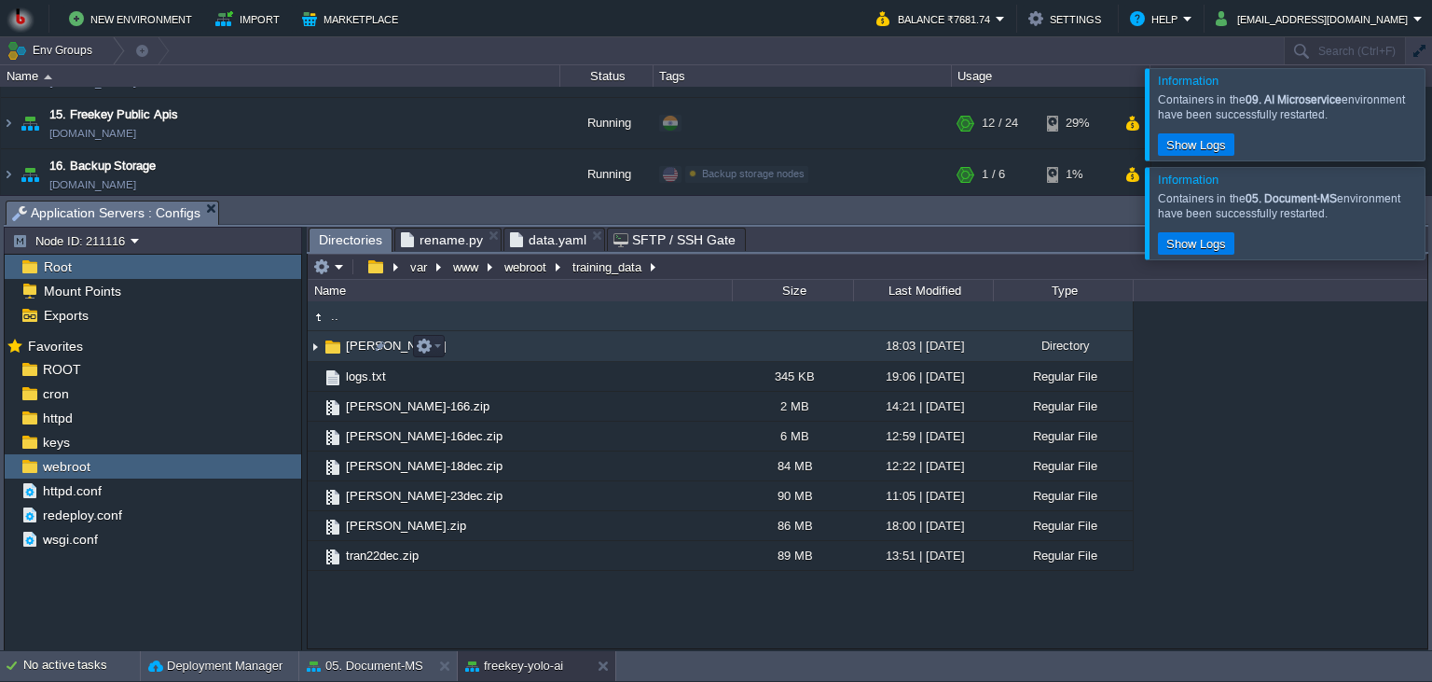
click at [688, 356] on td "[PERSON_NAME]" at bounding box center [520, 346] width 424 height 31
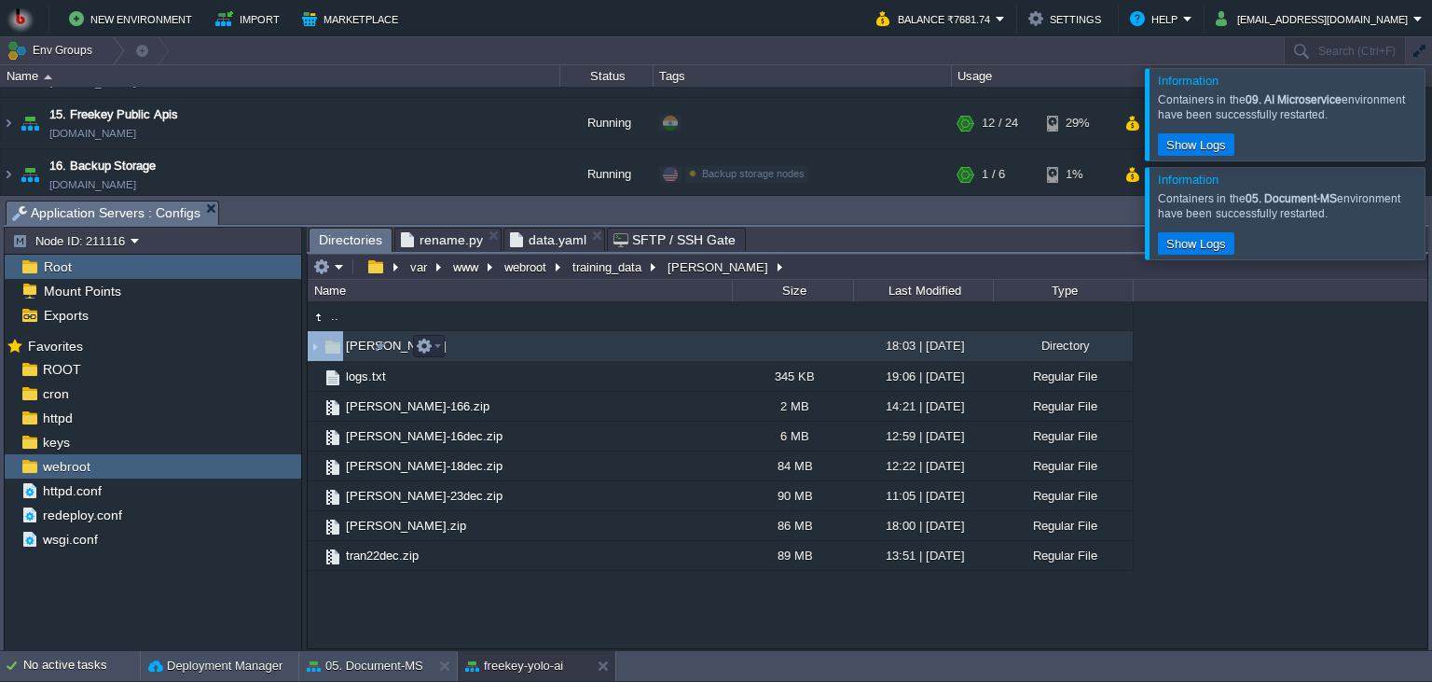
click at [688, 356] on td "[PERSON_NAME]" at bounding box center [520, 346] width 424 height 31
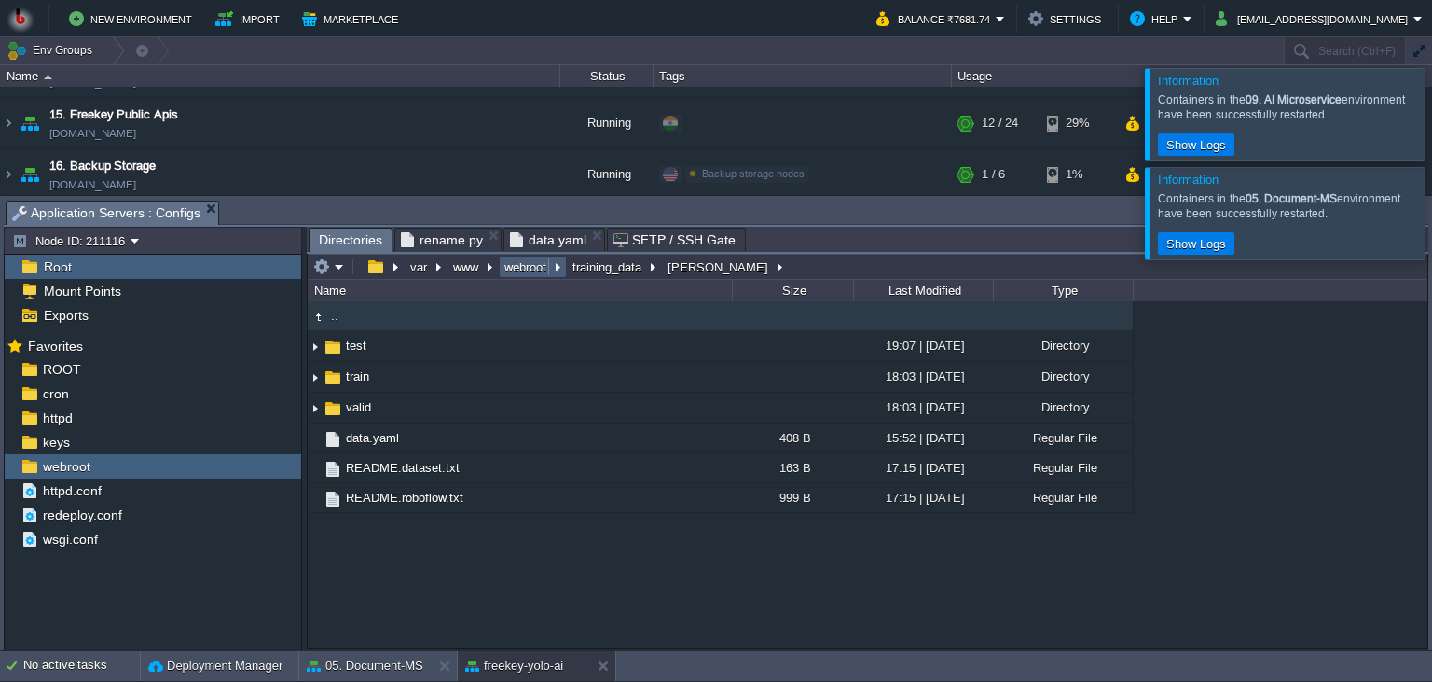
click at [519, 273] on button "webroot" at bounding box center [526, 266] width 49 height 17
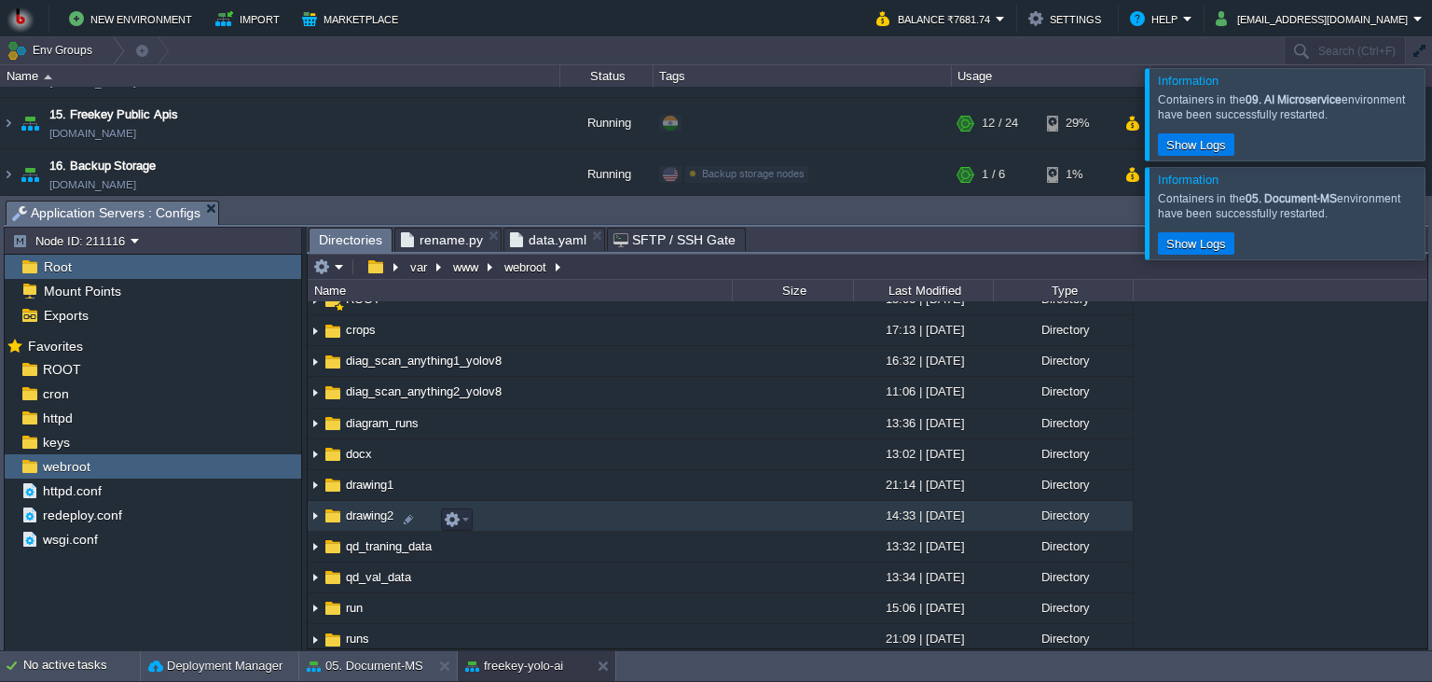
scroll to position [255, 0]
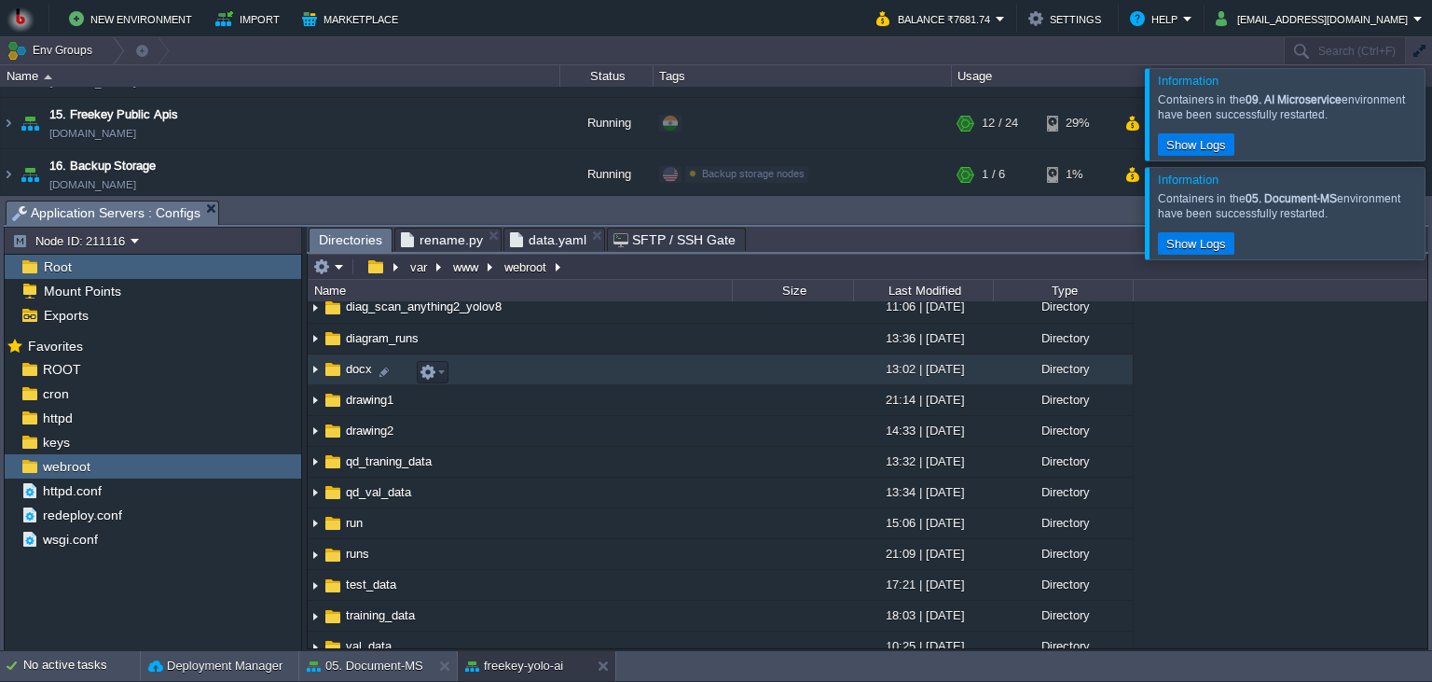
click at [763, 385] on td at bounding box center [792, 369] width 121 height 31
click at [762, 385] on td at bounding box center [792, 369] width 121 height 31
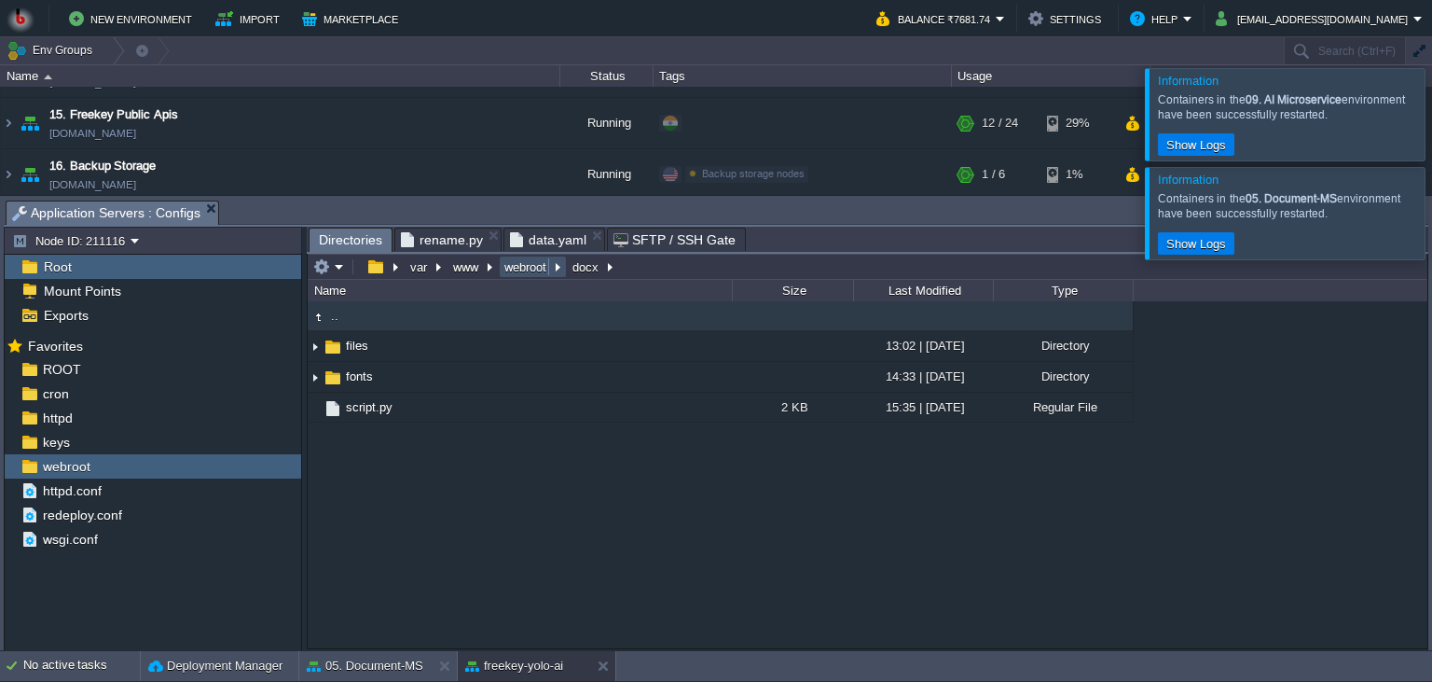
click at [527, 270] on button "webroot" at bounding box center [526, 266] width 49 height 17
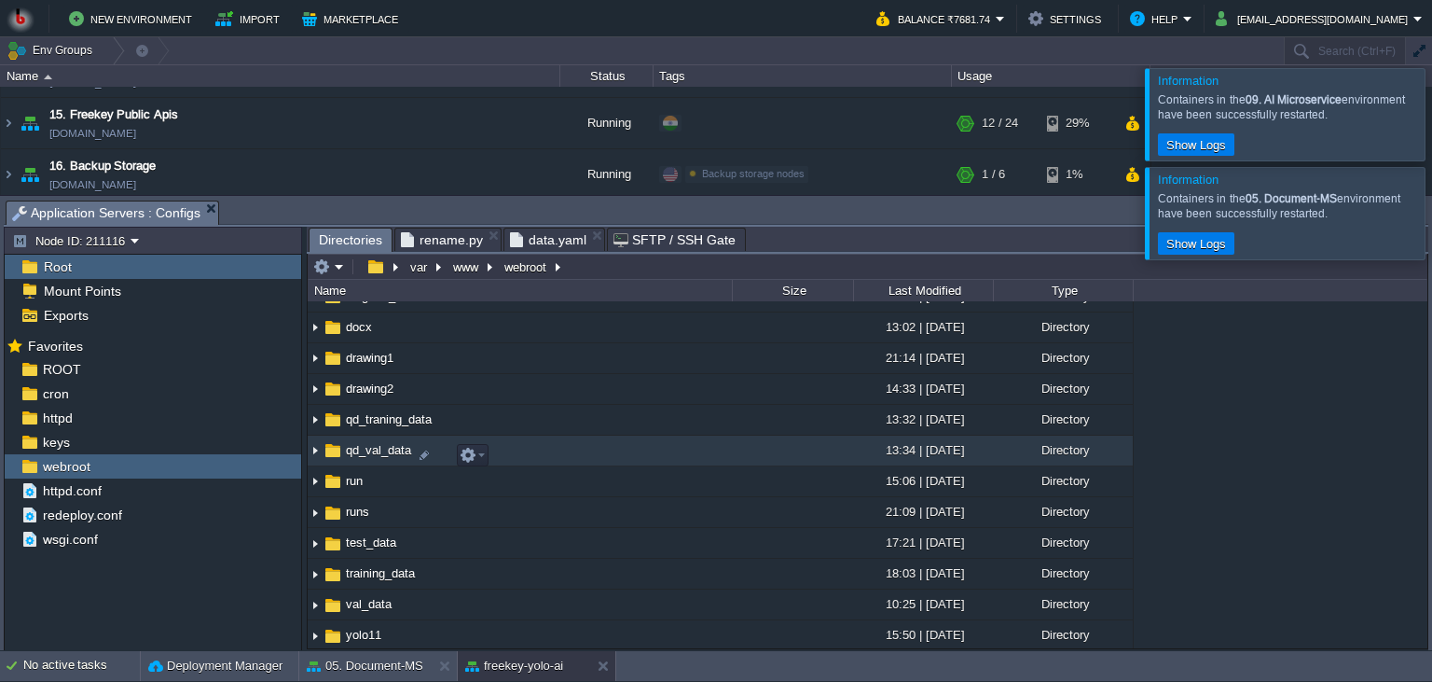
scroll to position [339, 0]
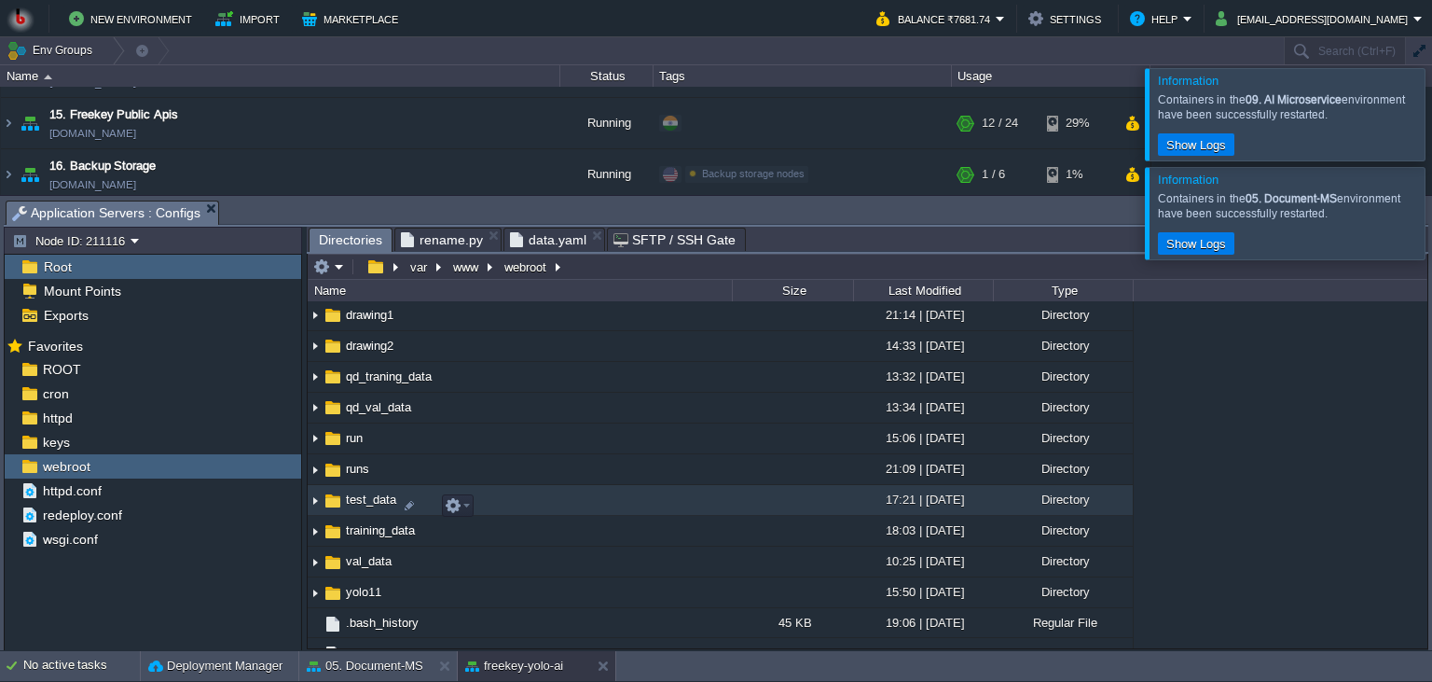
click at [638, 504] on td "test_data" at bounding box center [520, 500] width 424 height 31
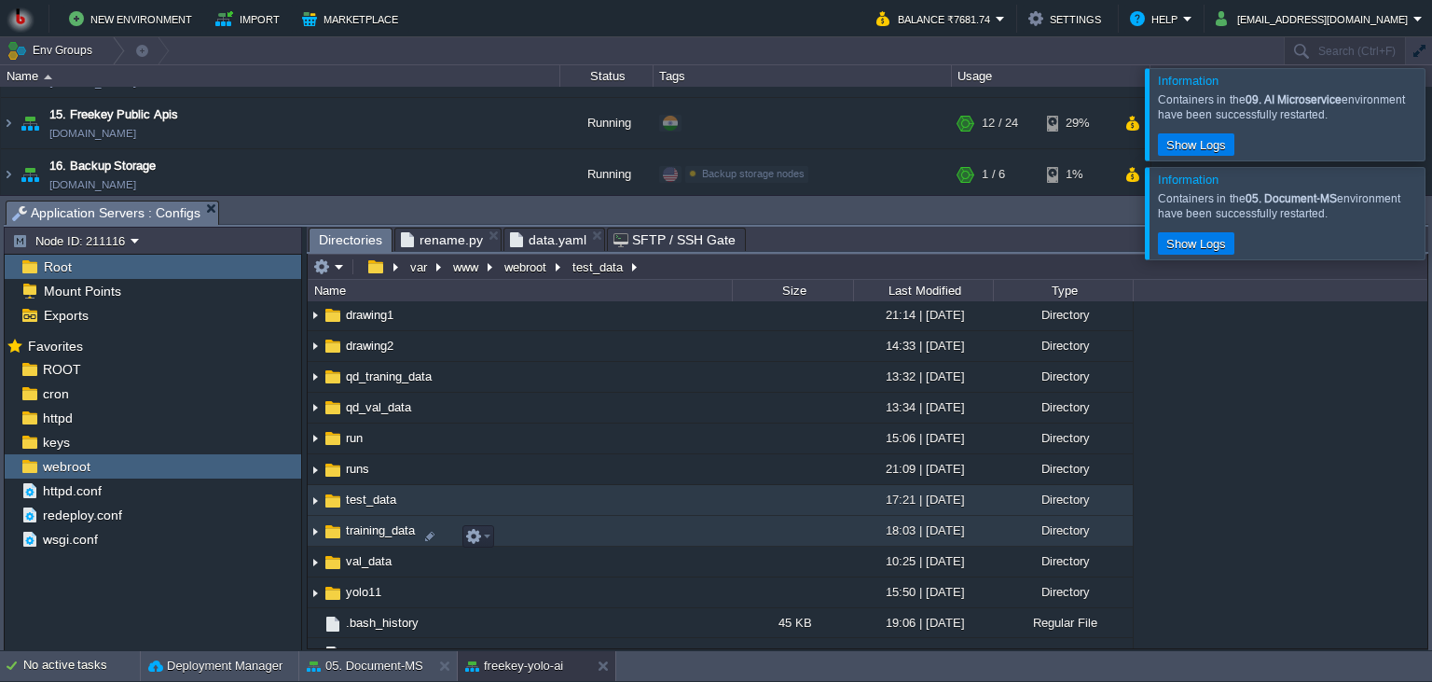
click at [627, 532] on td "training_data" at bounding box center [520, 531] width 424 height 31
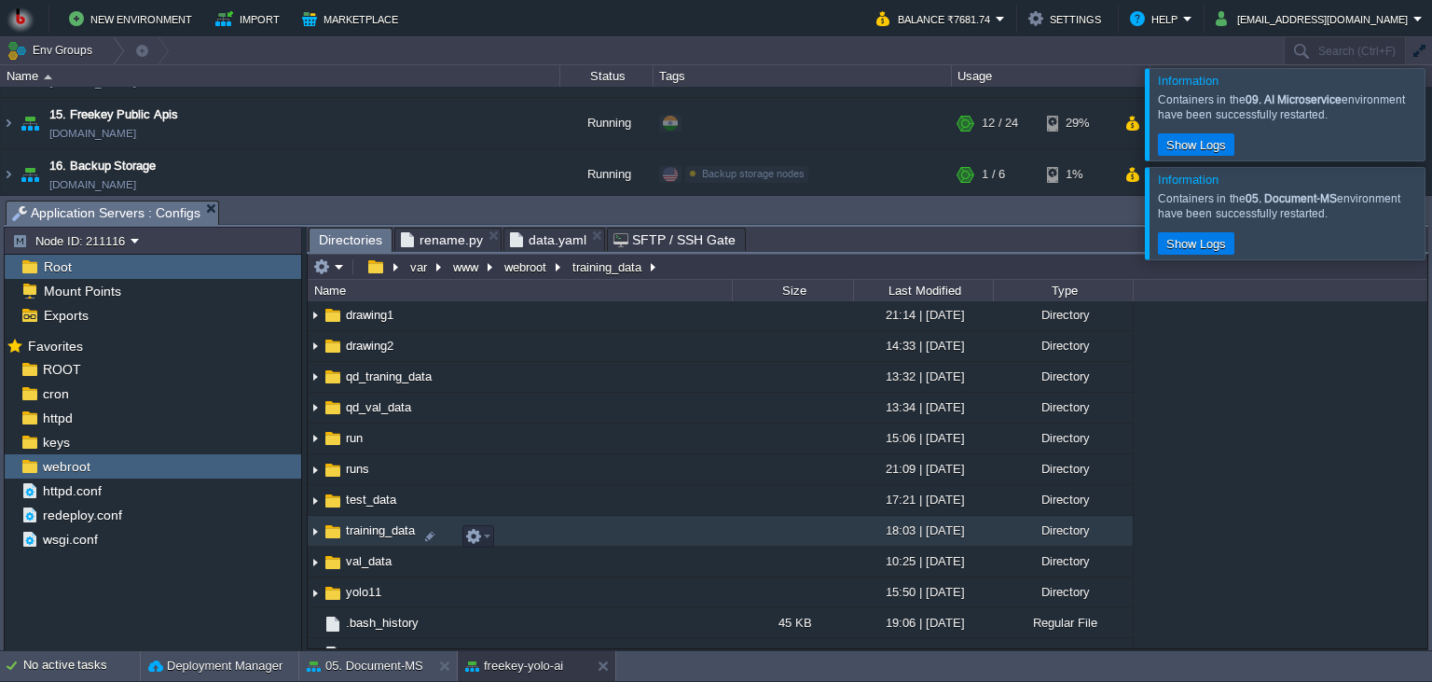
click at [625, 532] on td "training_data" at bounding box center [520, 531] width 424 height 31
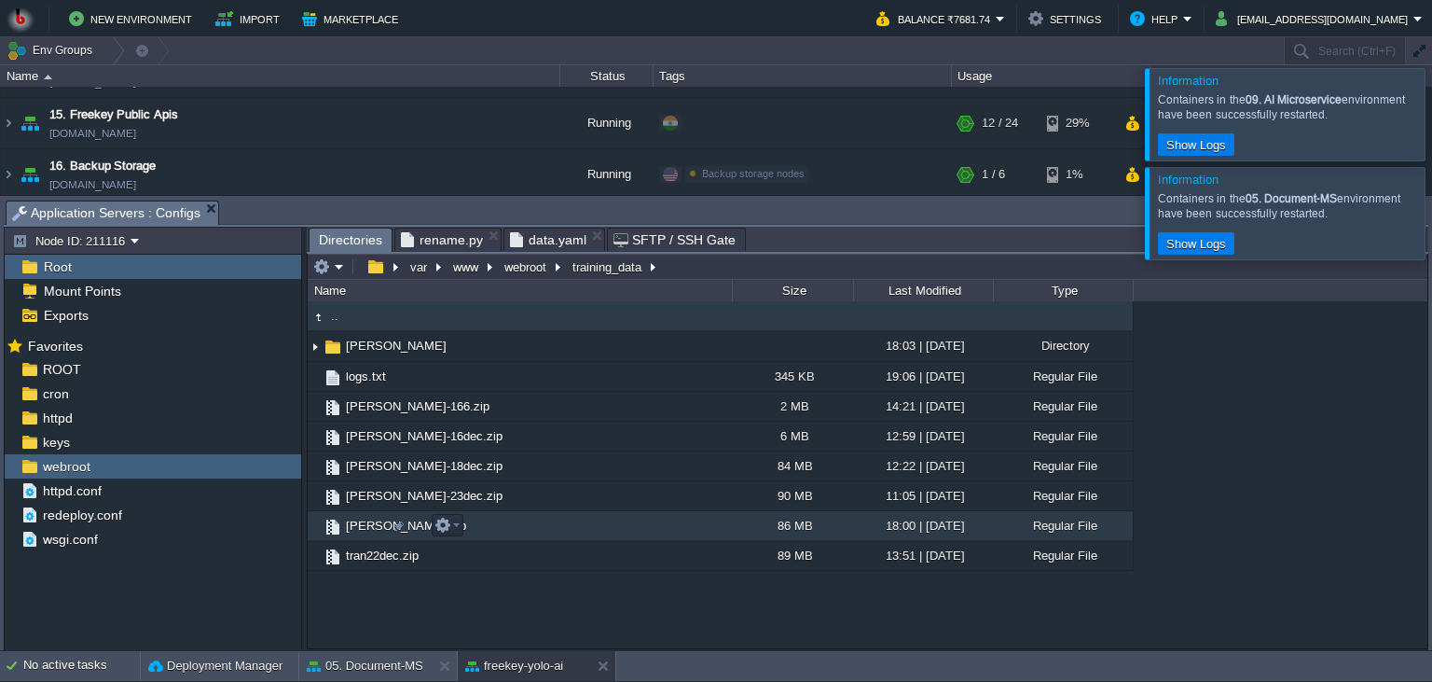
click at [625, 532] on td "[PERSON_NAME].zip" at bounding box center [520, 526] width 424 height 30
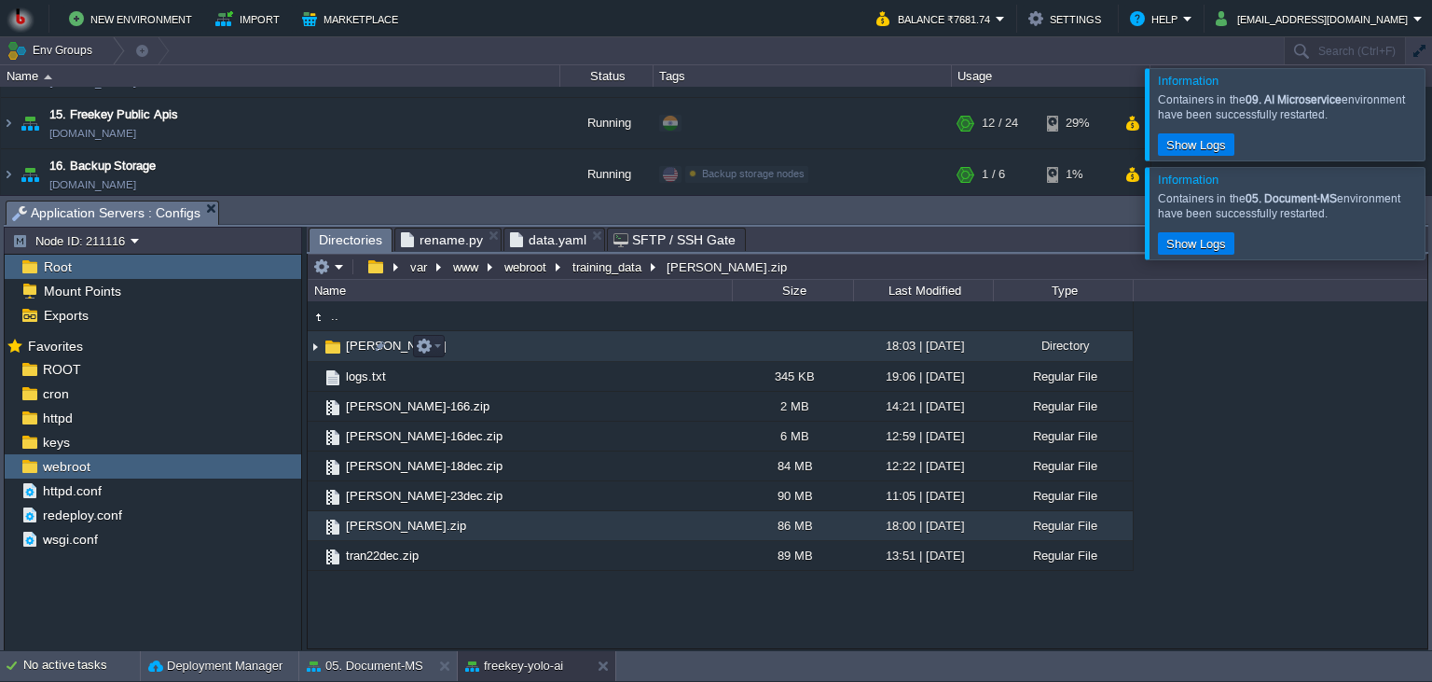
click at [614, 355] on td "[PERSON_NAME]" at bounding box center [520, 346] width 424 height 31
click at [431, 344] on button "button" at bounding box center [424, 346] width 17 height 17
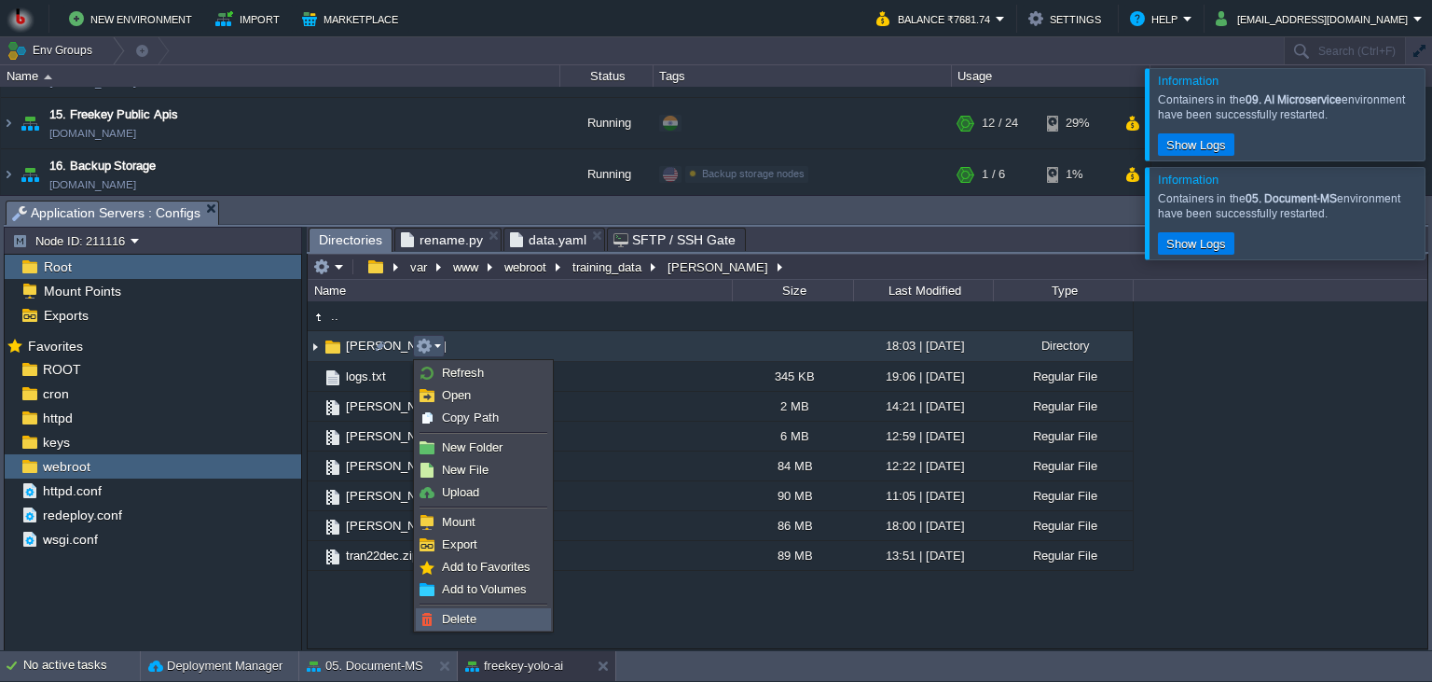
click at [445, 615] on span "Delete" at bounding box center [459, 619] width 35 height 14
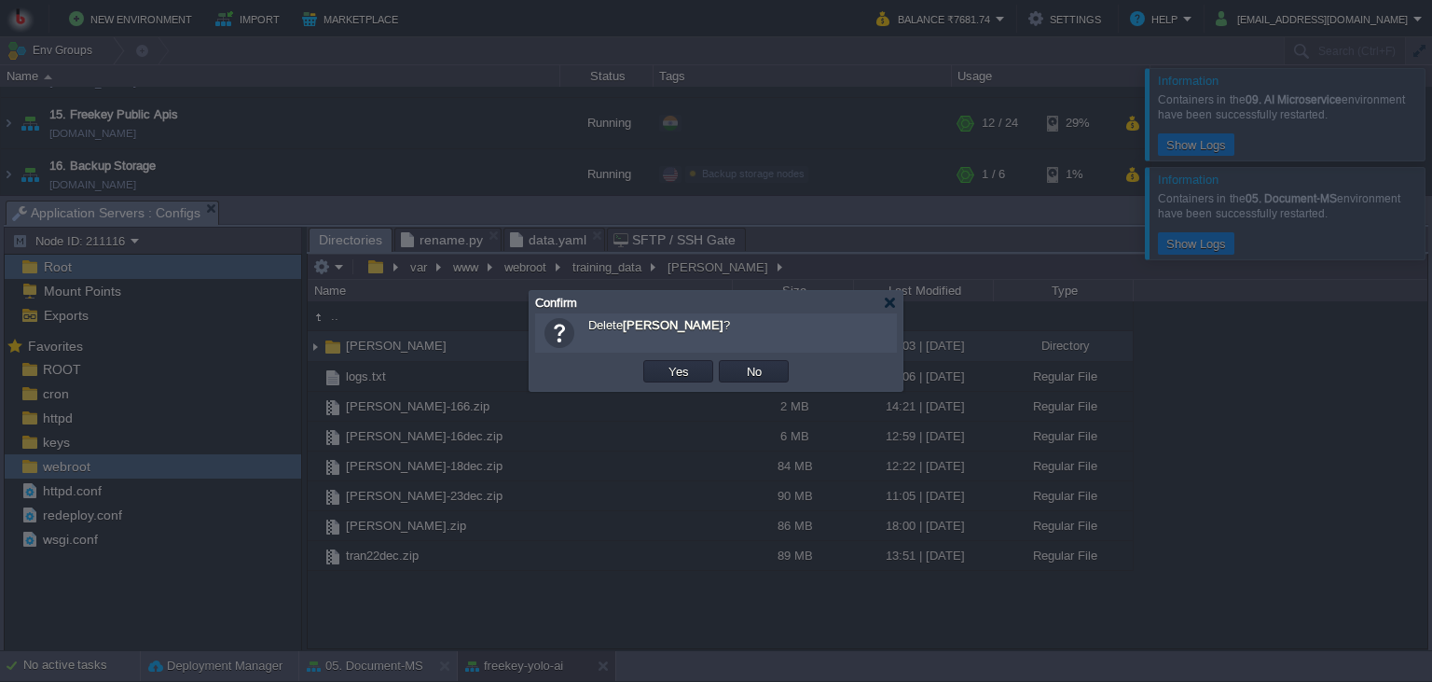
click at [702, 372] on td "Yes" at bounding box center [678, 371] width 70 height 22
